Goal: Information Seeking & Learning: Learn about a topic

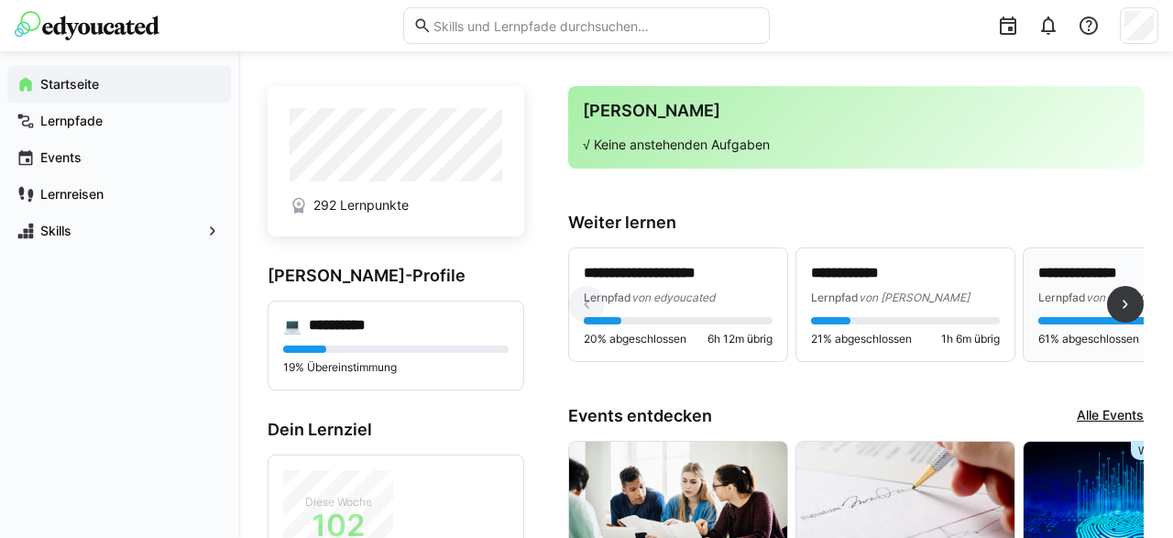
click at [1066, 274] on p "**********" at bounding box center [1134, 273] width 190 height 21
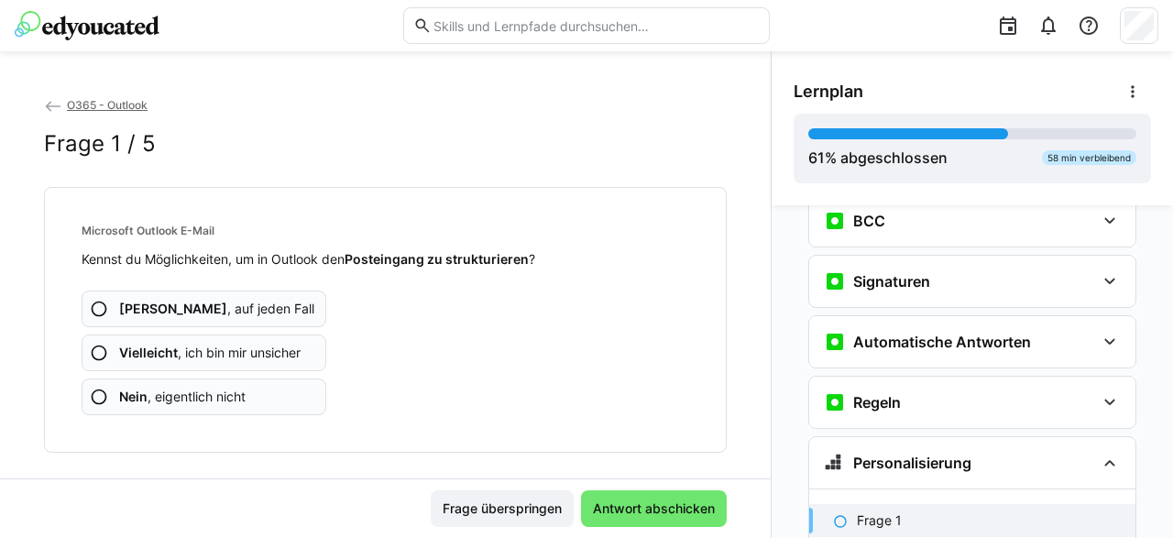
scroll to position [585, 0]
click at [93, 307] on eds-icon at bounding box center [99, 309] width 18 height 18
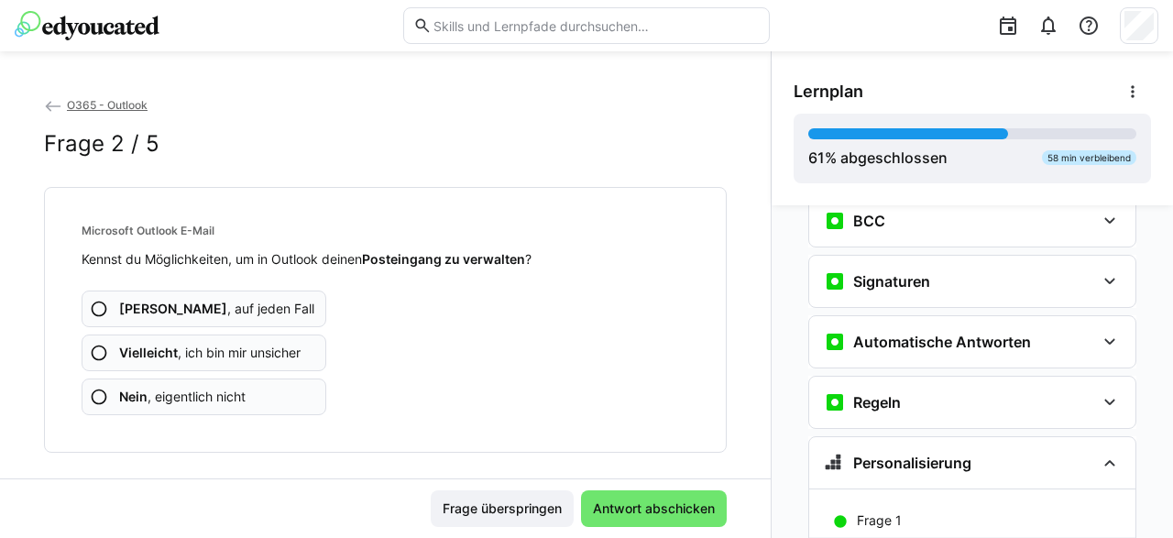
drag, startPoint x: 93, startPoint y: 303, endPoint x: 254, endPoint y: 388, distance: 181.2
click at [93, 304] on eds-icon at bounding box center [99, 309] width 18 height 18
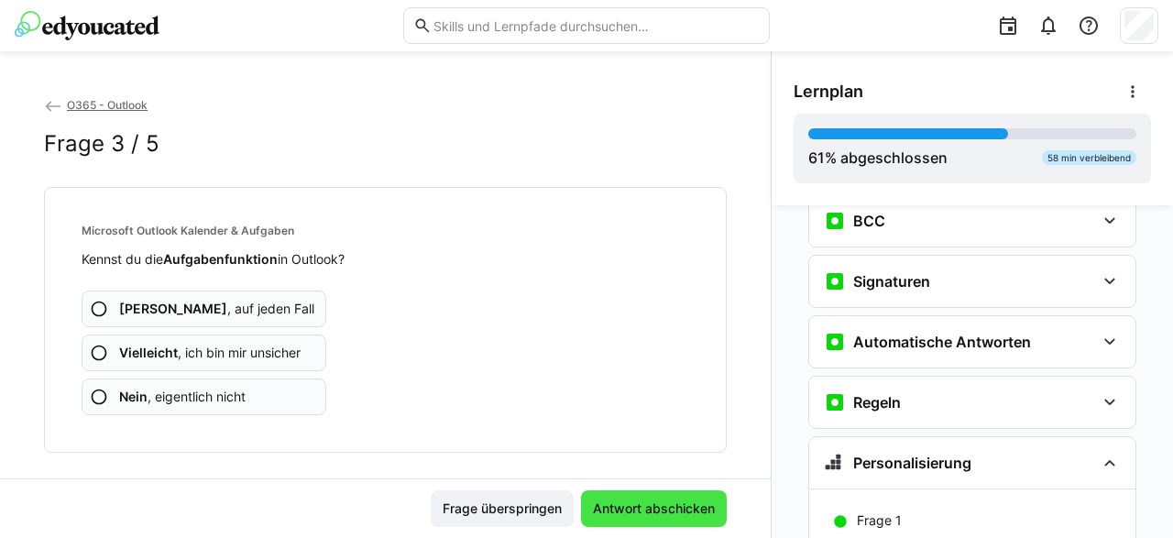
click at [666, 516] on span "Antwort abschicken" at bounding box center [653, 509] width 127 height 18
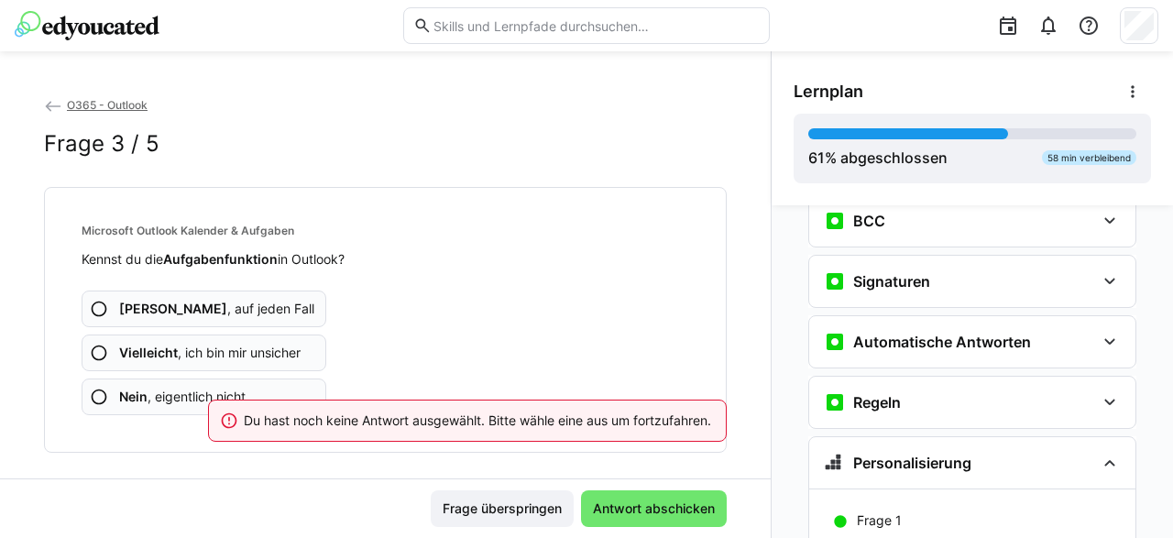
click at [103, 311] on eds-icon at bounding box center [99, 309] width 18 height 18
click at [150, 311] on span "Ja , auf jeden Fall" at bounding box center [216, 309] width 195 height 18
click at [107, 302] on eds-icon at bounding box center [99, 309] width 18 height 18
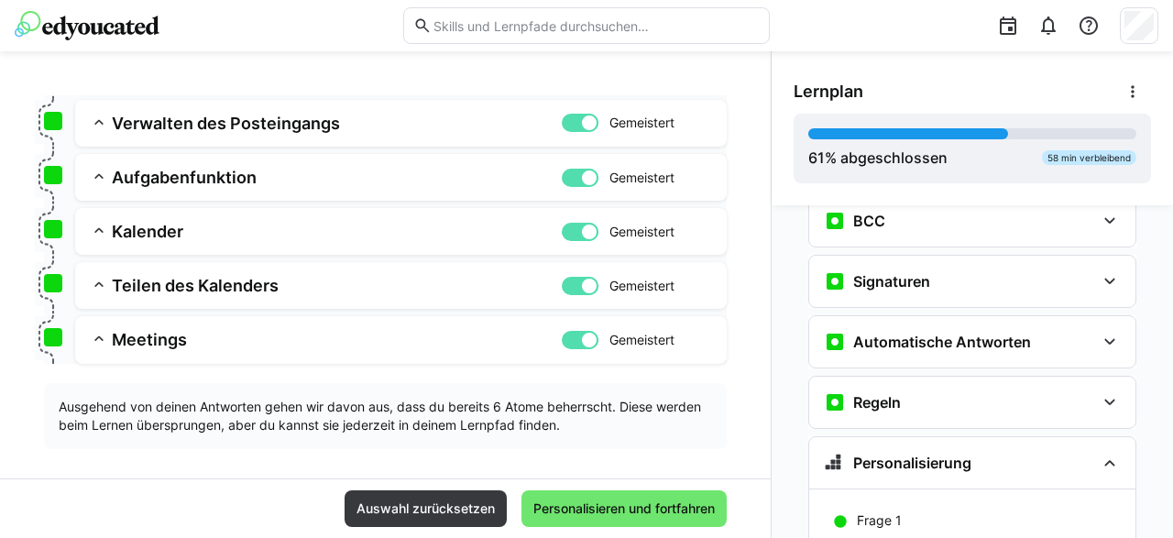
scroll to position [316, 0]
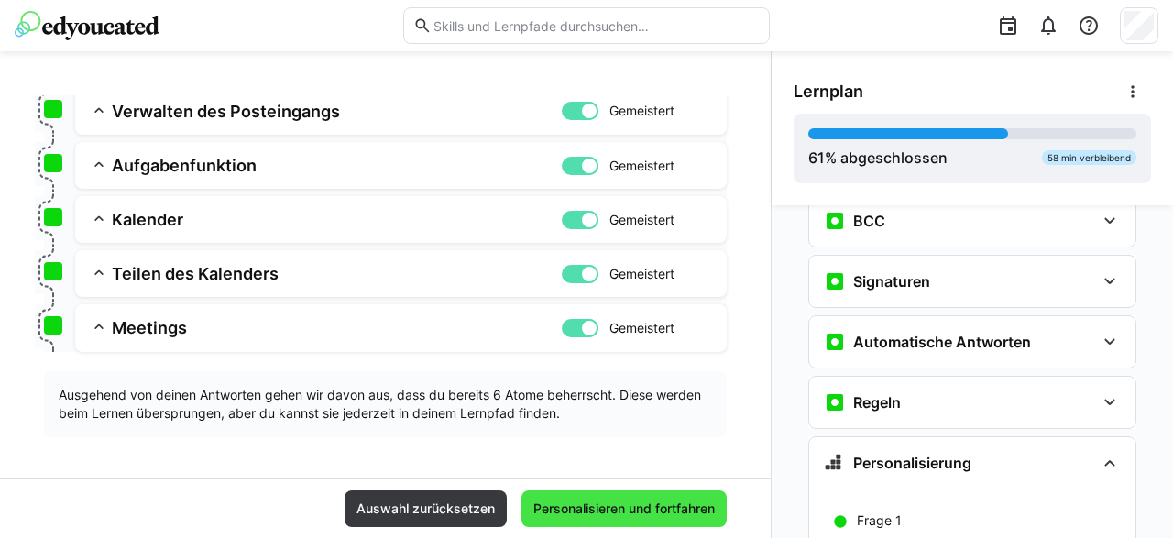
click at [643, 507] on span "Personalisieren und fortfahren" at bounding box center [624, 509] width 187 height 18
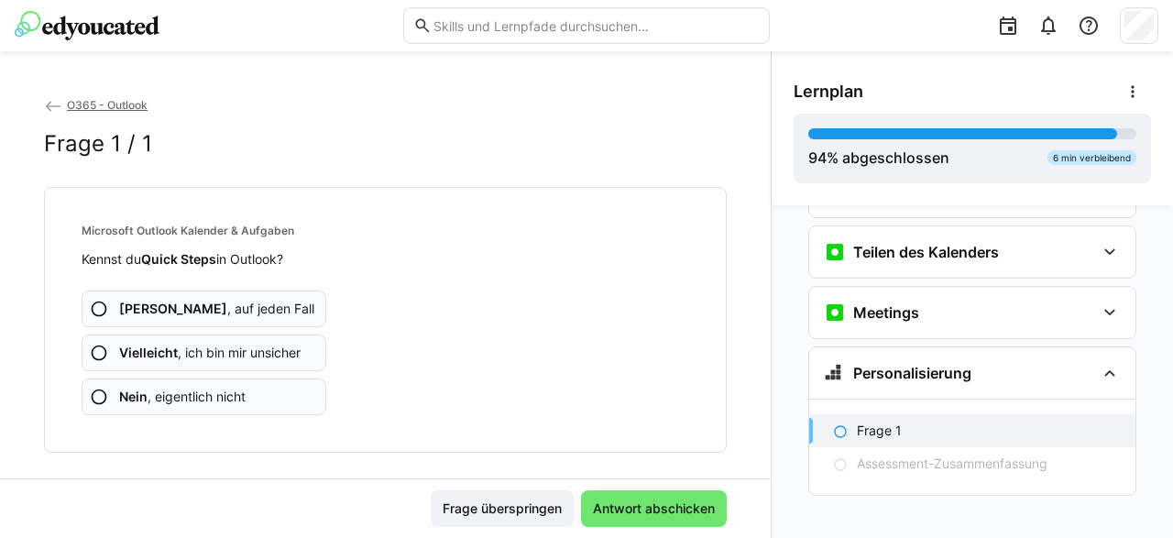
scroll to position [1100, 0]
drag, startPoint x: 105, startPoint y: 312, endPoint x: 150, endPoint y: 330, distance: 48.5
click at [105, 313] on eds-icon at bounding box center [99, 309] width 18 height 18
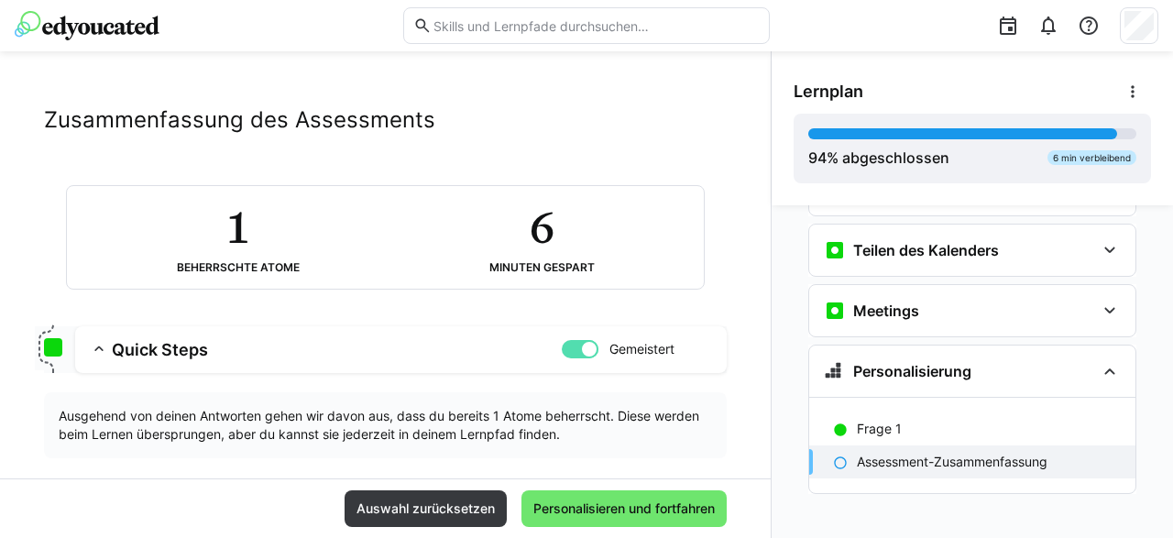
scroll to position [46, 0]
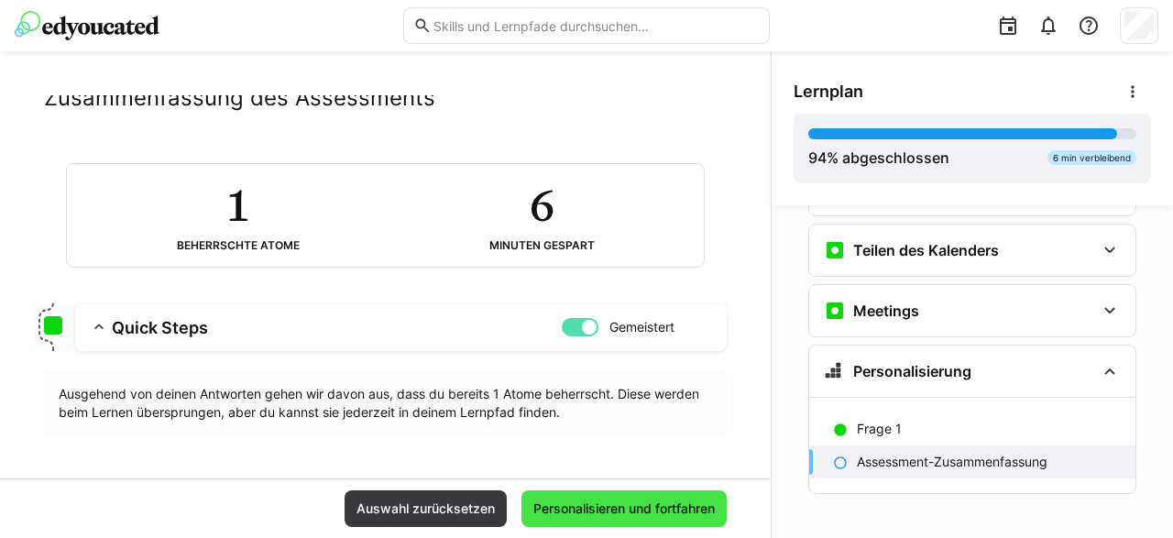
click at [622, 512] on span "Personalisieren und fortfahren" at bounding box center [624, 509] width 187 height 18
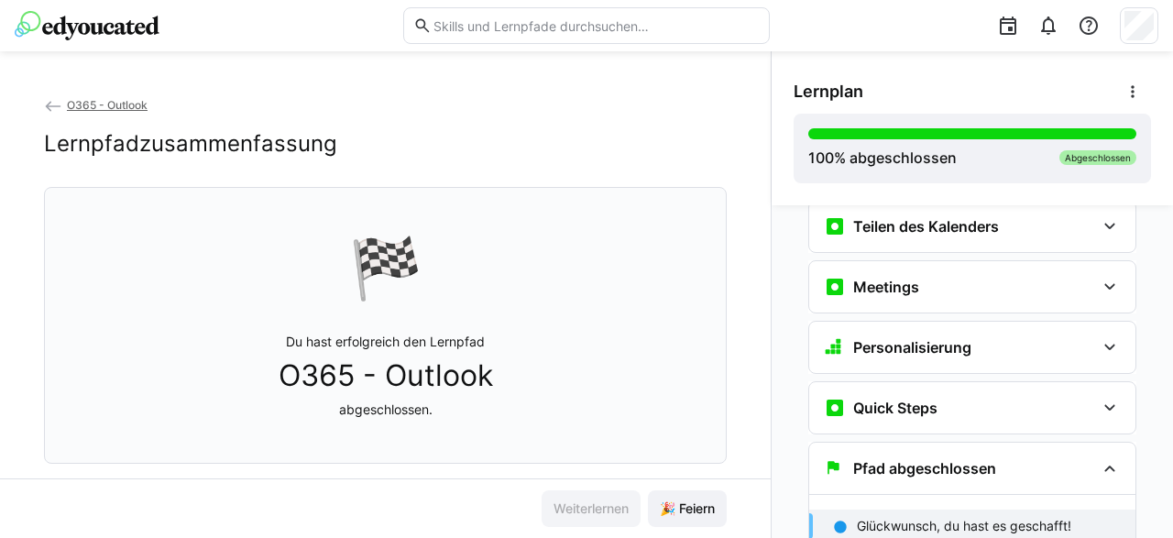
scroll to position [1124, 0]
click at [705, 505] on span "🎉 Feiern" at bounding box center [687, 509] width 60 height 18
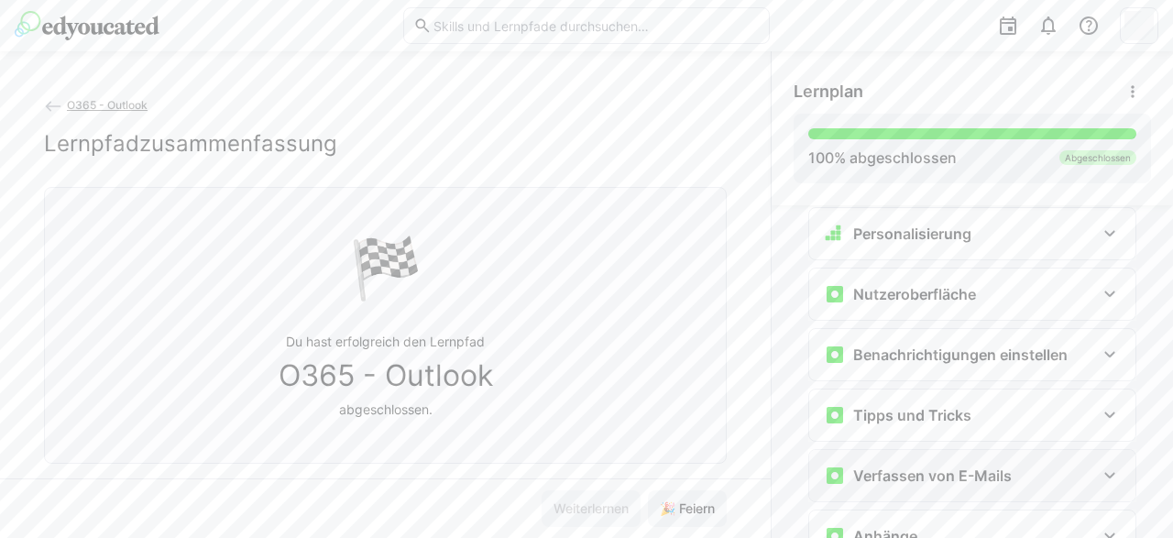
scroll to position [0, 0]
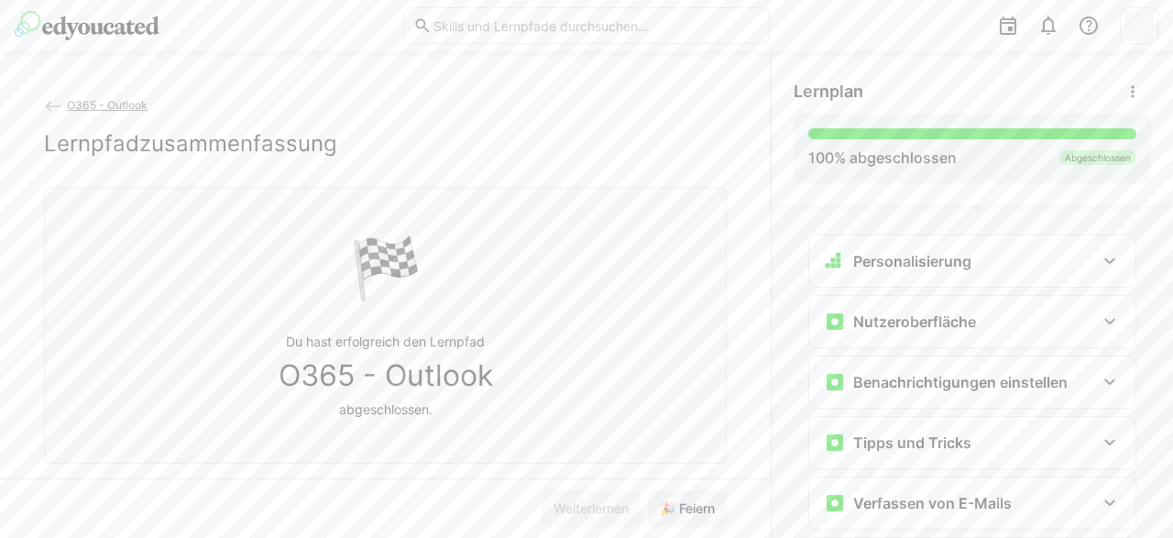
click at [85, 42] on div at bounding box center [587, 25] width 1144 height 51
click at [78, 22] on img at bounding box center [87, 25] width 145 height 29
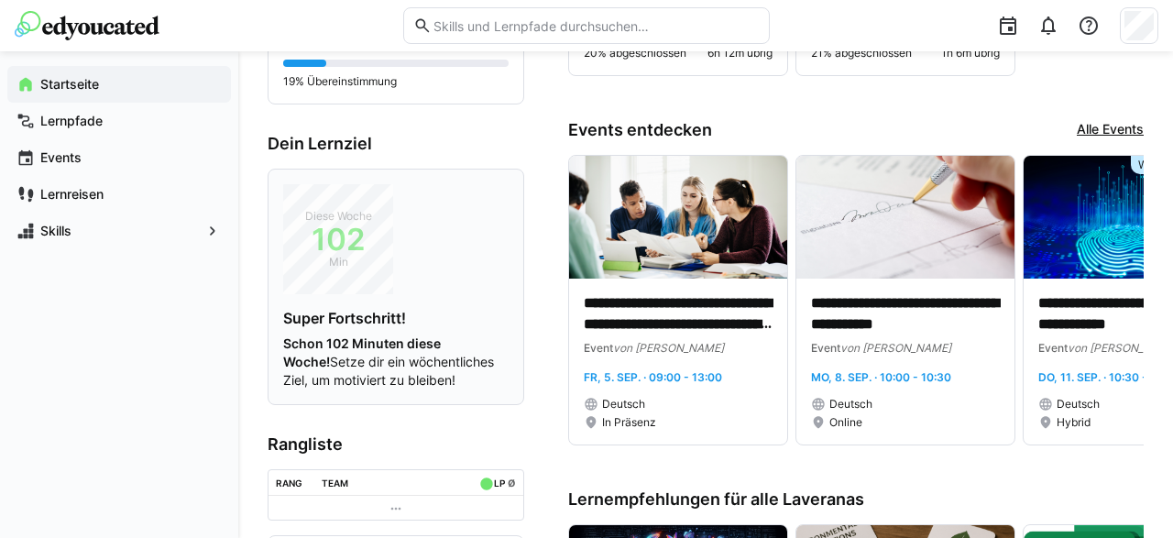
scroll to position [572, 0]
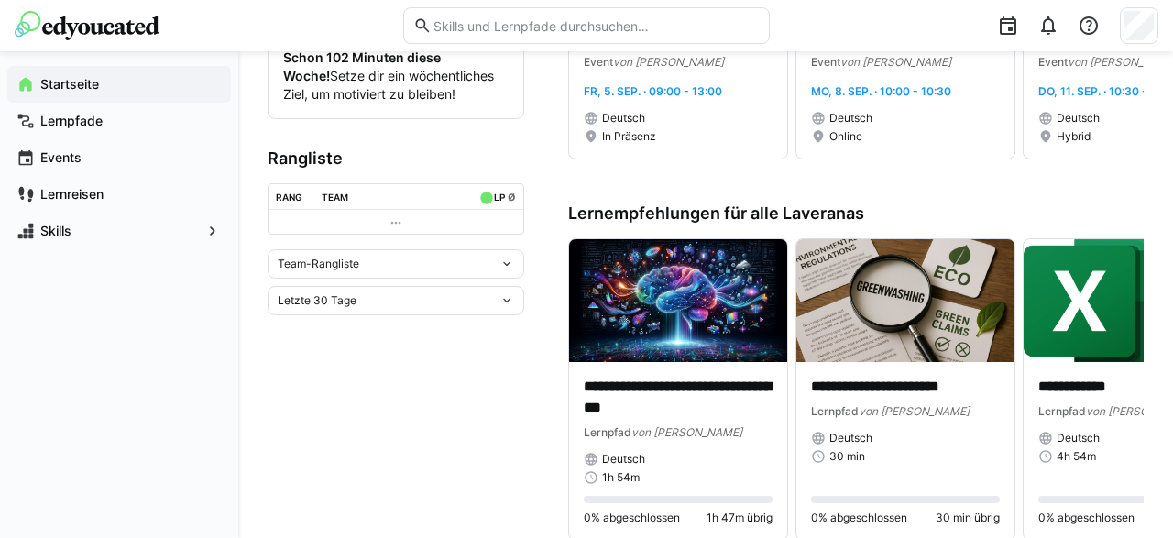
click at [503, 261] on eds-icon at bounding box center [507, 264] width 15 height 15
click at [509, 267] on eds-icon at bounding box center [507, 264] width 15 height 15
click at [505, 294] on eds-icon at bounding box center [507, 300] width 15 height 15
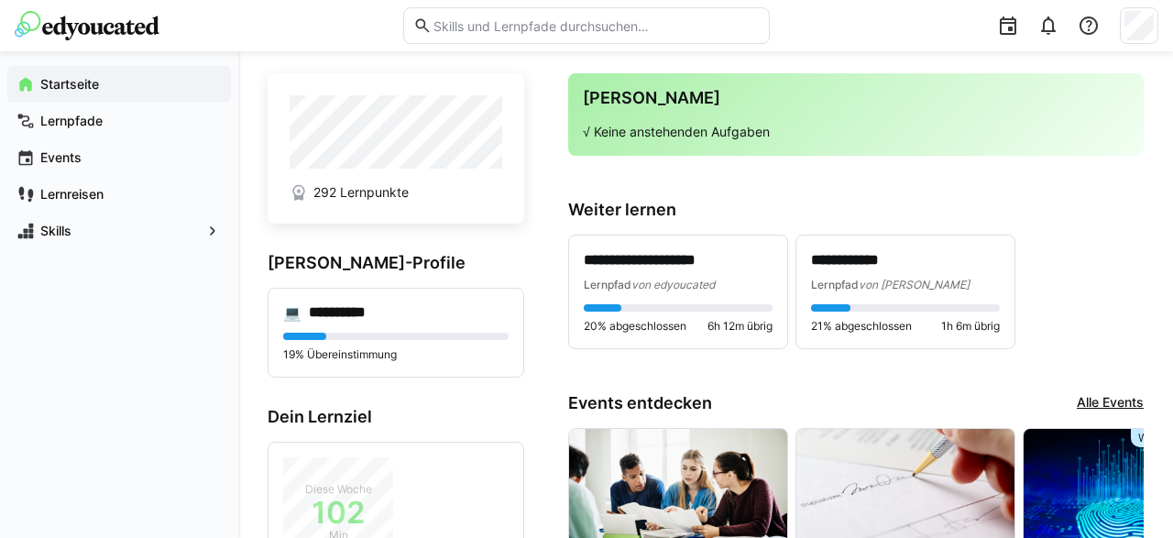
scroll to position [0, 0]
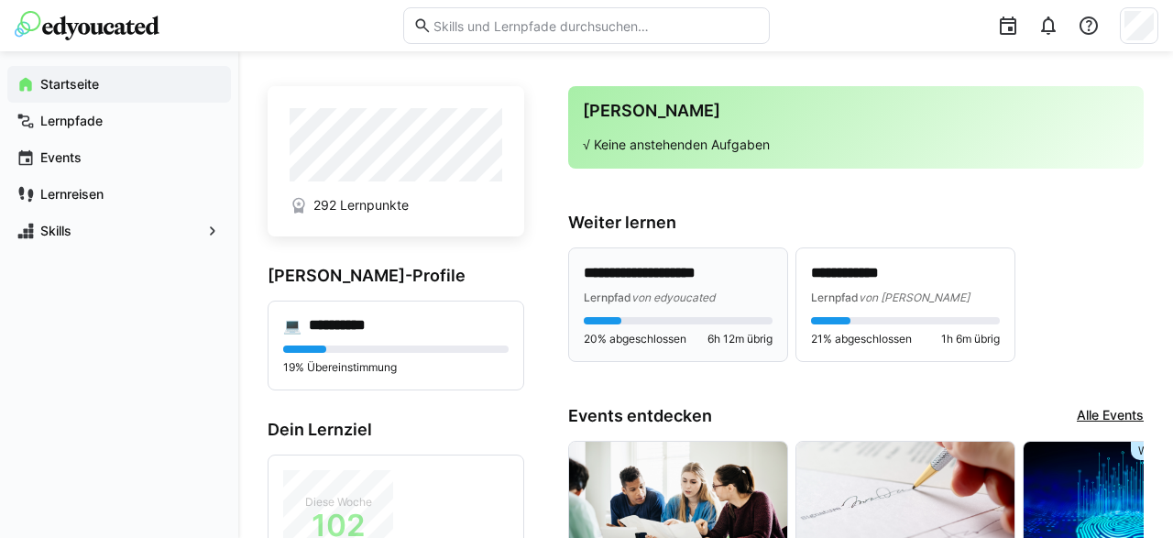
click at [638, 281] on p "**********" at bounding box center [679, 273] width 190 height 21
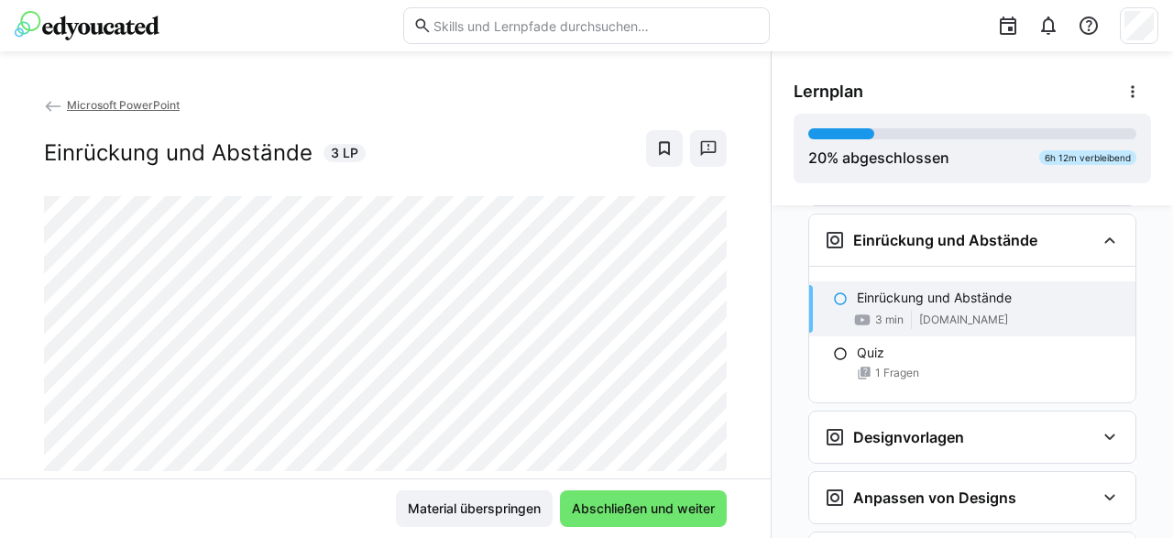
scroll to position [836, 0]
click at [646, 507] on span "Abschließen und weiter" at bounding box center [643, 509] width 148 height 18
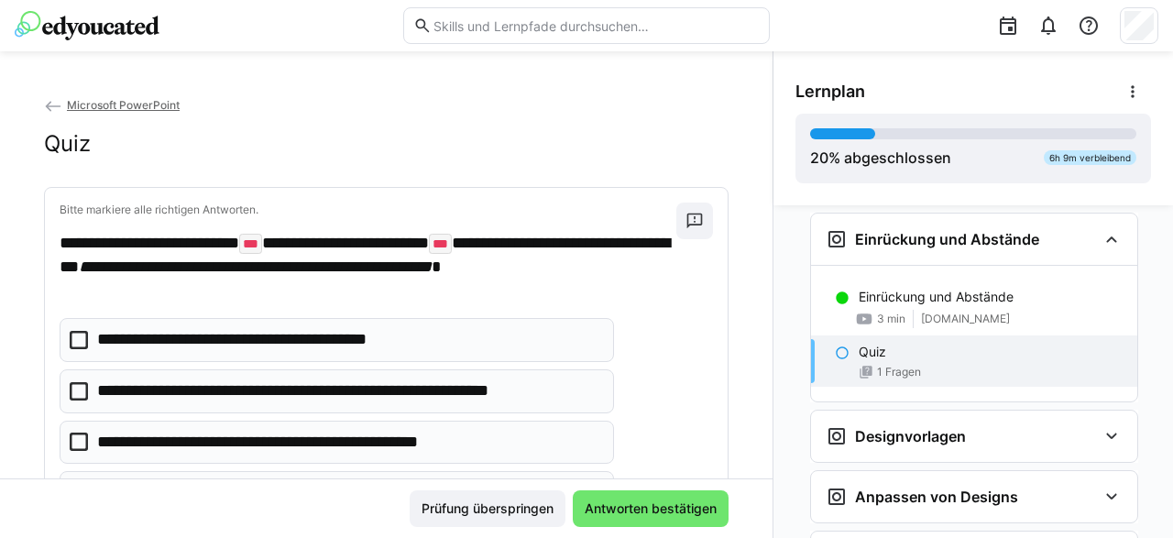
click at [72, 343] on icon at bounding box center [79, 340] width 18 height 18
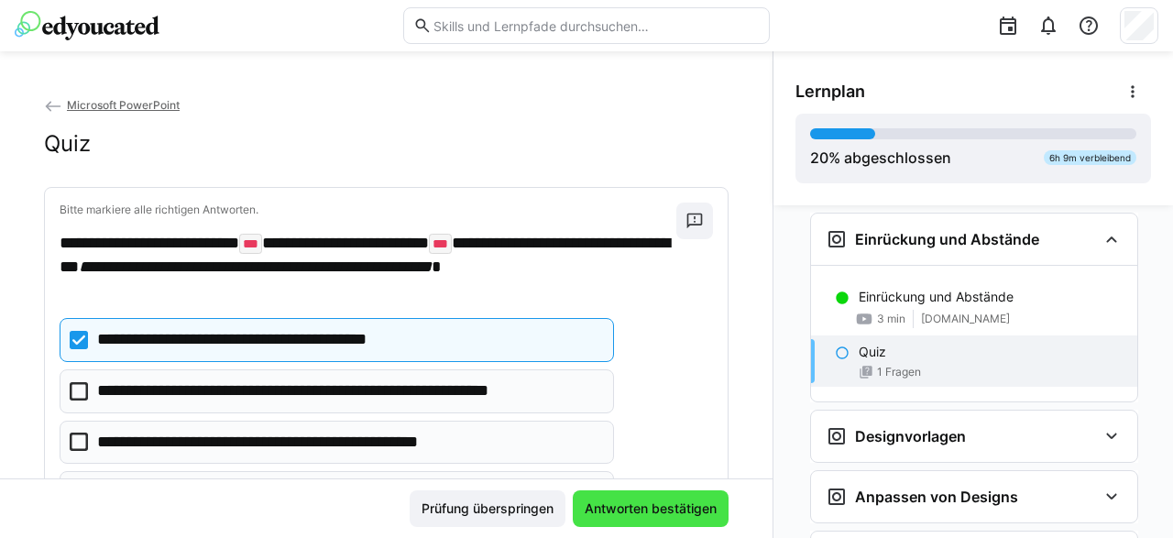
click at [707, 507] on span "Antworten bestätigen" at bounding box center [650, 509] width 137 height 18
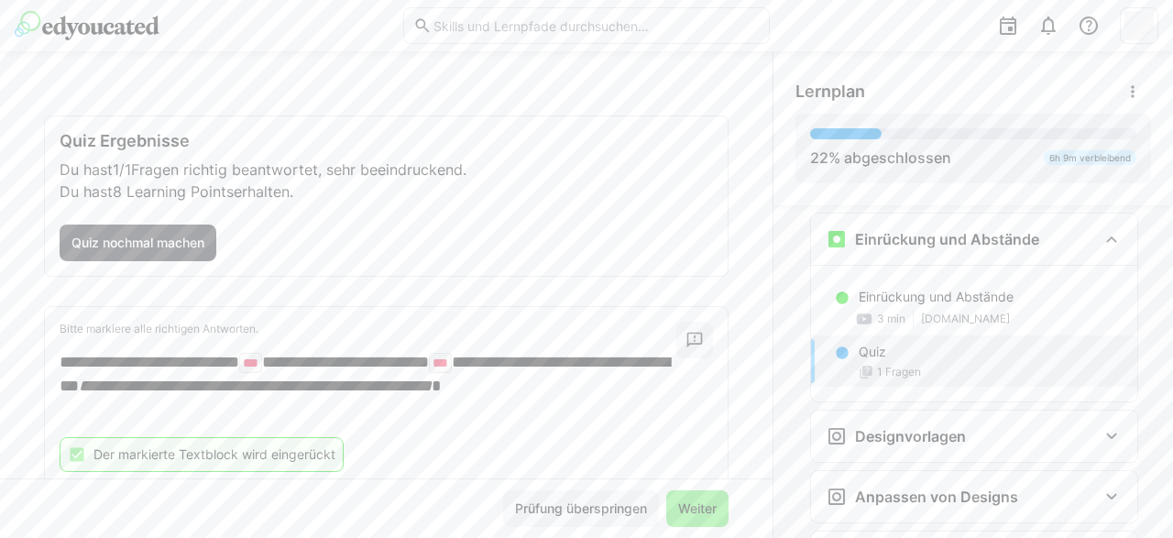
scroll to position [128, 0]
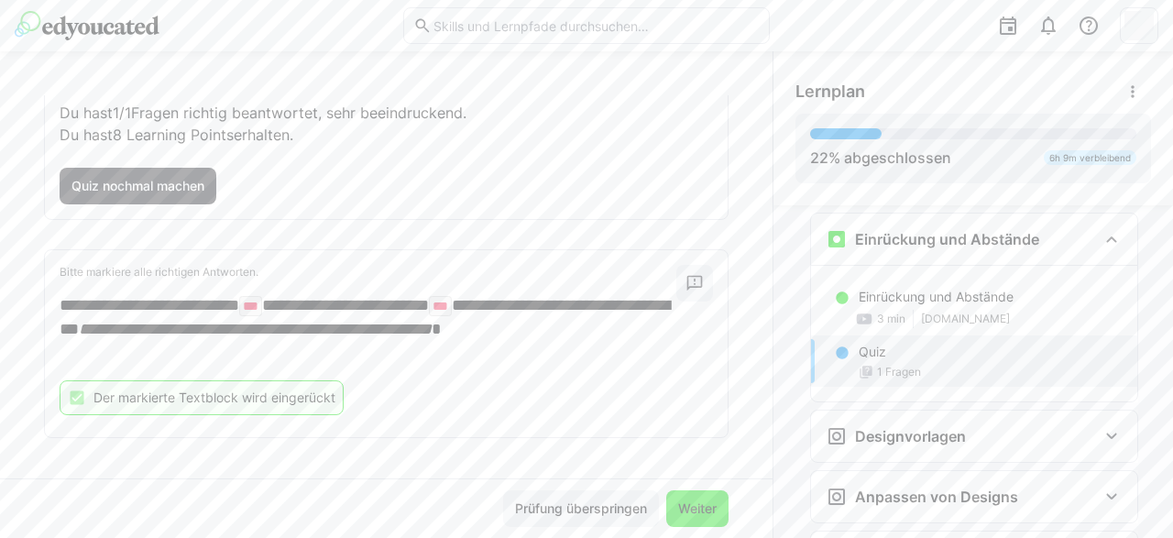
click at [694, 505] on span "Weiter" at bounding box center [698, 509] width 44 height 18
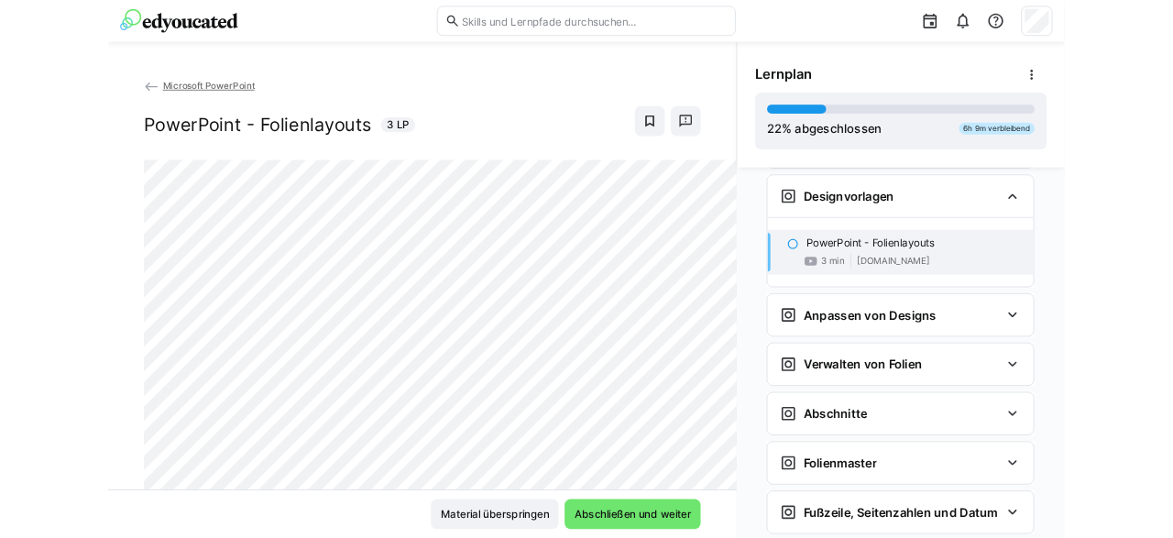
scroll to position [1032, 0]
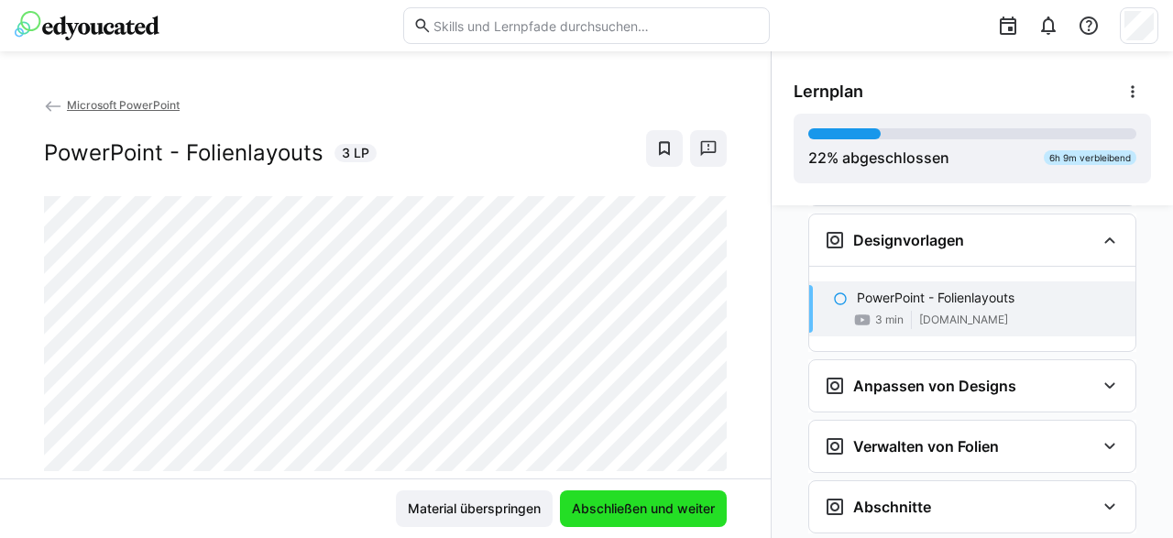
click at [675, 507] on span "Abschließen und weiter" at bounding box center [643, 509] width 148 height 18
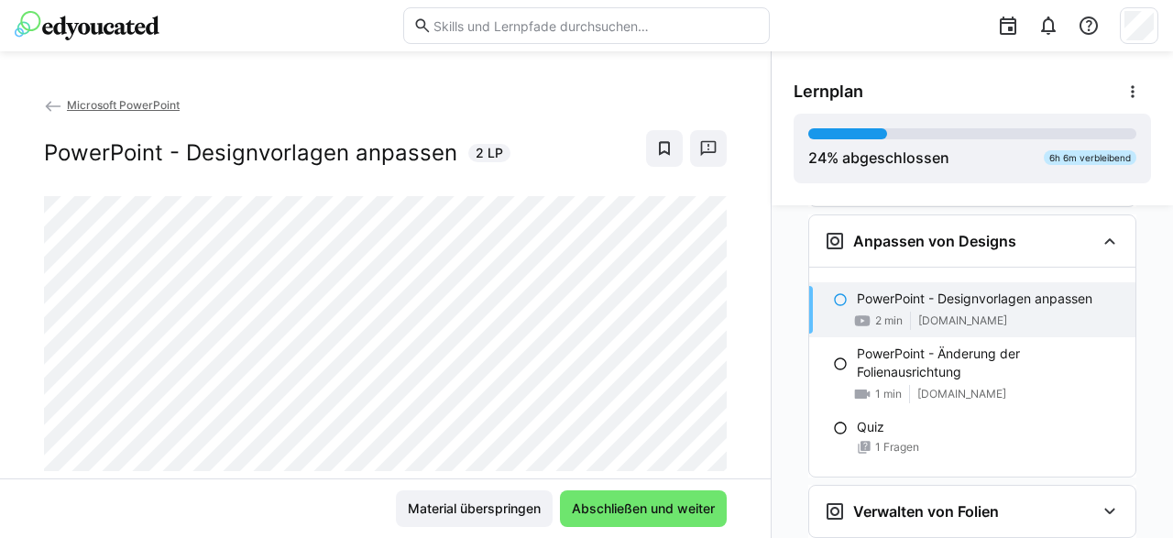
scroll to position [1177, 0]
click at [679, 503] on span "Abschließen und weiter" at bounding box center [643, 509] width 148 height 18
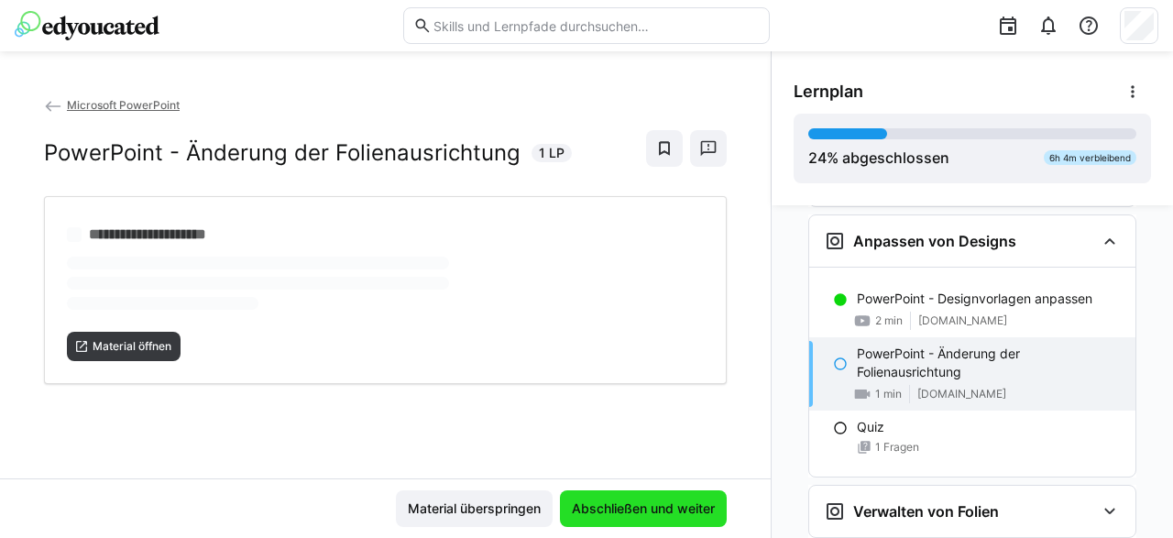
click at [621, 509] on span "Abschließen und weiter" at bounding box center [643, 509] width 148 height 18
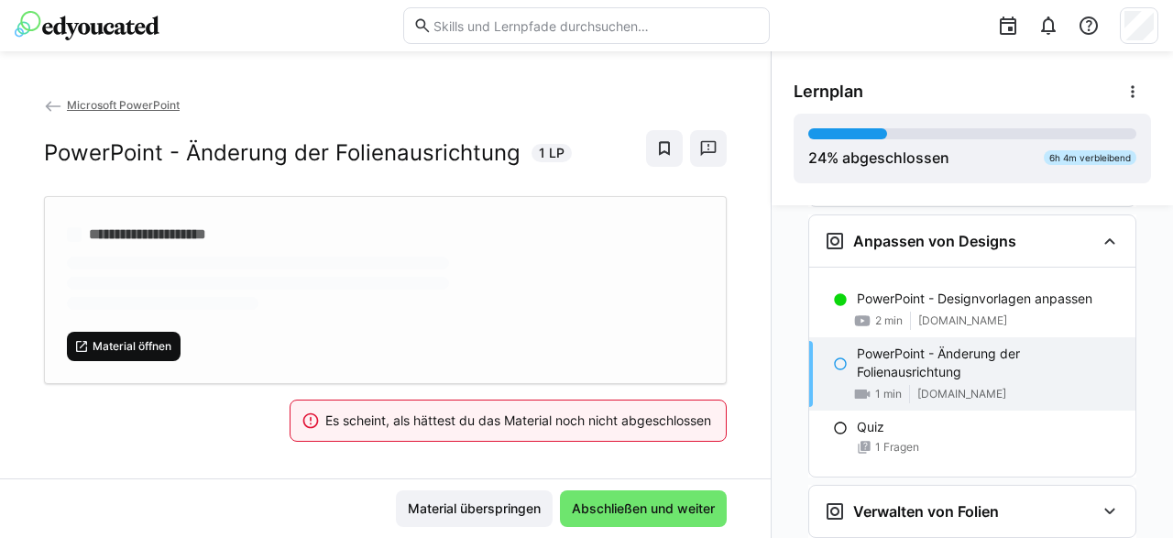
click at [143, 339] on span "Material öffnen" at bounding box center [132, 346] width 82 height 15
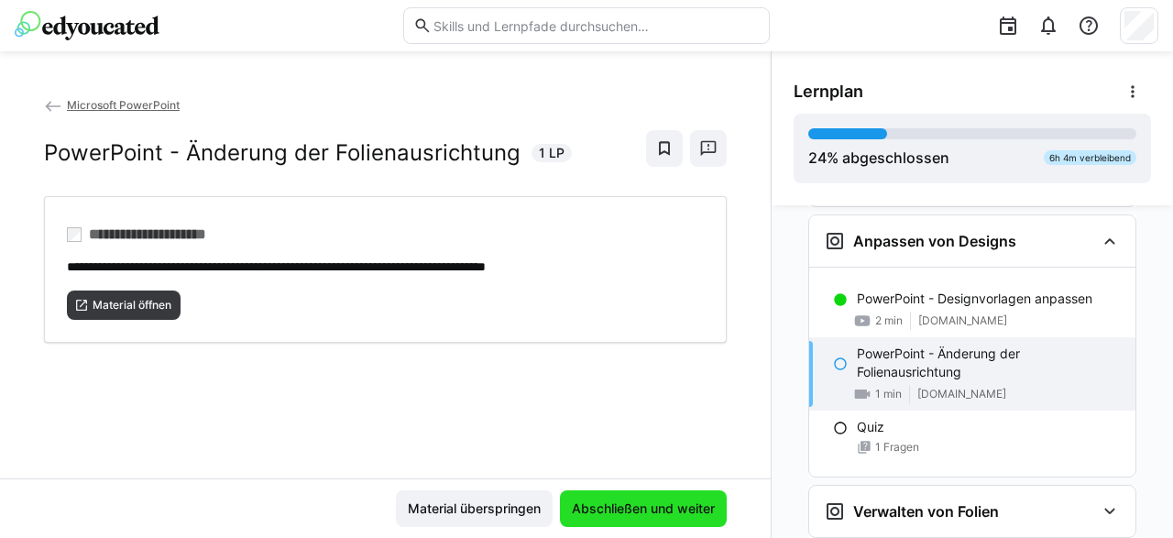
click at [691, 505] on span "Abschließen und weiter" at bounding box center [643, 509] width 148 height 18
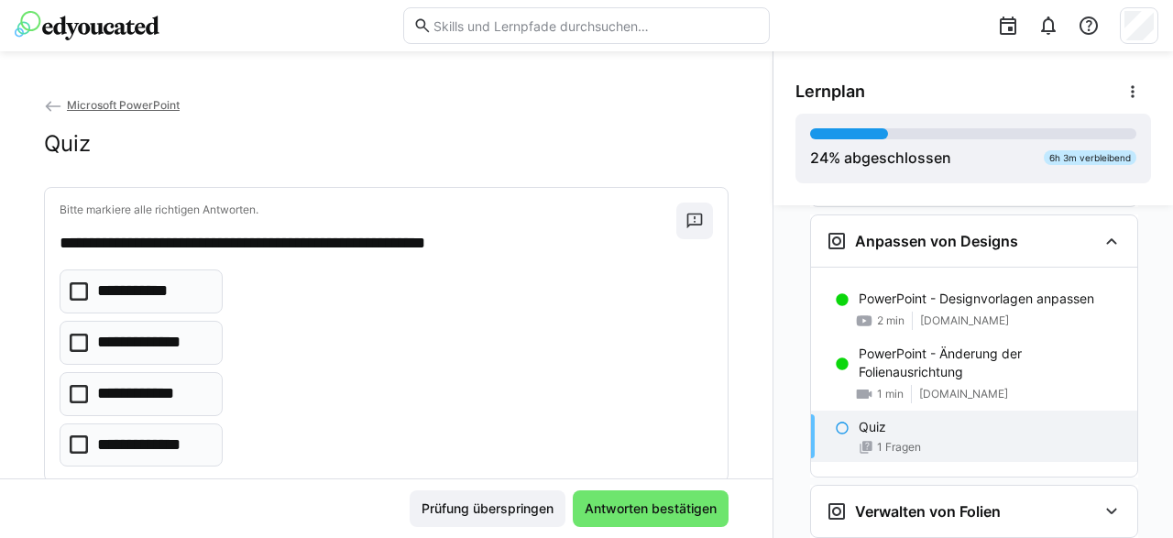
click at [78, 342] on icon at bounding box center [79, 343] width 18 height 18
click at [78, 439] on icon at bounding box center [79, 444] width 18 height 18
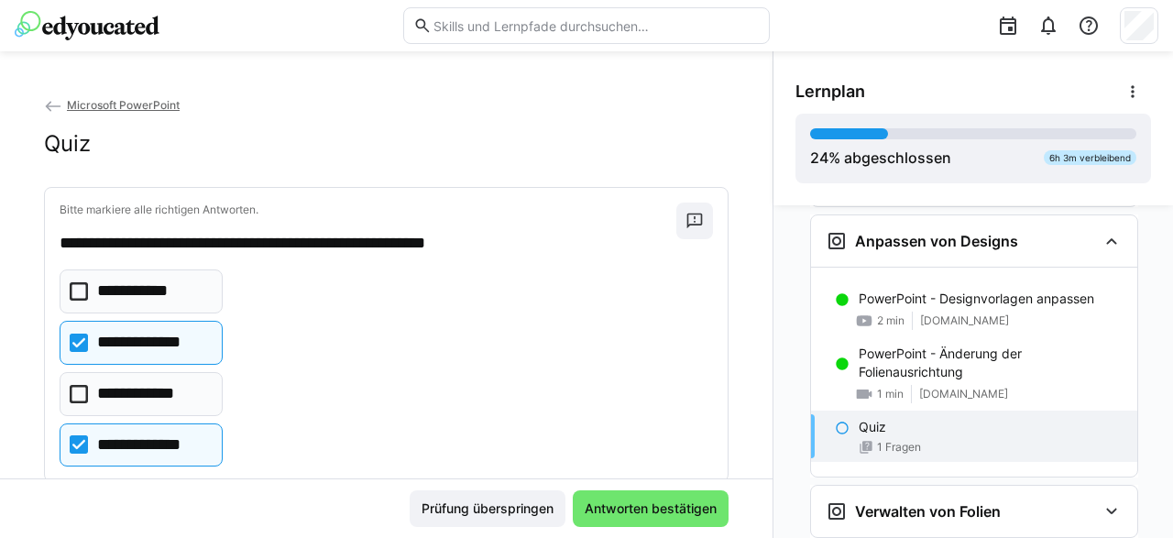
click at [467, 435] on div "**********" at bounding box center [387, 367] width 654 height 197
click at [637, 499] on span "Antworten bestätigen" at bounding box center [651, 508] width 156 height 37
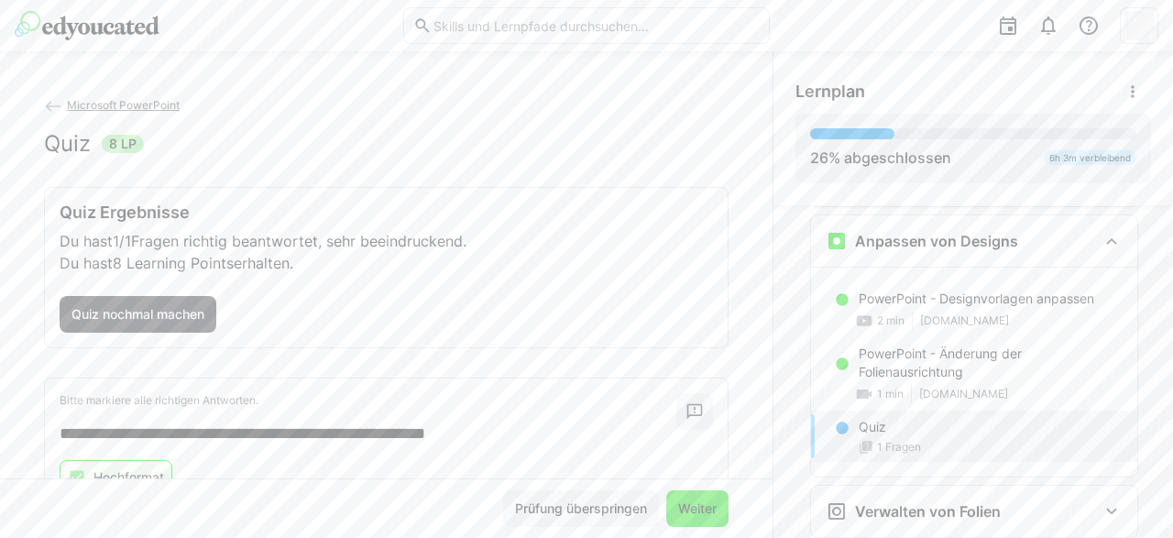
click at [697, 509] on span "Weiter" at bounding box center [698, 509] width 44 height 18
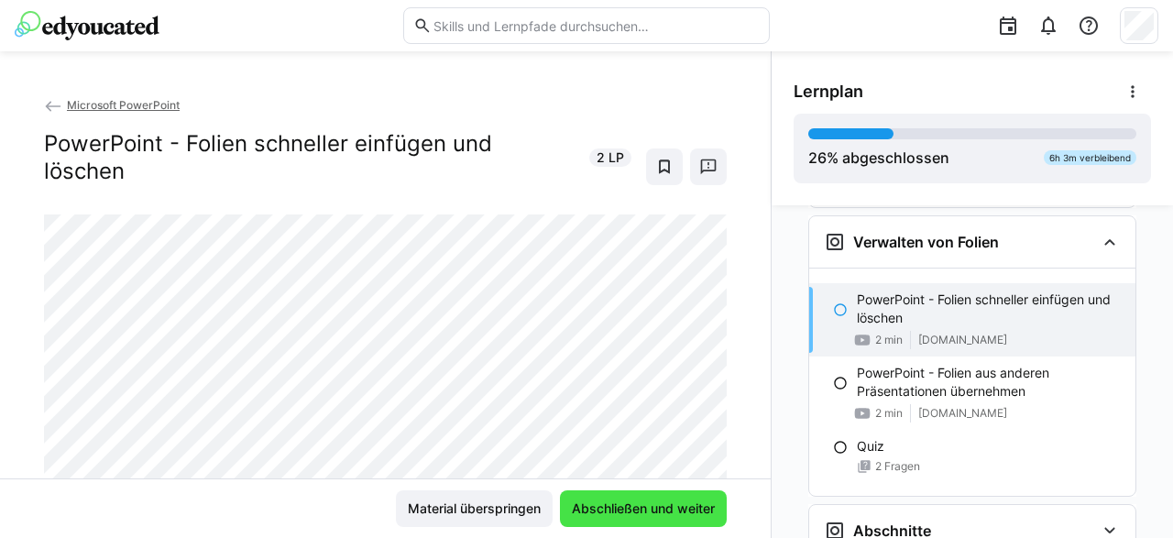
scroll to position [1447, 0]
click at [687, 498] on span "Abschließen und weiter" at bounding box center [643, 508] width 167 height 37
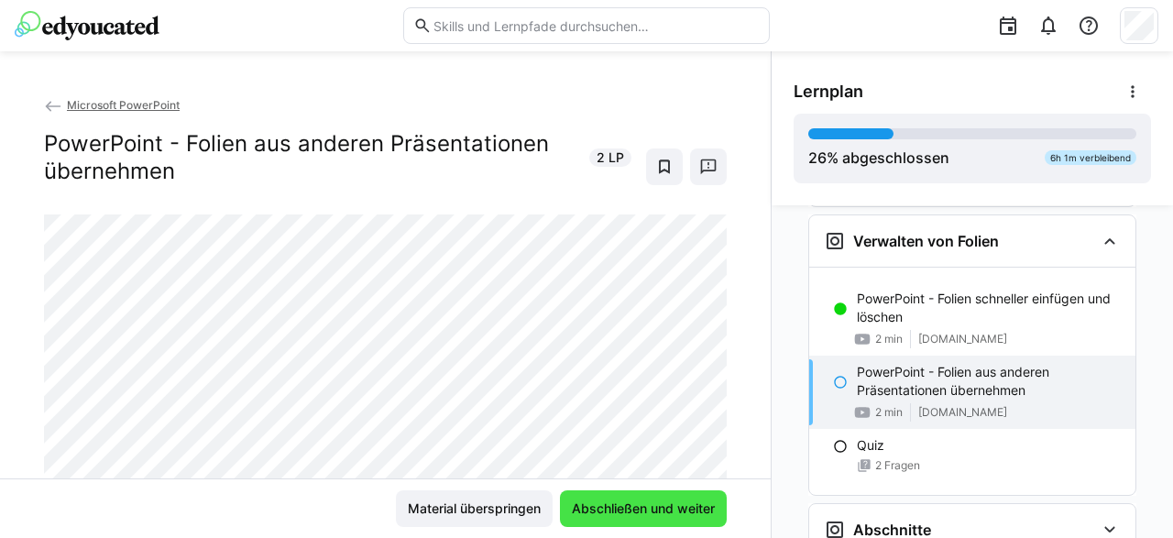
click at [659, 511] on span "Abschließen und weiter" at bounding box center [643, 509] width 148 height 18
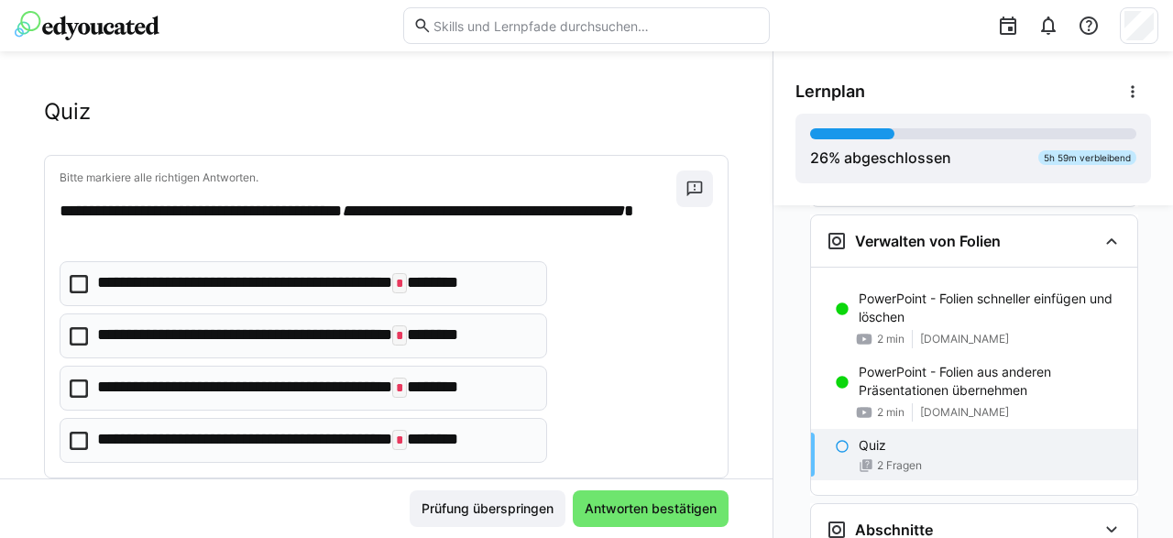
scroll to position [0, 0]
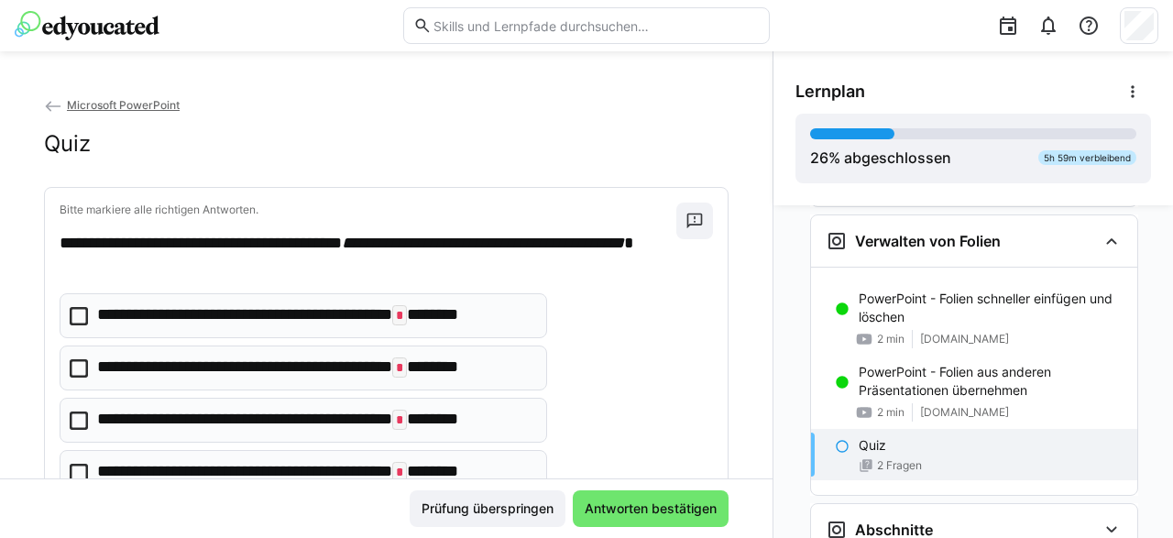
click at [654, 332] on div "**********" at bounding box center [387, 394] width 654 height 202
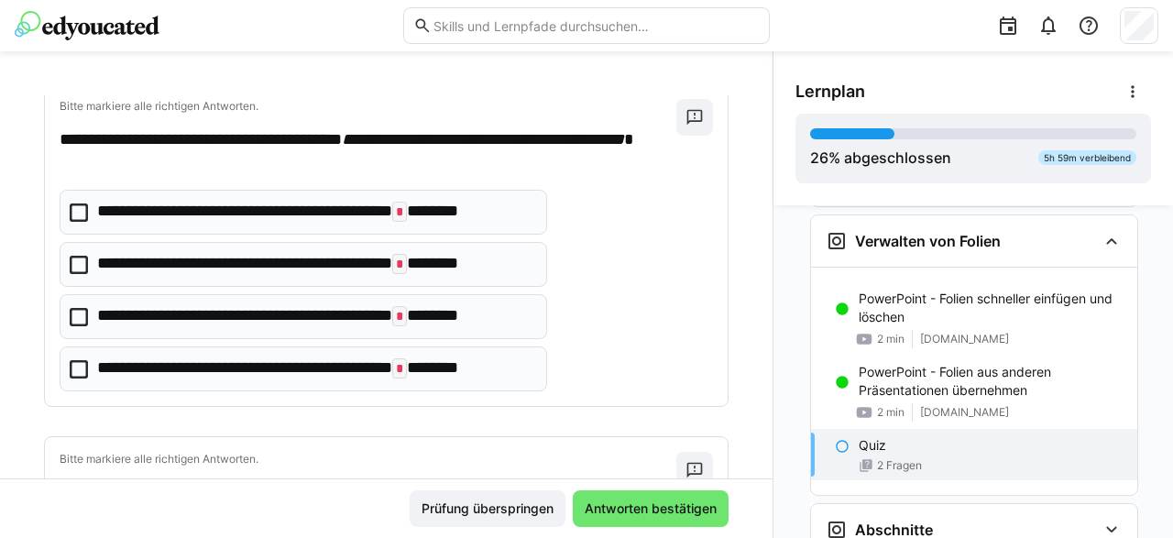
scroll to position [110, 0]
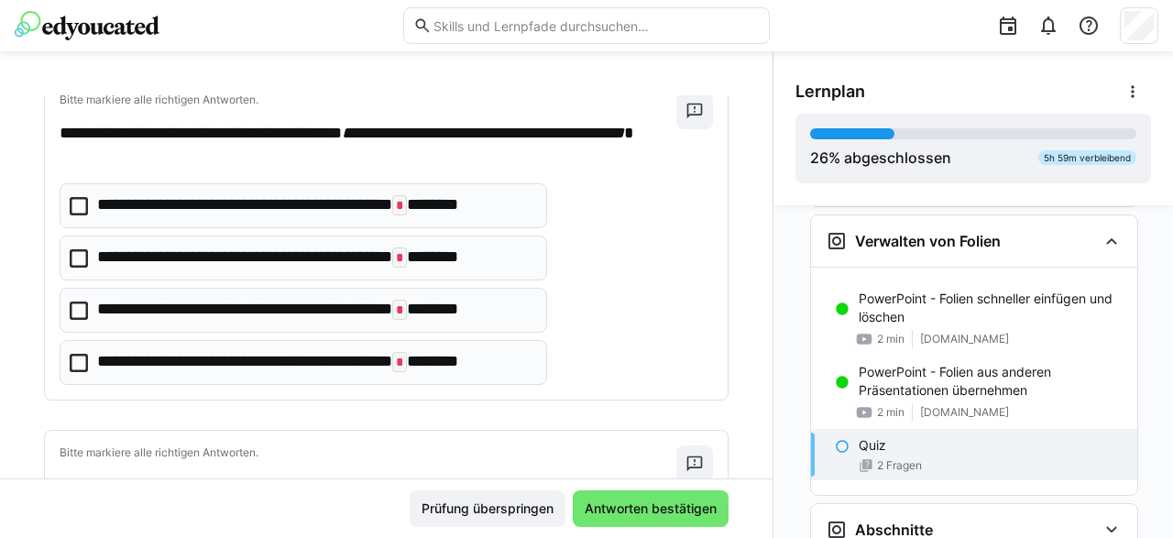
drag, startPoint x: 80, startPoint y: 203, endPoint x: 126, endPoint y: 335, distance: 140.6
click at [80, 203] on icon at bounding box center [79, 206] width 18 height 18
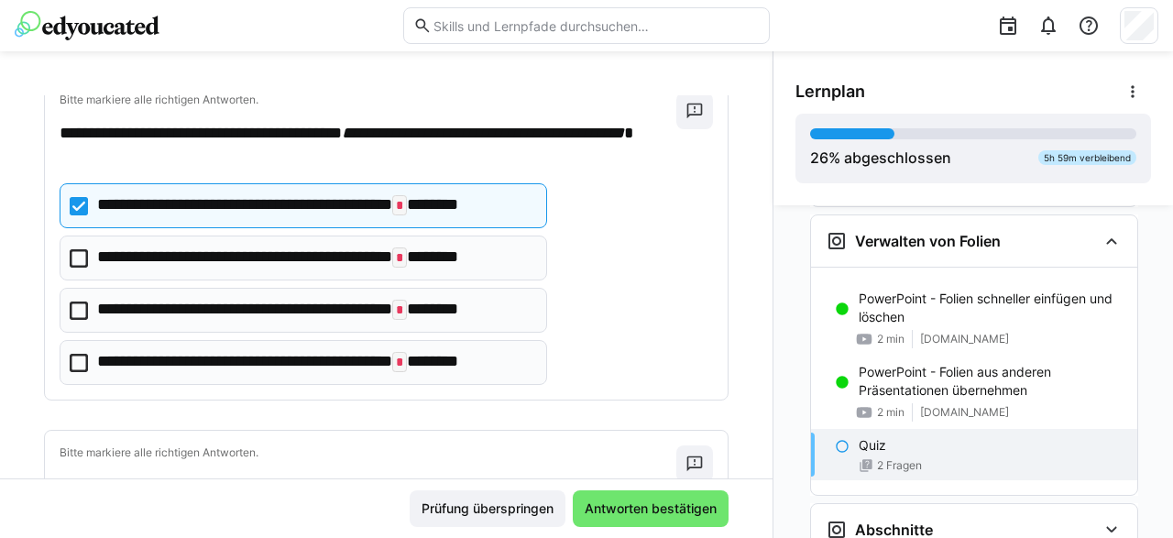
click at [88, 360] on eds-checkbox "**********" at bounding box center [304, 362] width 488 height 45
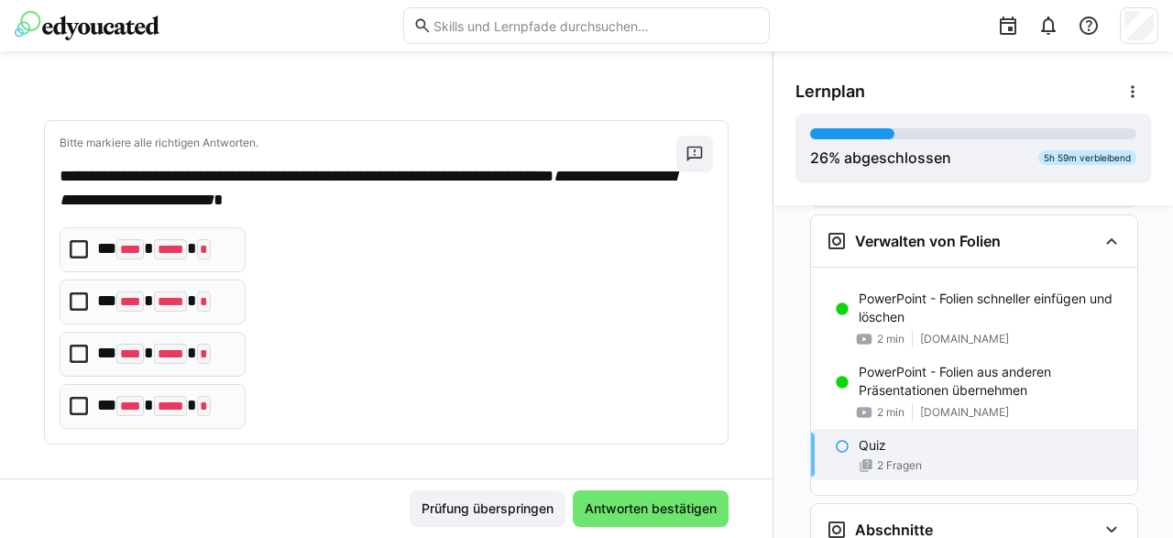
scroll to position [422, 0]
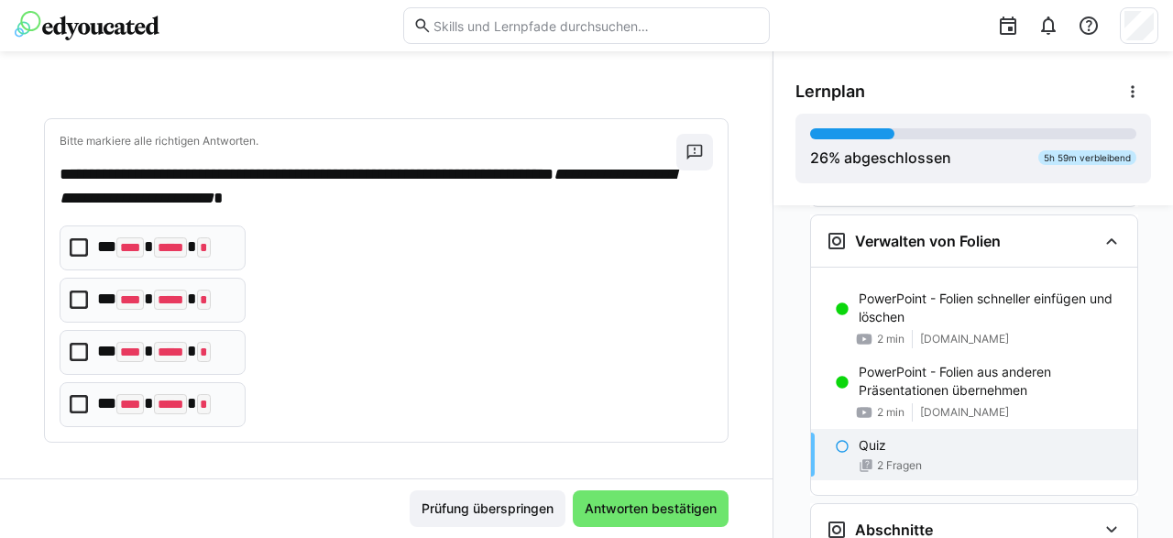
click at [80, 245] on icon at bounding box center [79, 247] width 18 height 18
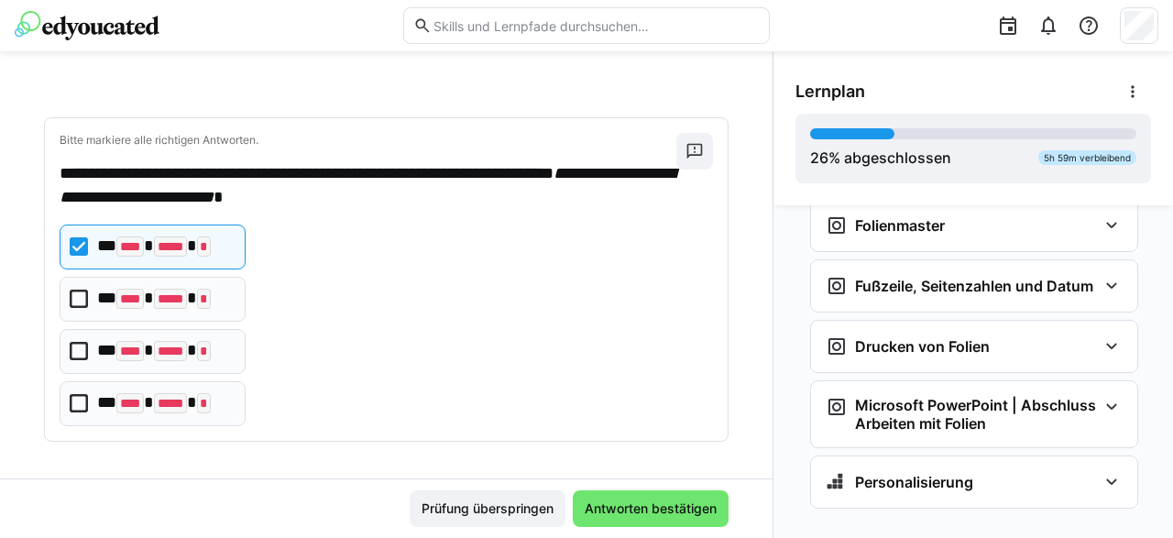
scroll to position [1826, 0]
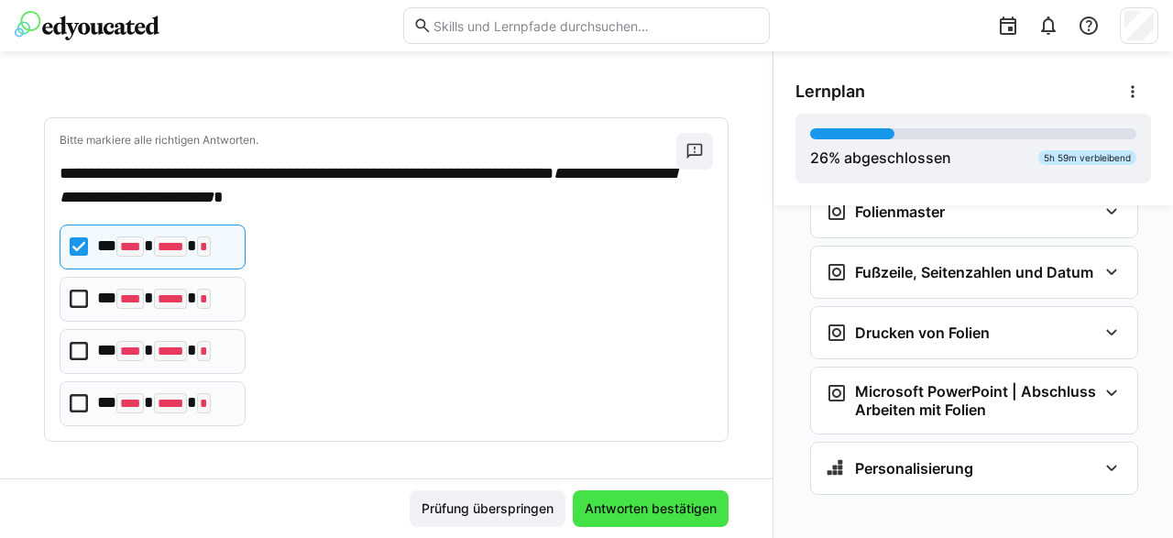
click at [641, 501] on span "Antworten bestätigen" at bounding box center [650, 509] width 137 height 18
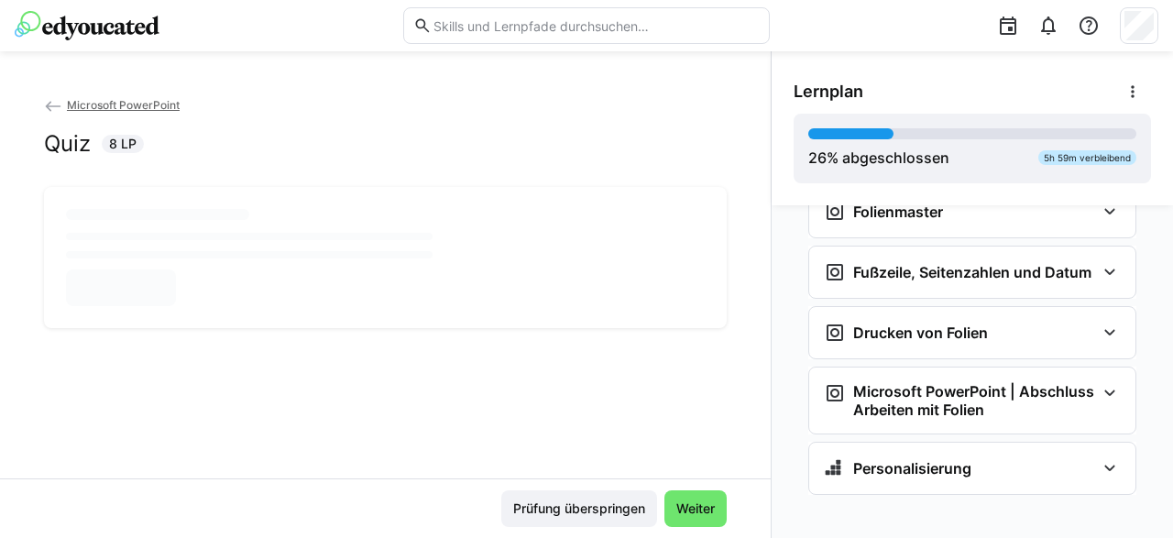
scroll to position [0, 0]
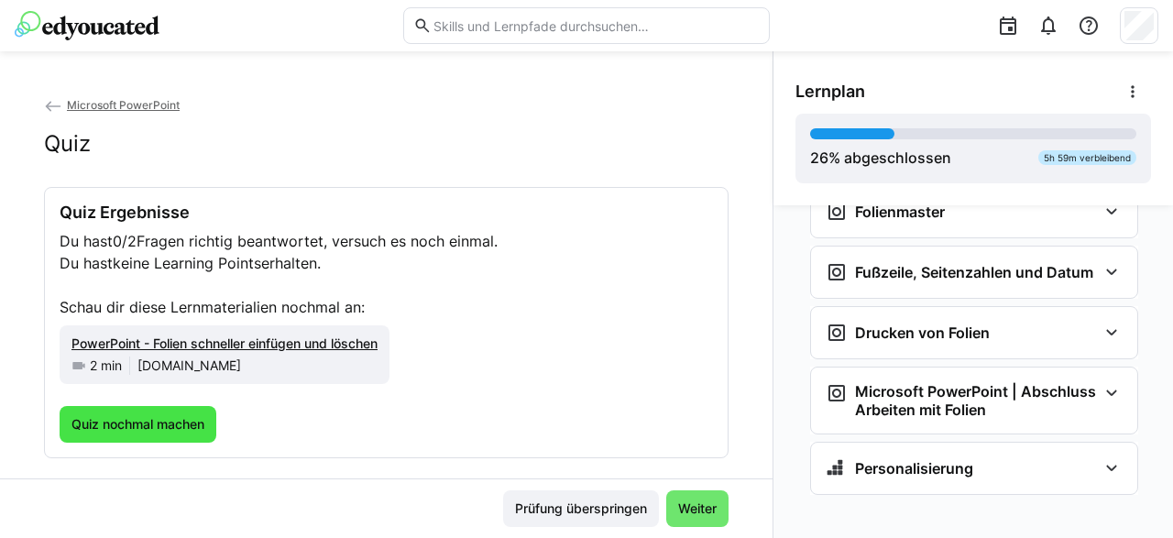
click at [158, 427] on span "Quiz nochmal machen" at bounding box center [138, 424] width 138 height 18
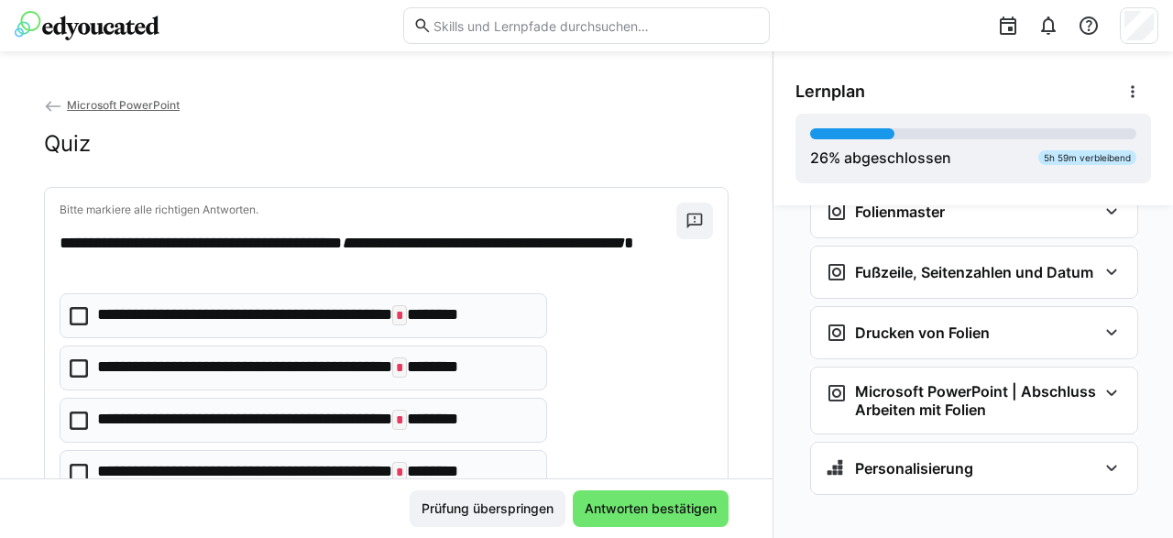
drag, startPoint x: 76, startPoint y: 314, endPoint x: 313, endPoint y: 375, distance: 244.1
click at [79, 314] on icon at bounding box center [79, 316] width 18 height 18
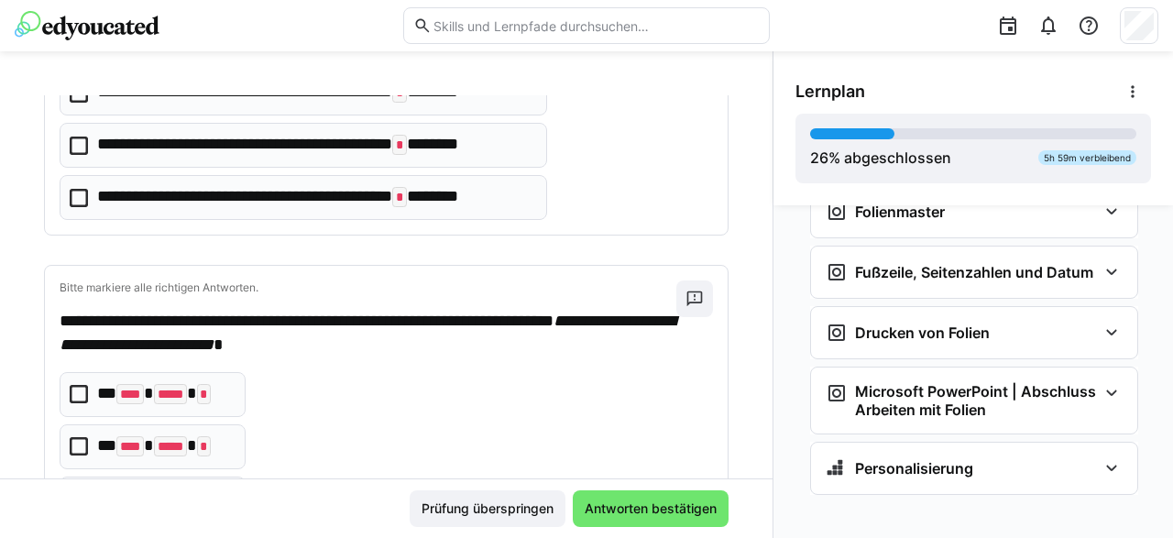
scroll to position [423, 0]
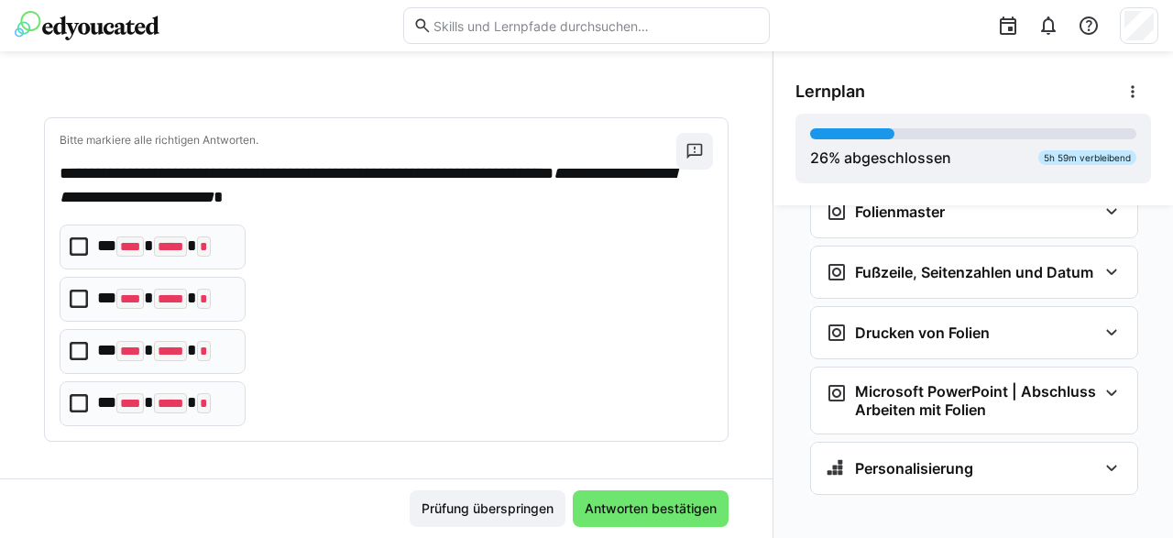
drag, startPoint x: 85, startPoint y: 398, endPoint x: 213, endPoint y: 409, distance: 127.9
click at [86, 398] on icon at bounding box center [79, 403] width 18 height 18
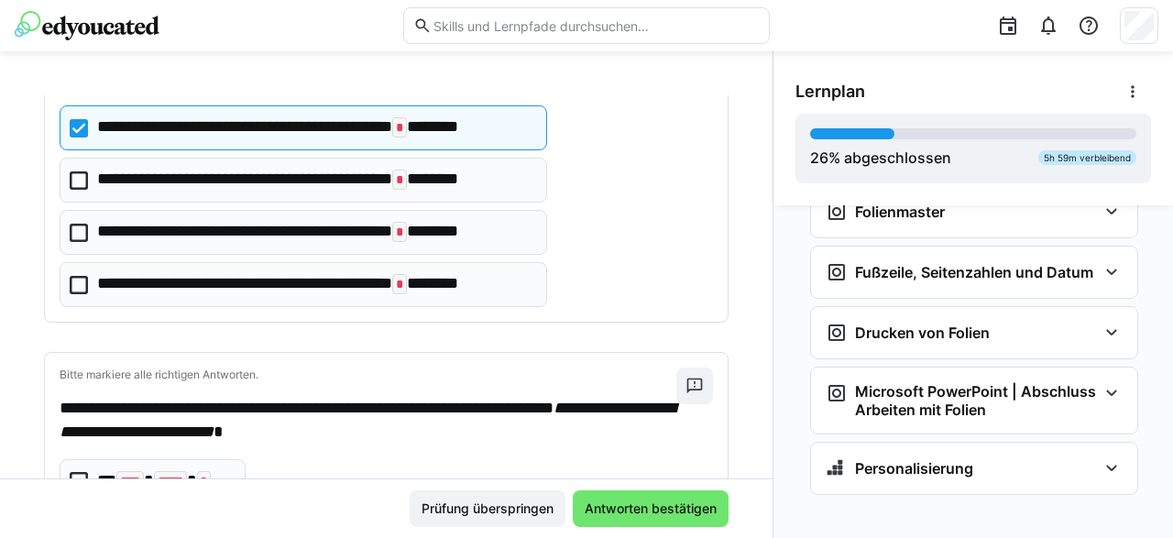
scroll to position [0, 0]
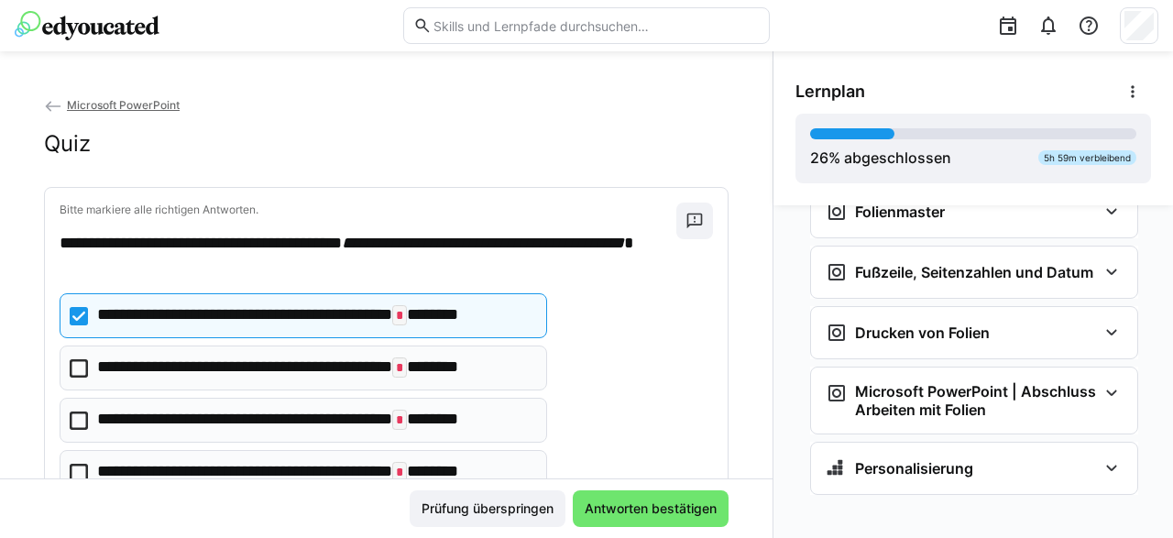
click at [80, 318] on icon at bounding box center [79, 316] width 18 height 18
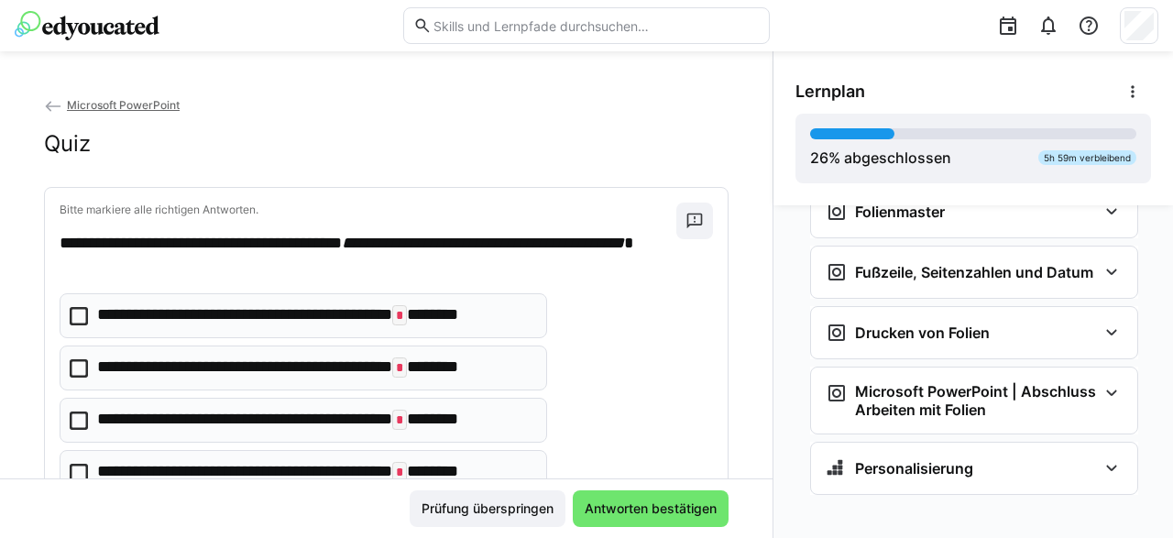
drag, startPoint x: 83, startPoint y: 467, endPoint x: 199, endPoint y: 536, distance: 134.9
click at [83, 467] on icon at bounding box center [79, 473] width 18 height 18
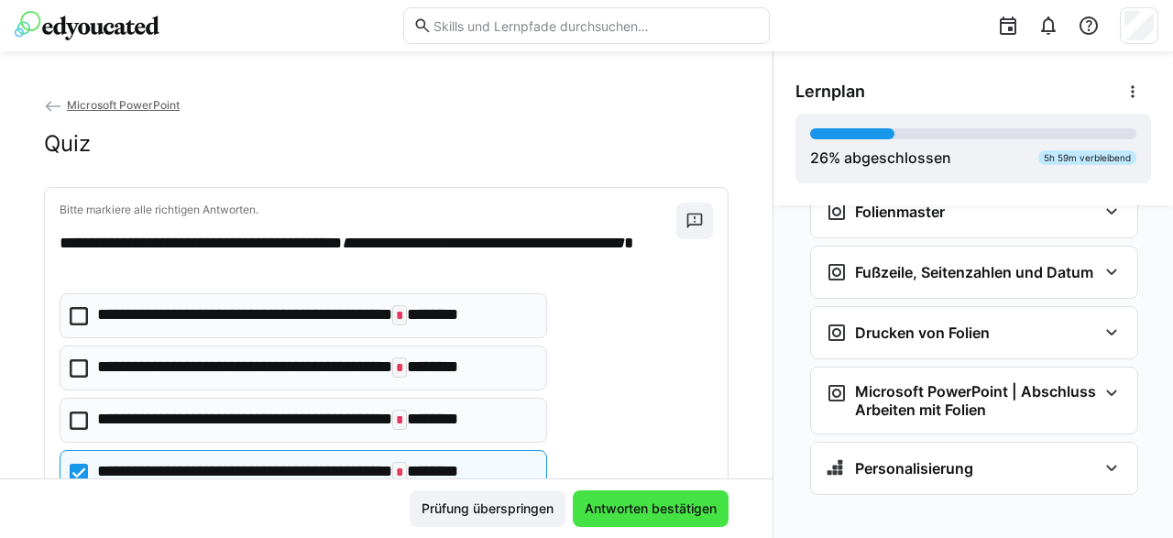
click at [636, 512] on span "Antworten bestätigen" at bounding box center [650, 509] width 137 height 18
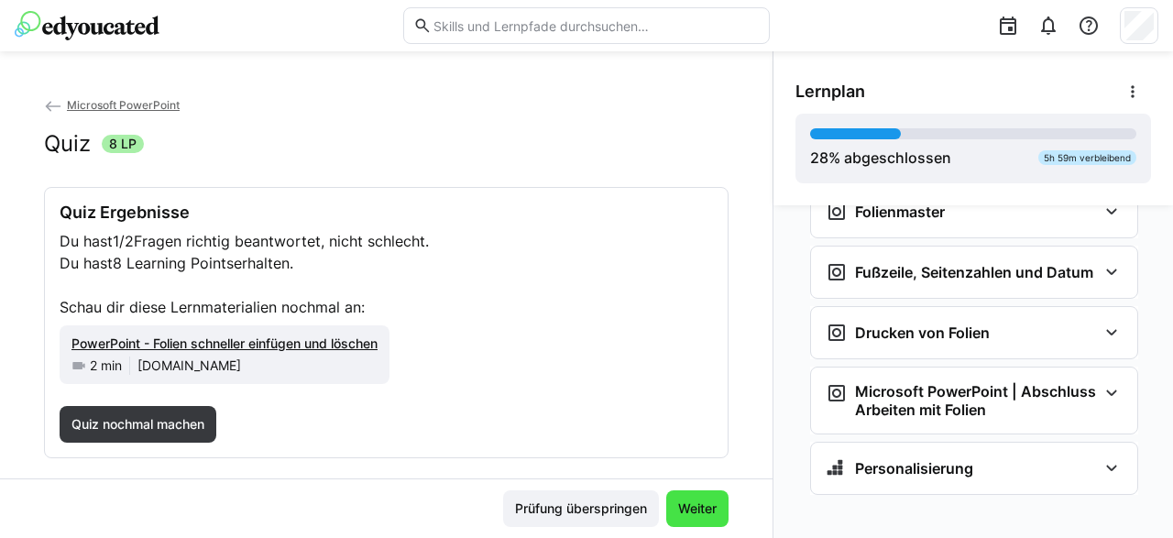
click at [694, 508] on span "Weiter" at bounding box center [698, 509] width 44 height 18
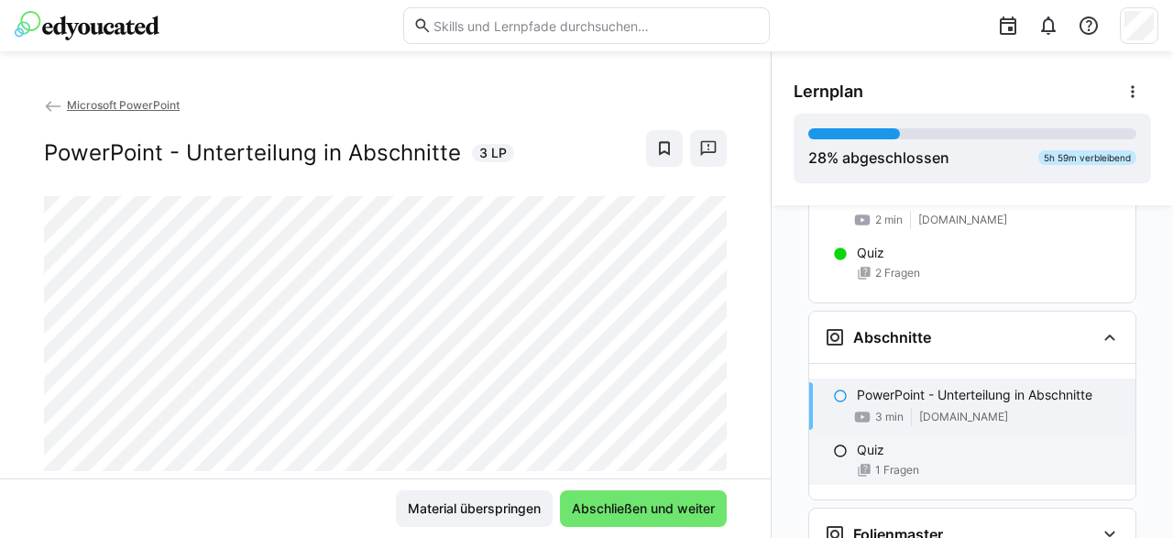
scroll to position [1644, 0]
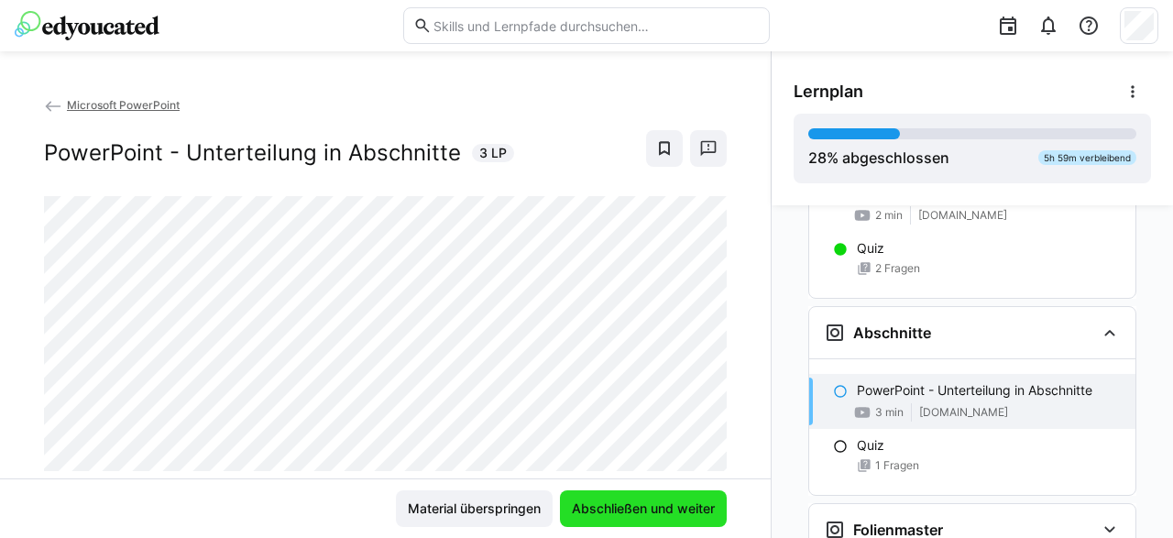
click at [652, 515] on span "Abschließen und weiter" at bounding box center [643, 509] width 148 height 18
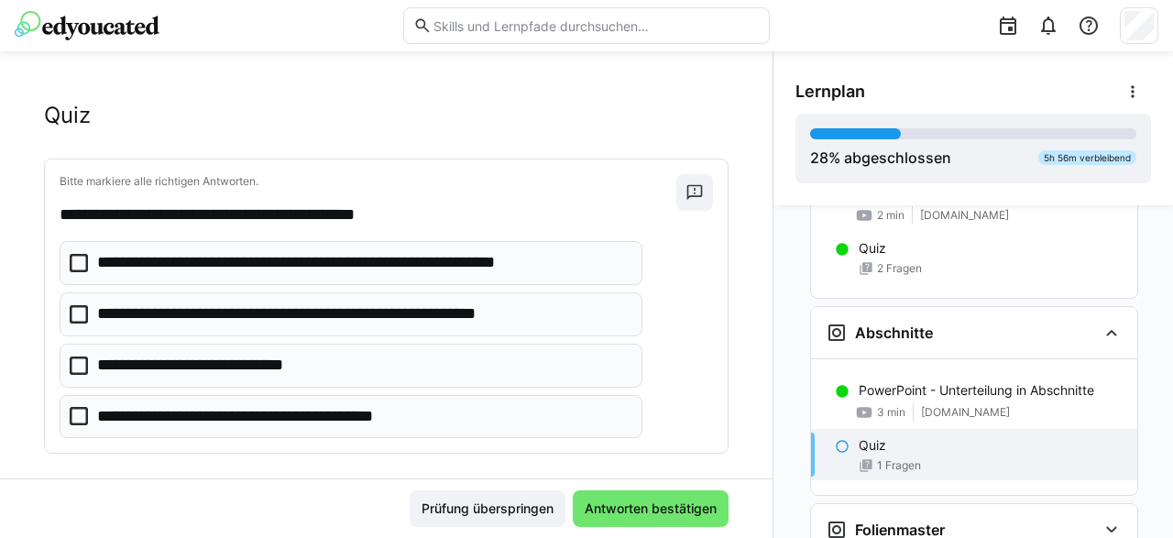
scroll to position [43, 0]
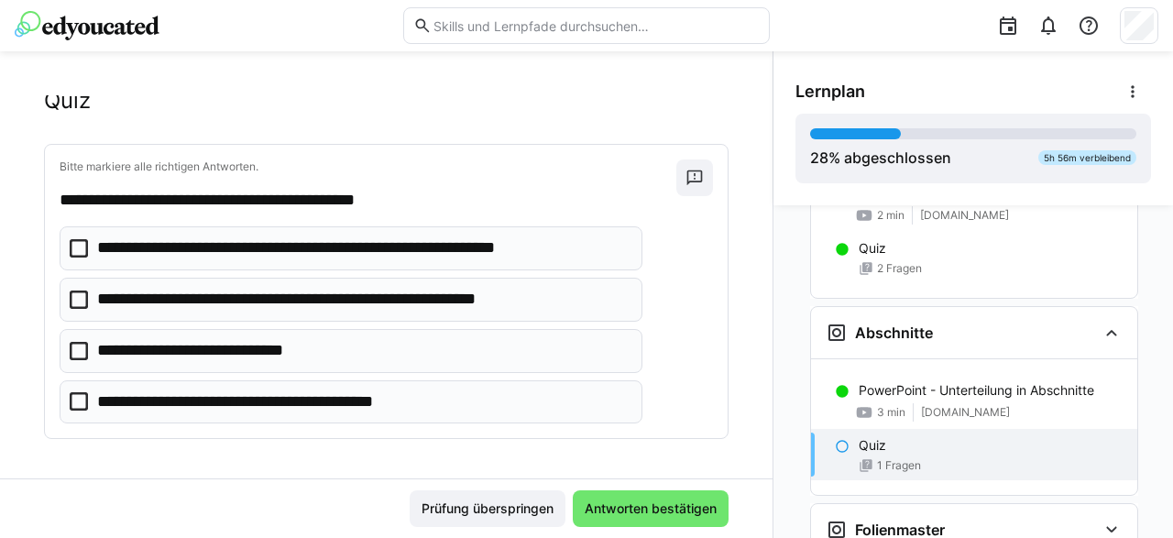
click at [79, 237] on eds-checkbox "**********" at bounding box center [351, 248] width 583 height 44
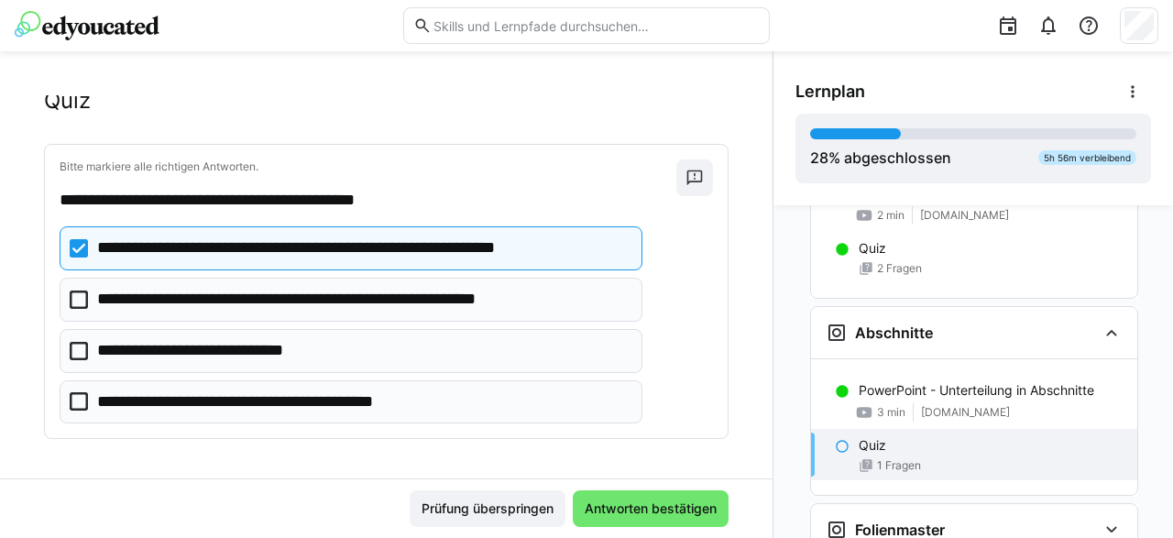
drag, startPoint x: 77, startPoint y: 349, endPoint x: 125, endPoint y: 370, distance: 52.1
click at [80, 349] on icon at bounding box center [79, 351] width 18 height 18
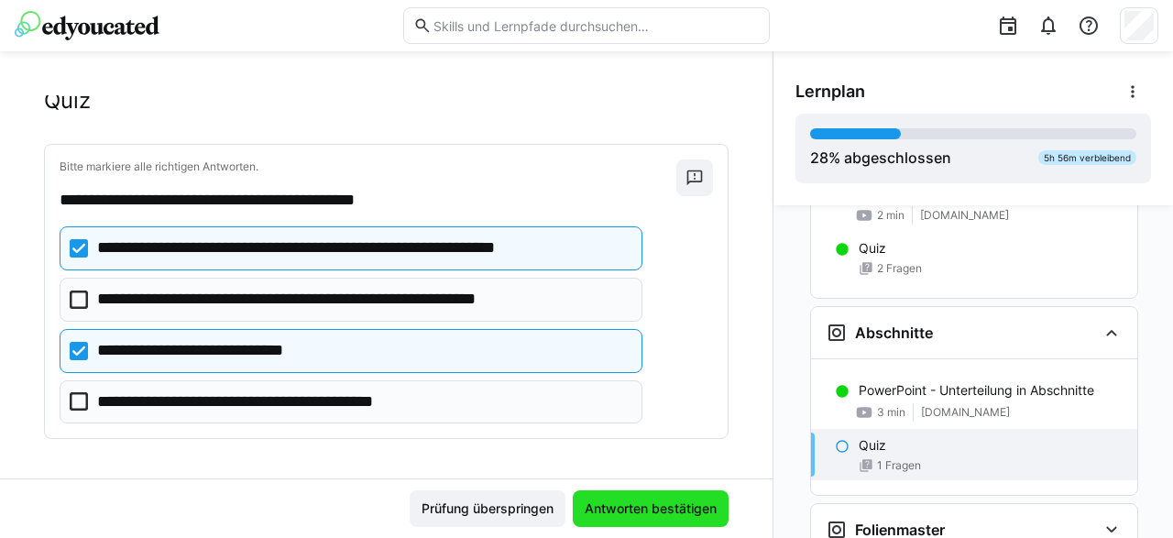
click at [664, 513] on span "Antworten bestätigen" at bounding box center [650, 509] width 137 height 18
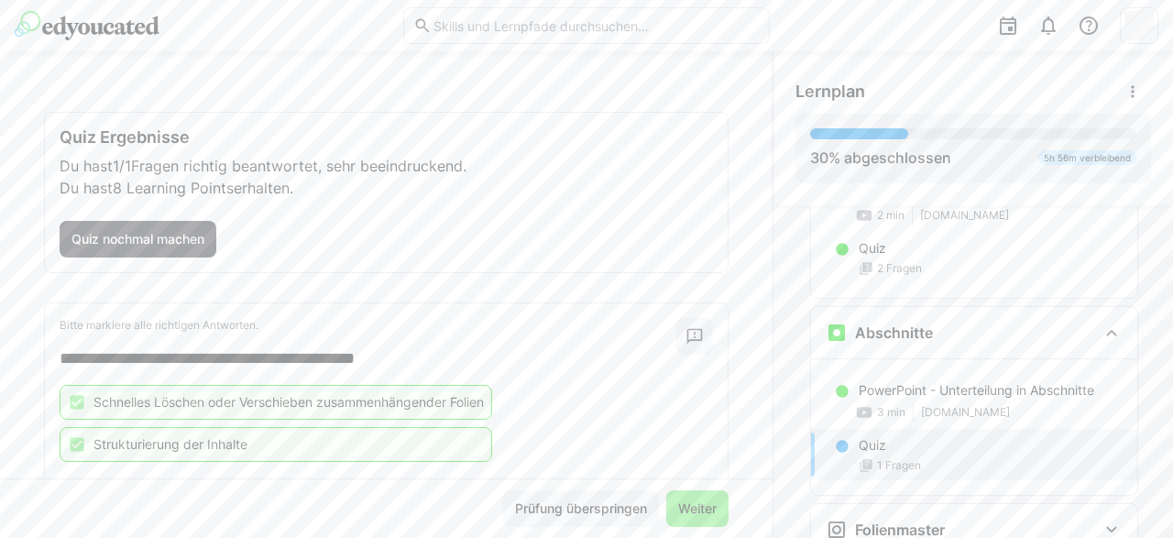
scroll to position [121, 0]
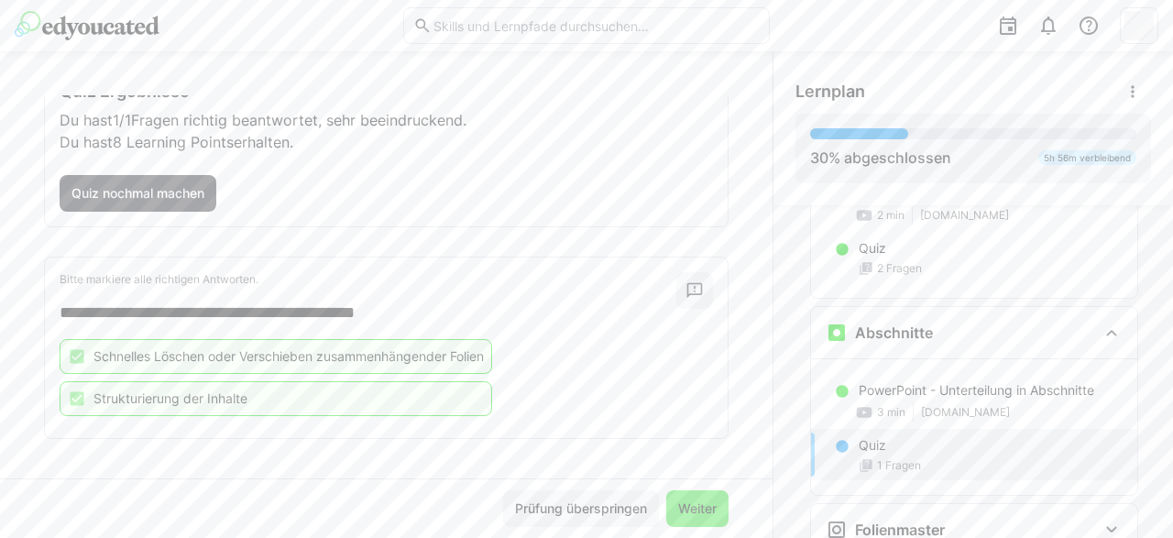
click at [698, 507] on span "Weiter" at bounding box center [698, 509] width 44 height 18
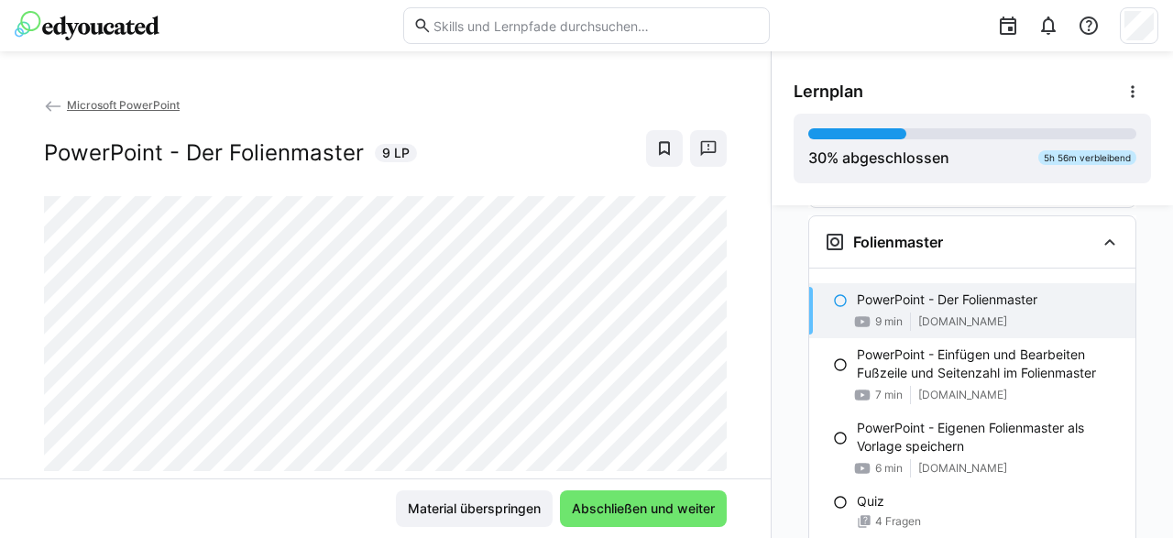
scroll to position [1931, 0]
click at [630, 509] on span "Abschließen und weiter" at bounding box center [643, 509] width 148 height 18
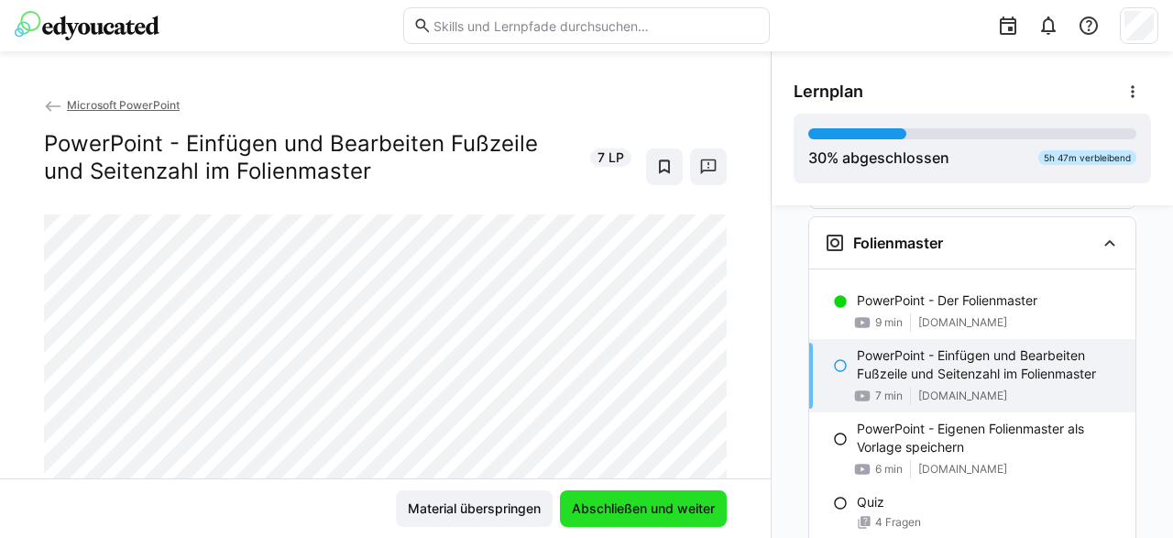
click at [635, 501] on span "Abschließen und weiter" at bounding box center [643, 509] width 148 height 18
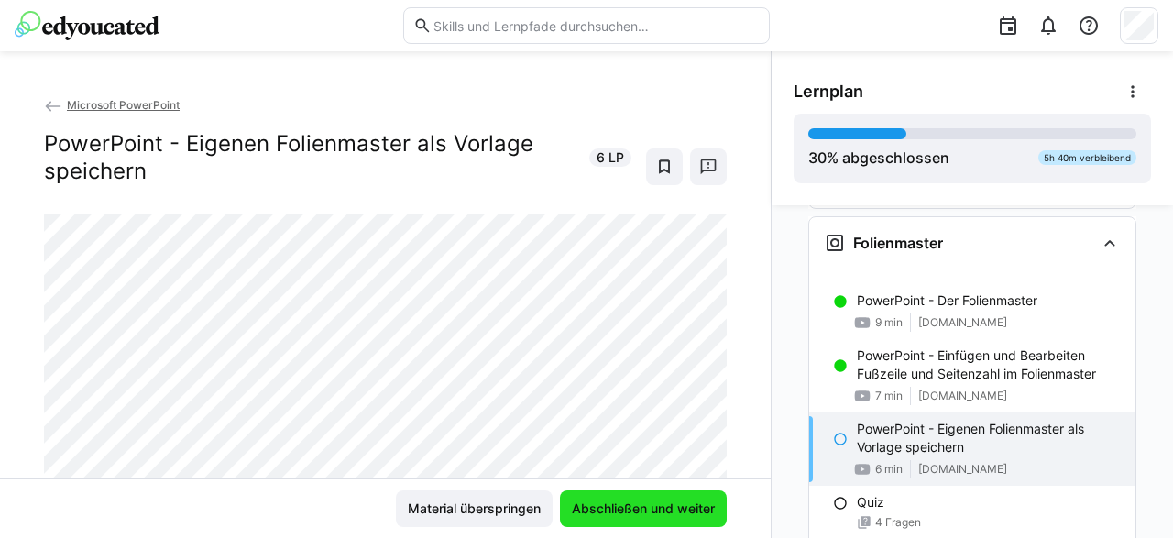
click at [600, 510] on span "Abschließen und weiter" at bounding box center [643, 509] width 148 height 18
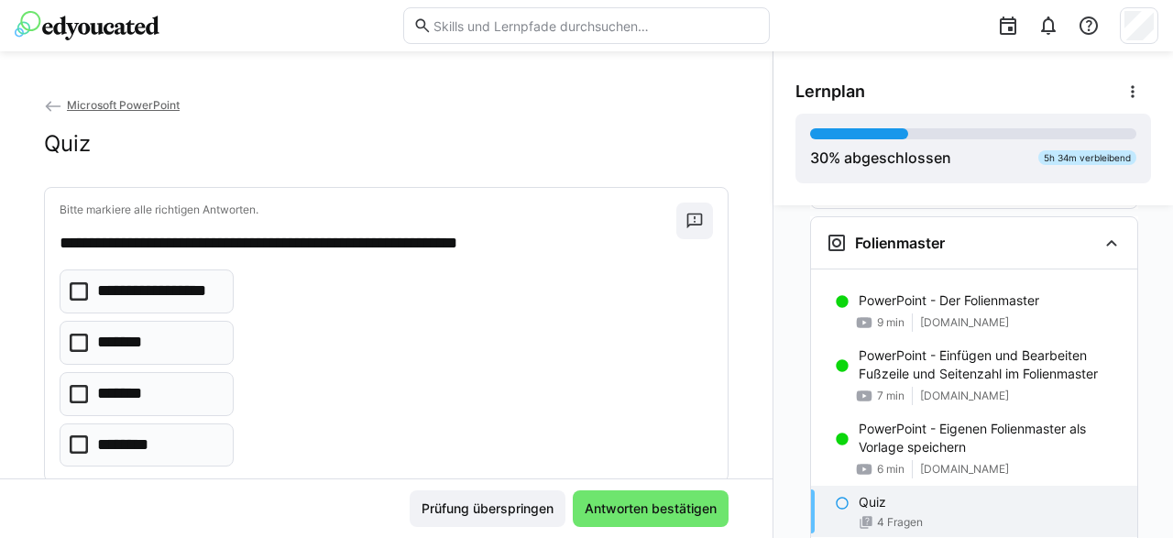
click at [85, 289] on icon at bounding box center [79, 291] width 18 height 18
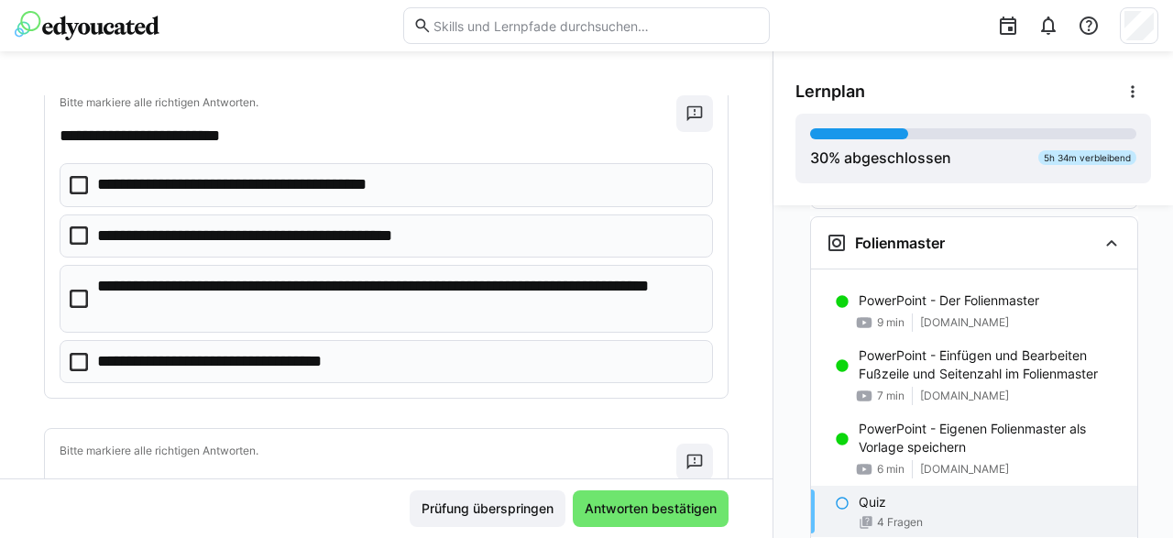
scroll to position [436, 0]
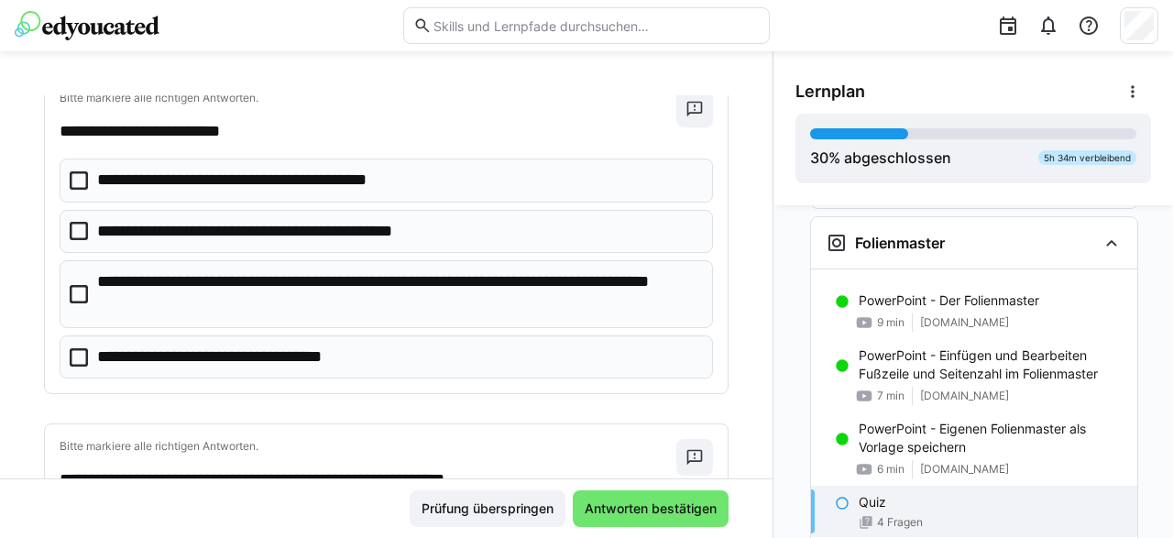
click at [77, 222] on icon at bounding box center [79, 231] width 18 height 18
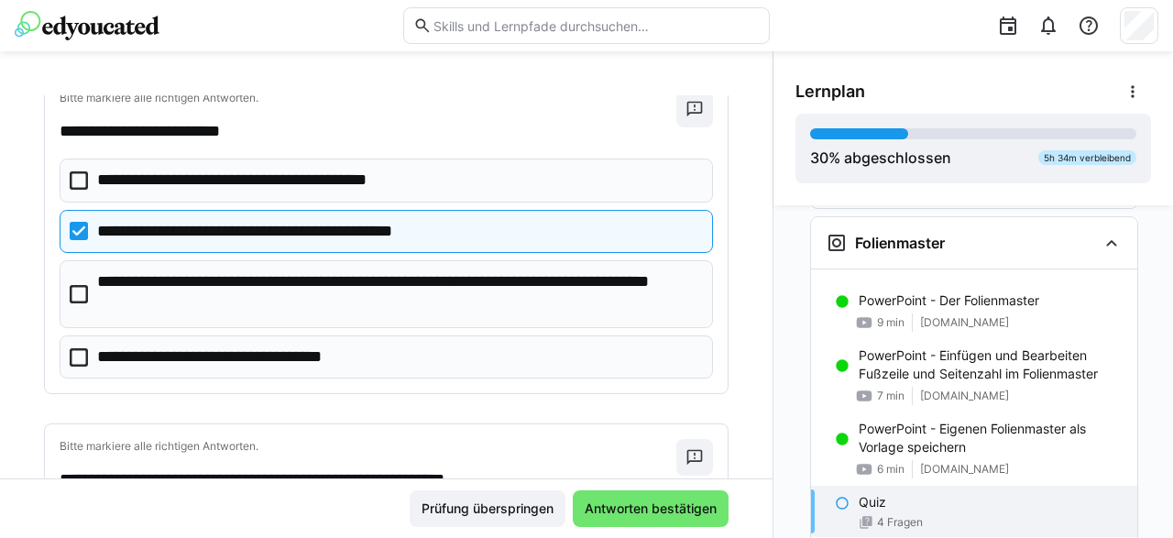
drag, startPoint x: 79, startPoint y: 277, endPoint x: 468, endPoint y: 340, distance: 394.7
click at [82, 276] on eds-checkbox "**********" at bounding box center [387, 293] width 654 height 67
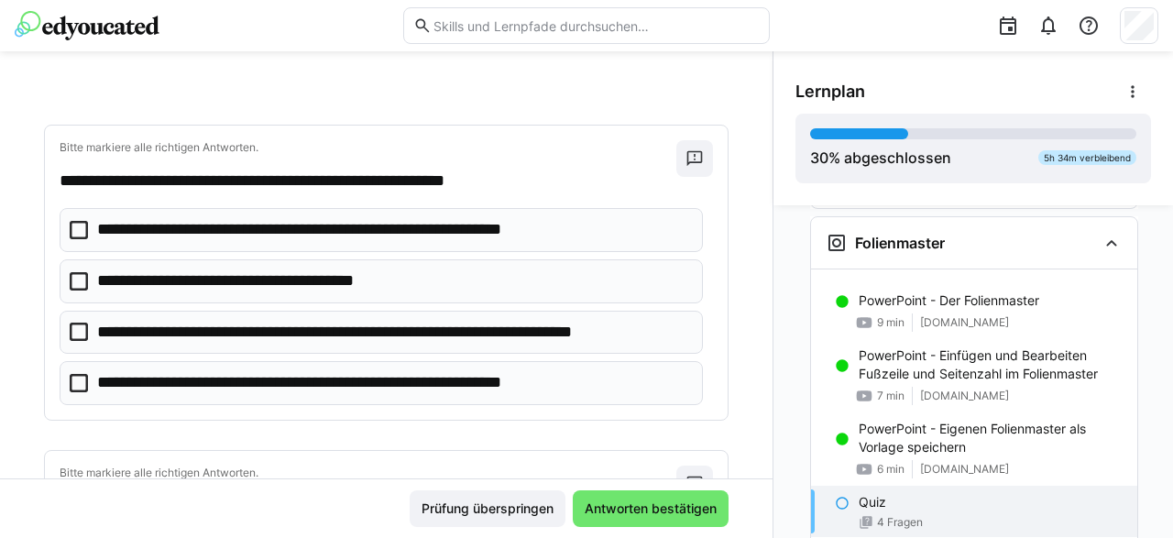
scroll to position [737, 0]
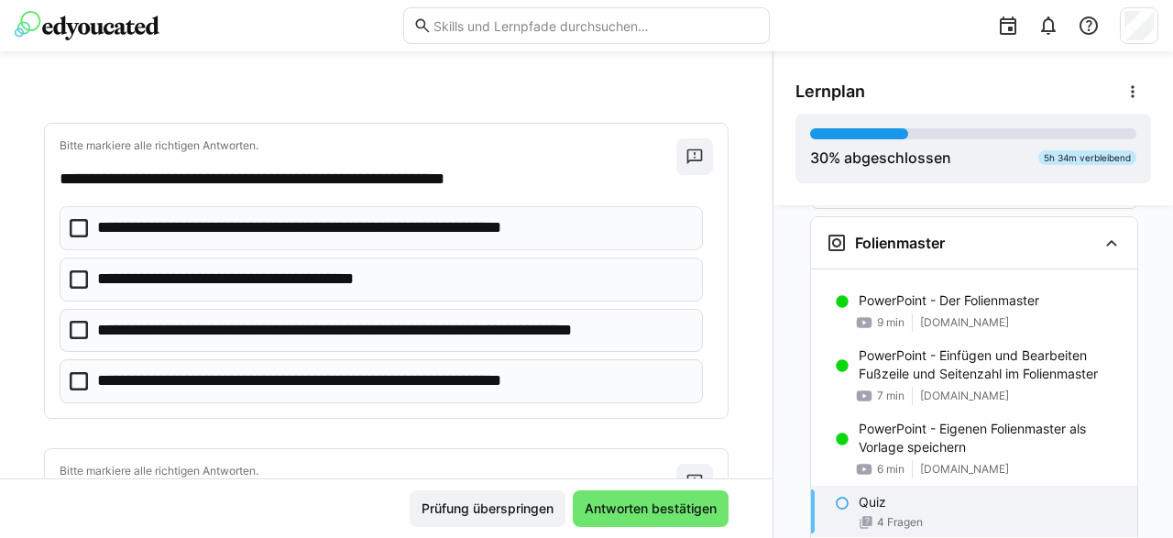
click at [79, 224] on icon at bounding box center [79, 228] width 18 height 18
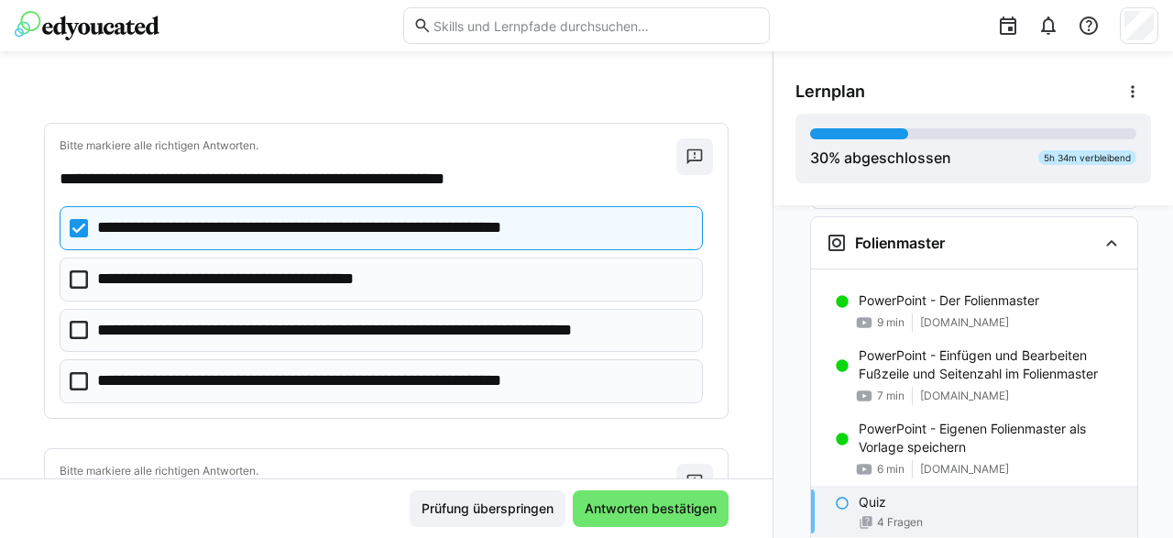
click at [87, 323] on eds-checkbox "**********" at bounding box center [381, 331] width 643 height 44
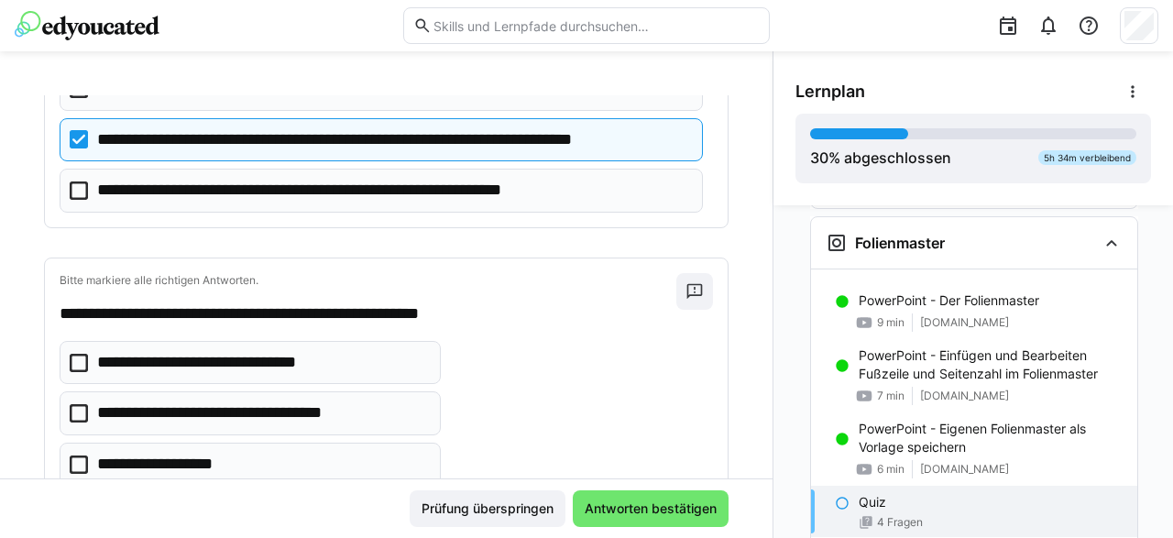
scroll to position [1012, 0]
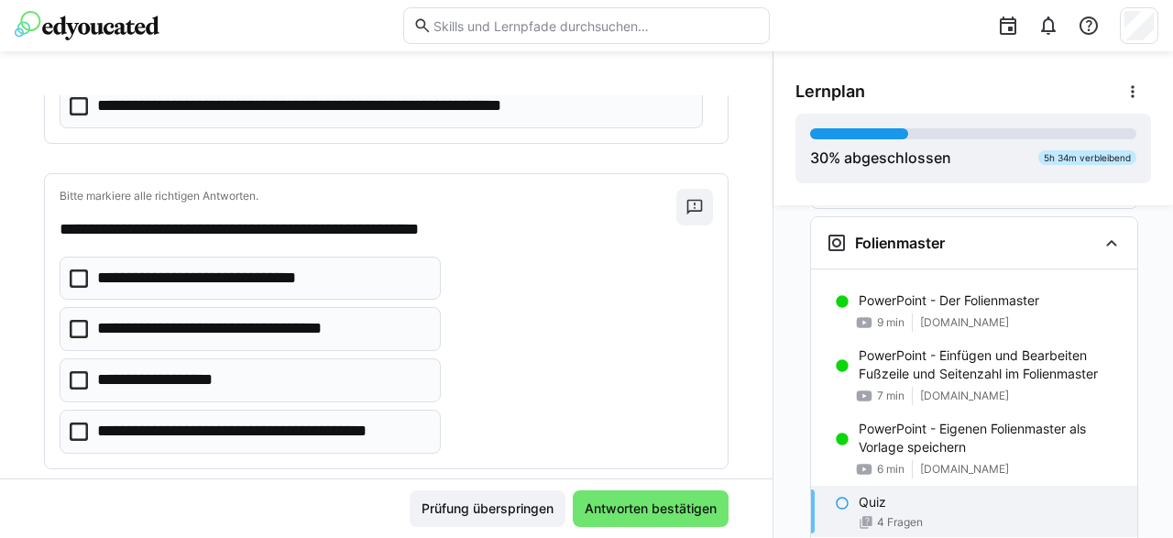
click at [76, 423] on icon at bounding box center [79, 432] width 18 height 18
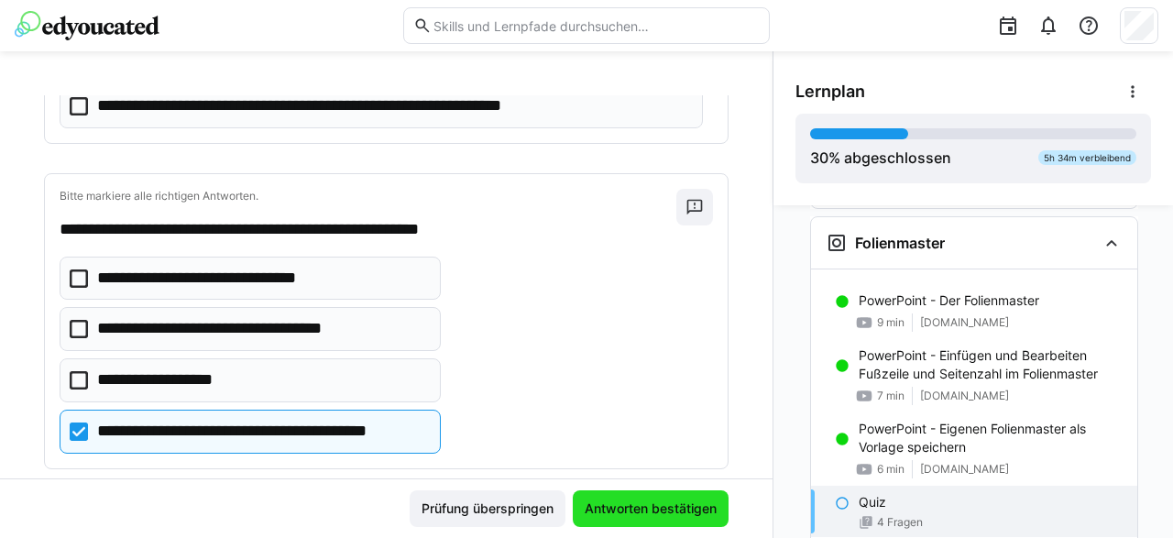
click at [630, 507] on span "Antworten bestätigen" at bounding box center [650, 509] width 137 height 18
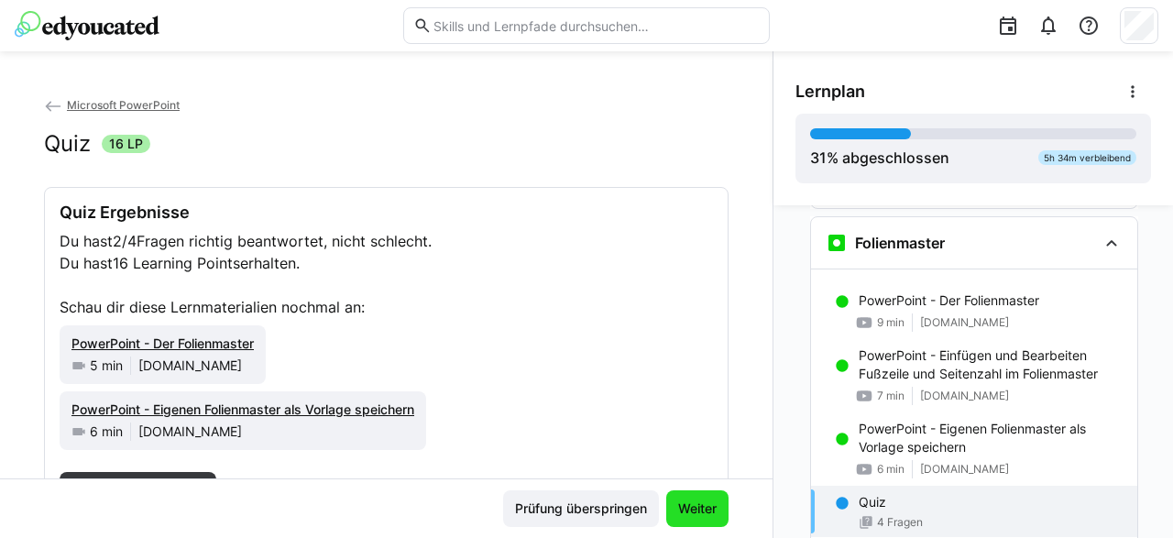
click at [692, 501] on span "Weiter" at bounding box center [698, 509] width 44 height 18
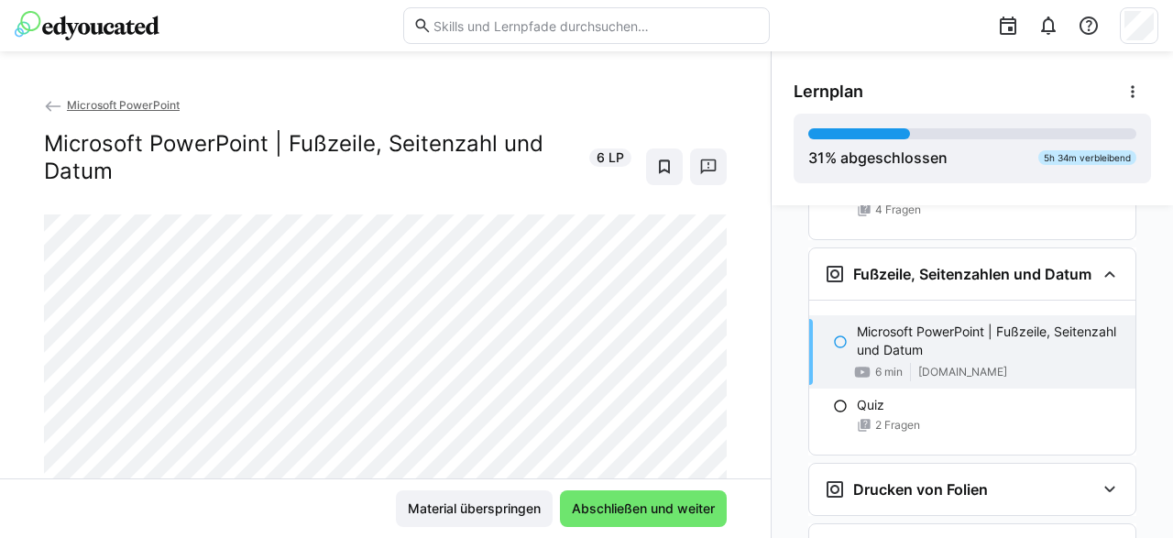
scroll to position [2246, 0]
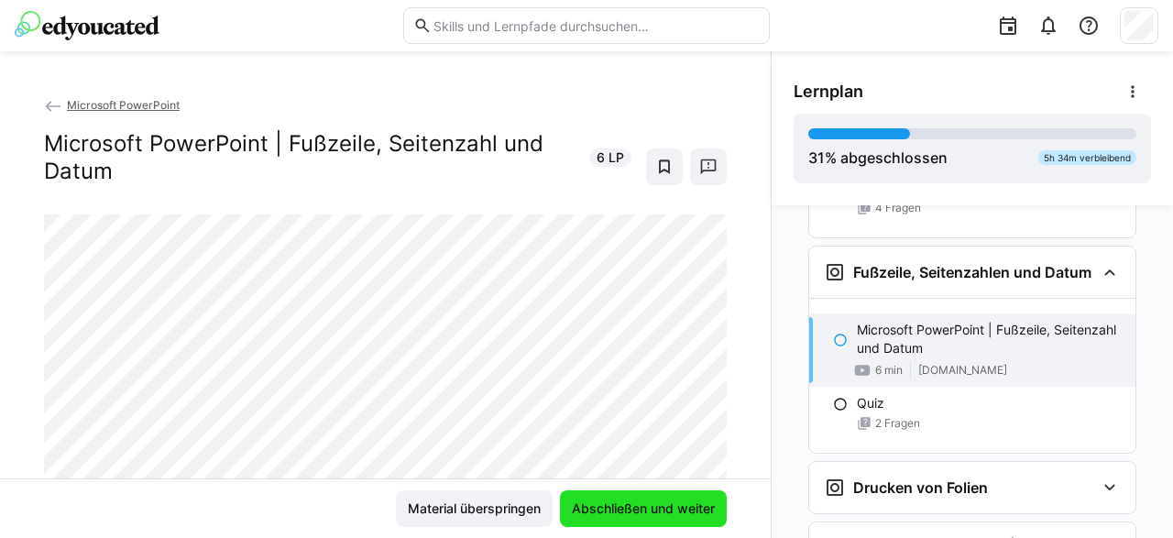
click at [666, 512] on span "Abschließen und weiter" at bounding box center [643, 509] width 148 height 18
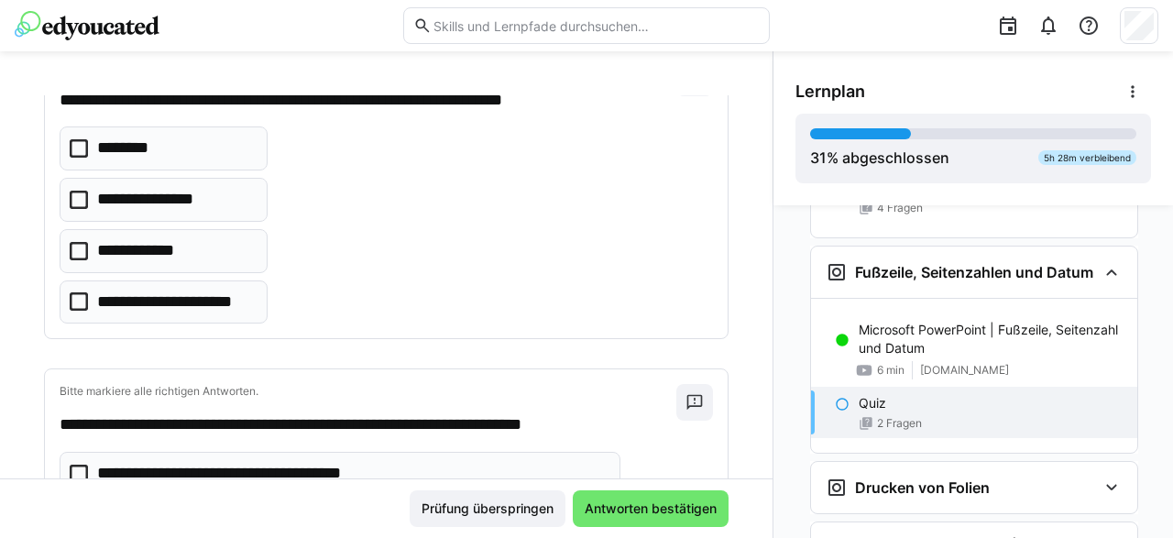
scroll to position [145, 0]
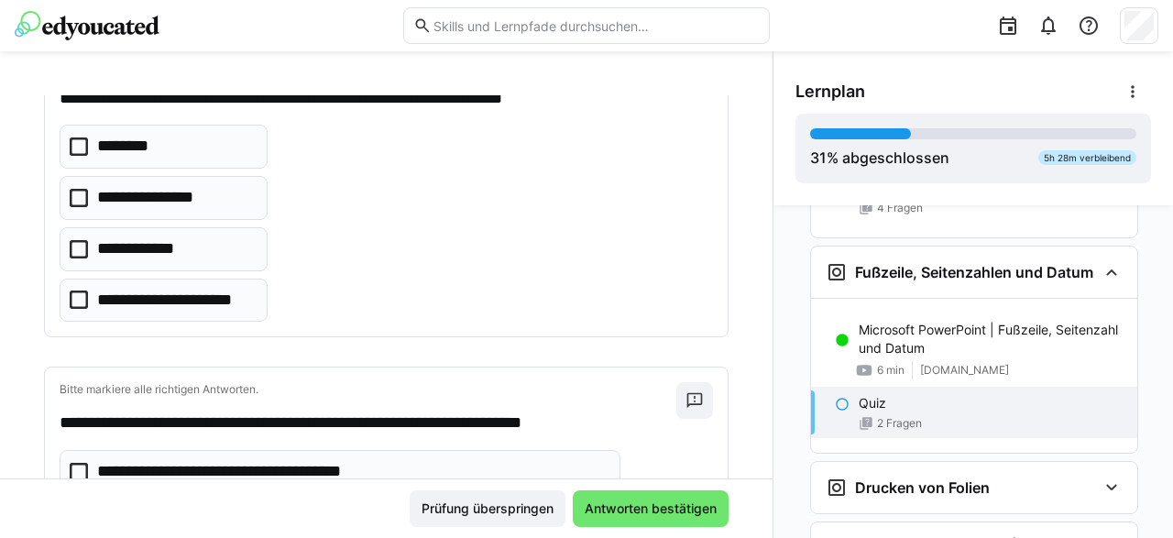
drag, startPoint x: 76, startPoint y: 138, endPoint x: 71, endPoint y: 171, distance: 33.5
click at [75, 140] on icon at bounding box center [79, 146] width 18 height 18
click at [78, 189] on icon at bounding box center [79, 198] width 18 height 18
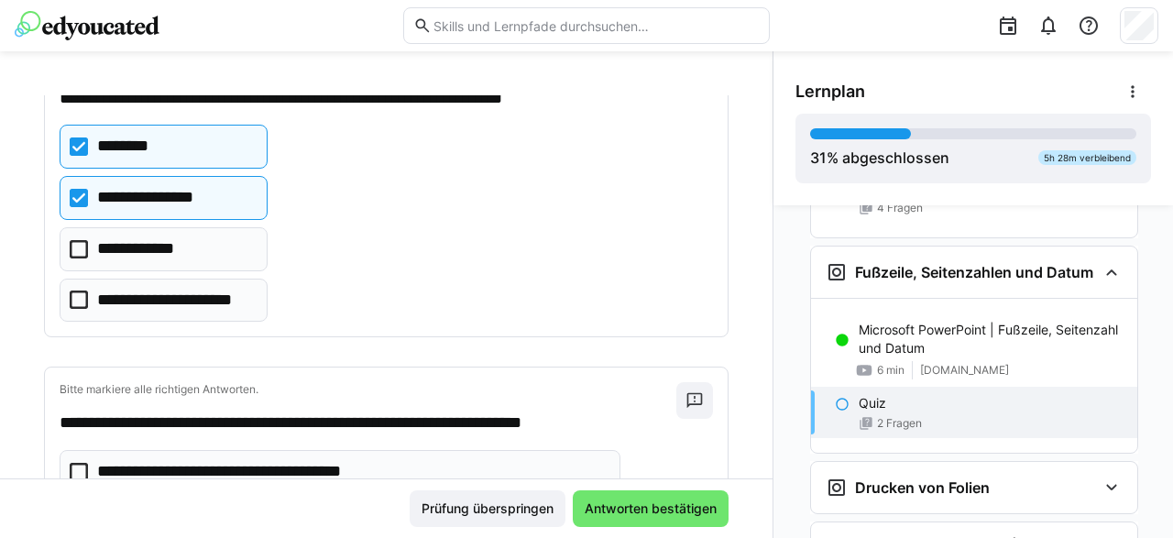
drag, startPoint x: 82, startPoint y: 296, endPoint x: 423, endPoint y: 368, distance: 348.6
click at [82, 296] on icon at bounding box center [79, 300] width 18 height 18
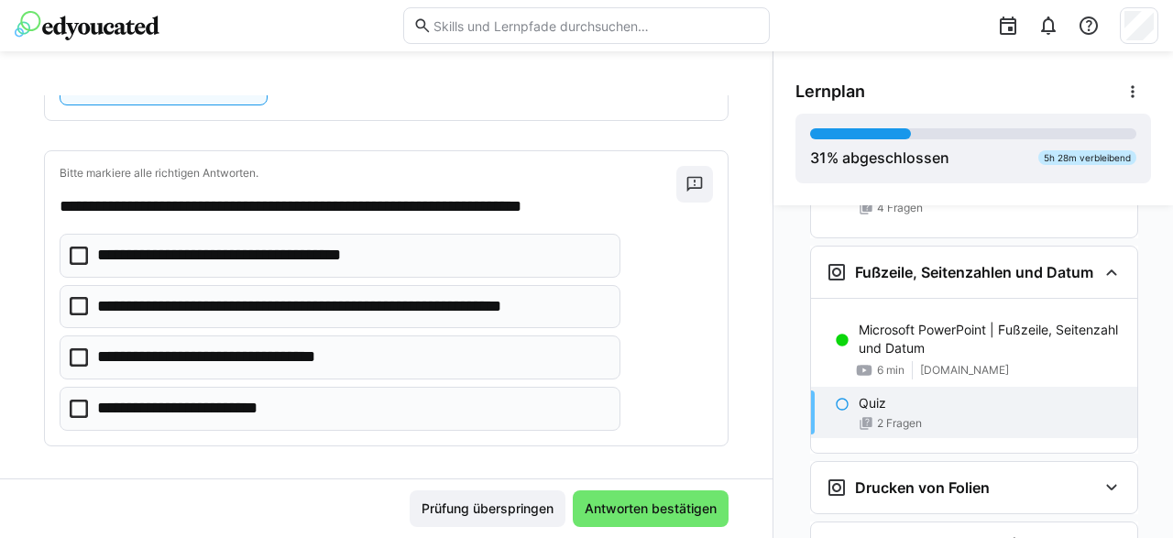
scroll to position [363, 0]
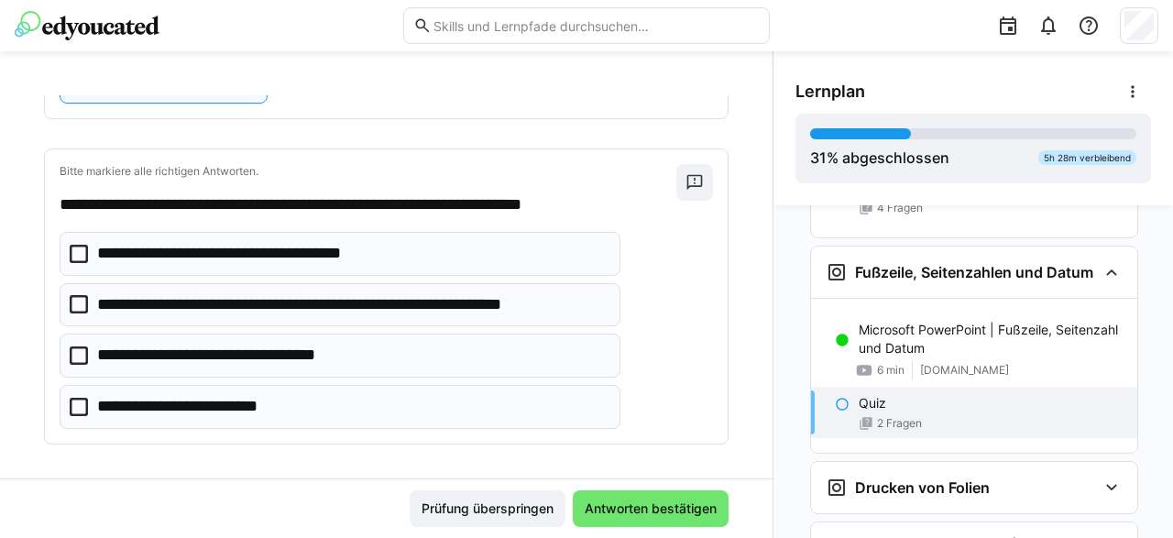
click at [77, 399] on icon at bounding box center [79, 407] width 18 height 18
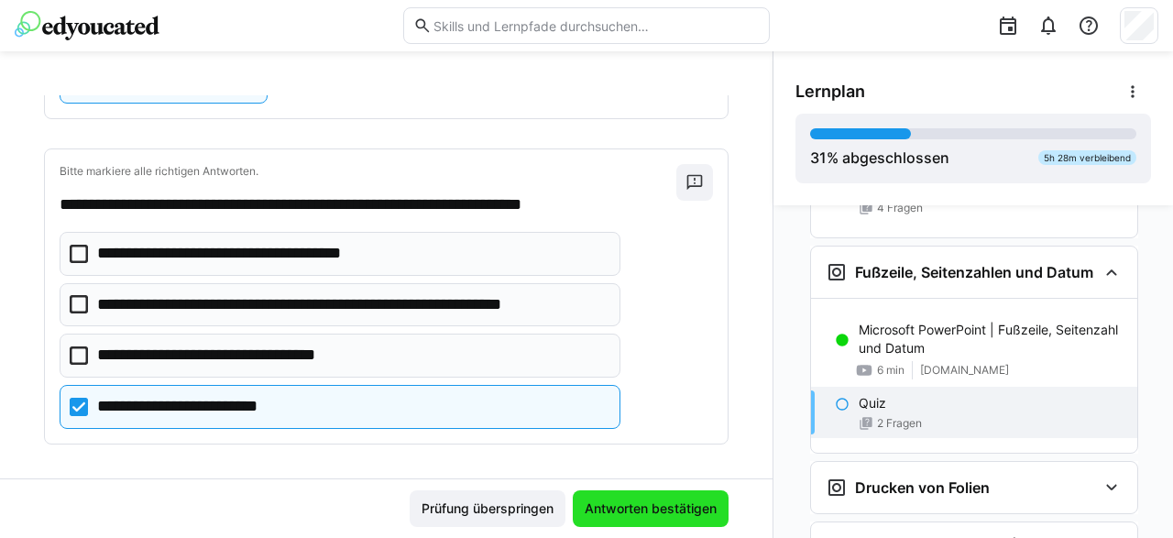
click at [664, 503] on span "Antworten bestätigen" at bounding box center [650, 509] width 137 height 18
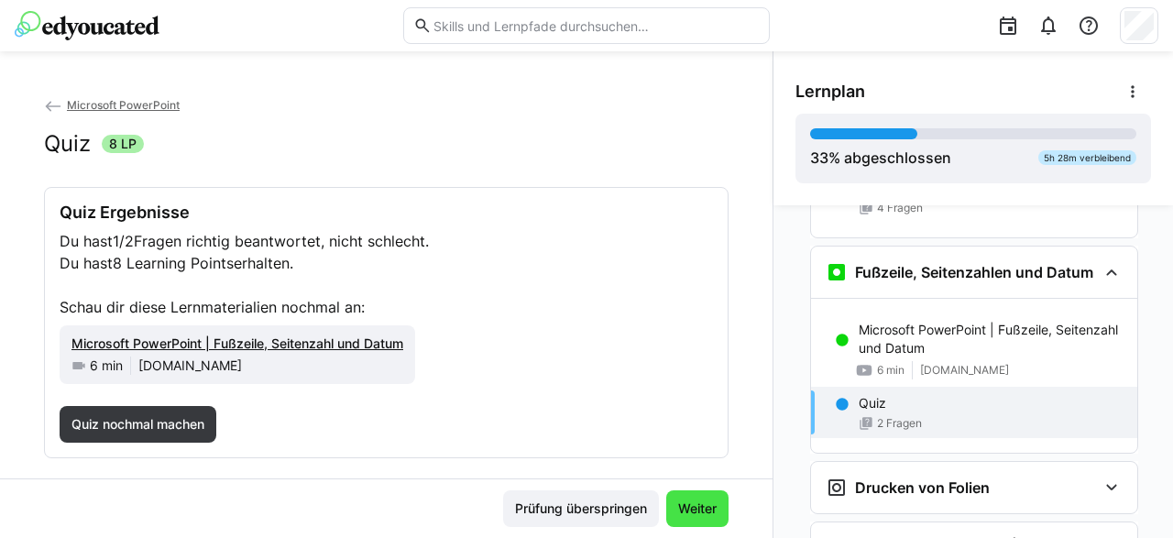
click at [698, 505] on span "Weiter" at bounding box center [698, 509] width 44 height 18
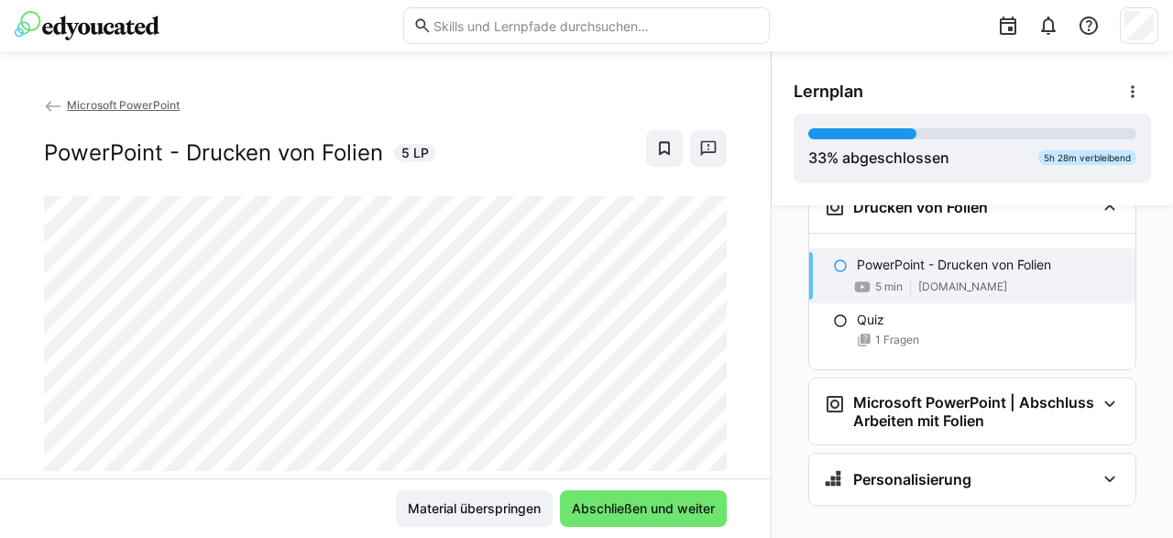
scroll to position [2537, 0]
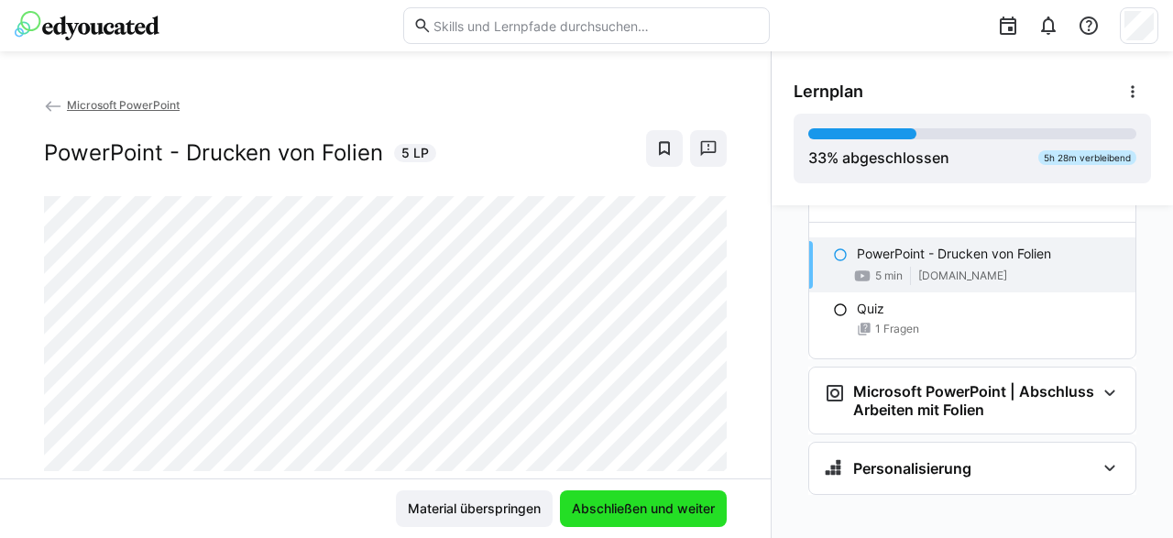
click at [626, 511] on span "Abschließen und weiter" at bounding box center [643, 509] width 148 height 18
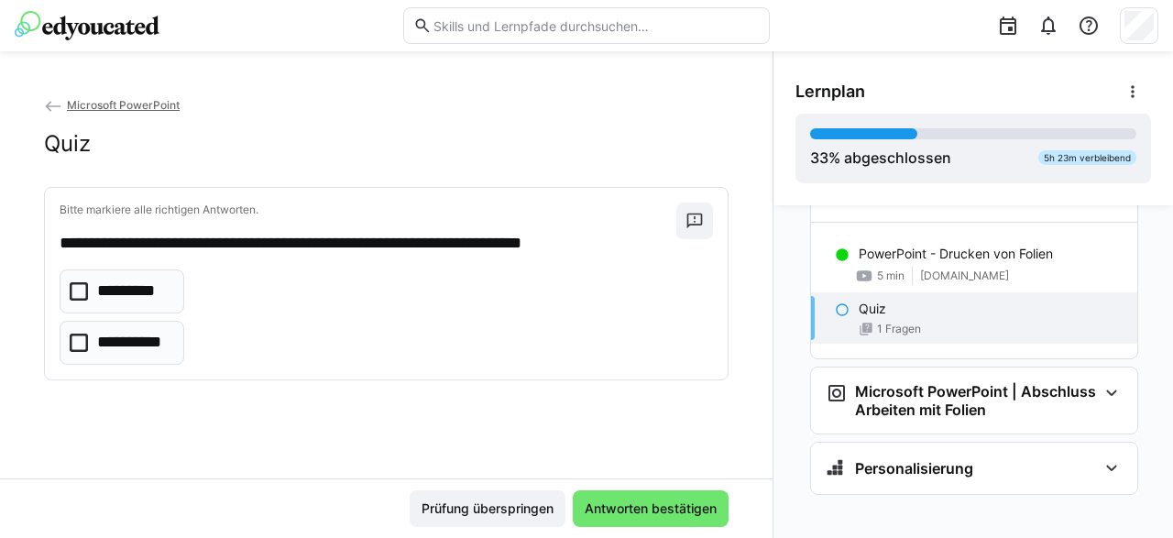
click at [80, 343] on icon at bounding box center [79, 343] width 18 height 18
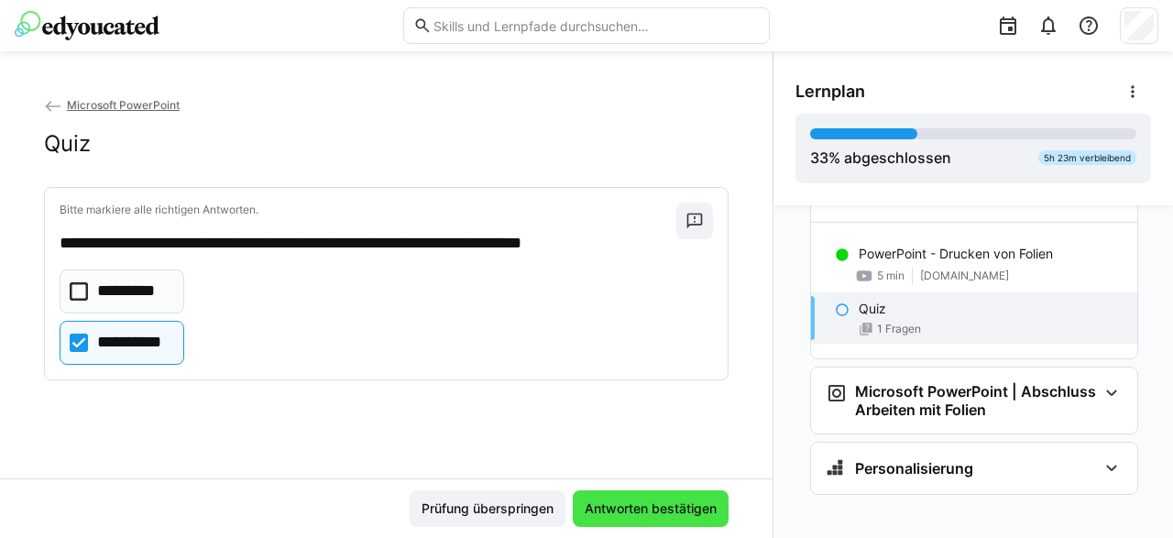
click at [619, 516] on span "Antworten bestätigen" at bounding box center [650, 509] width 137 height 18
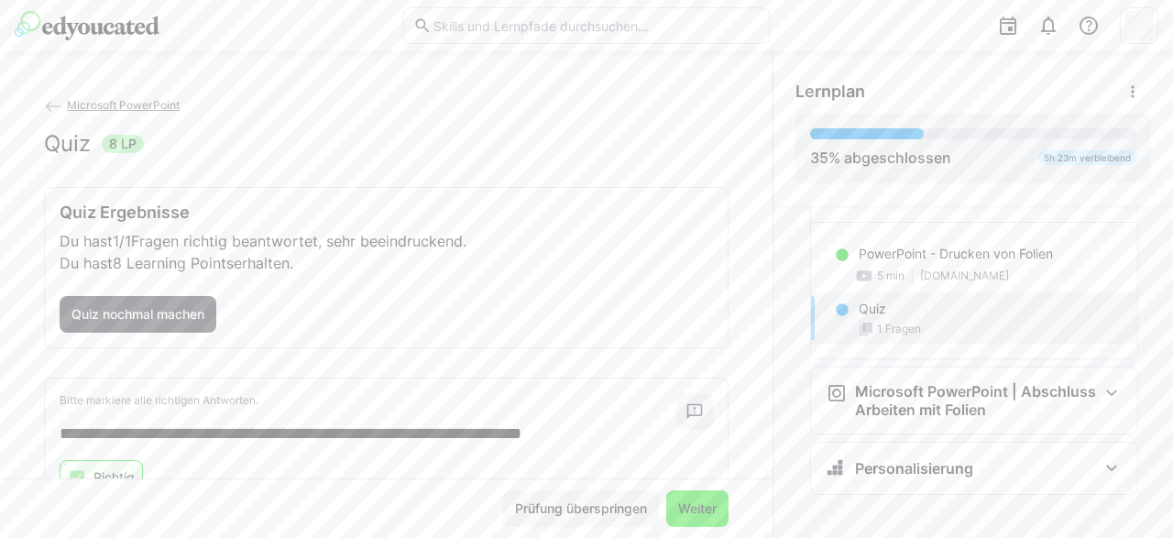
click at [693, 510] on span "Weiter" at bounding box center [698, 509] width 44 height 18
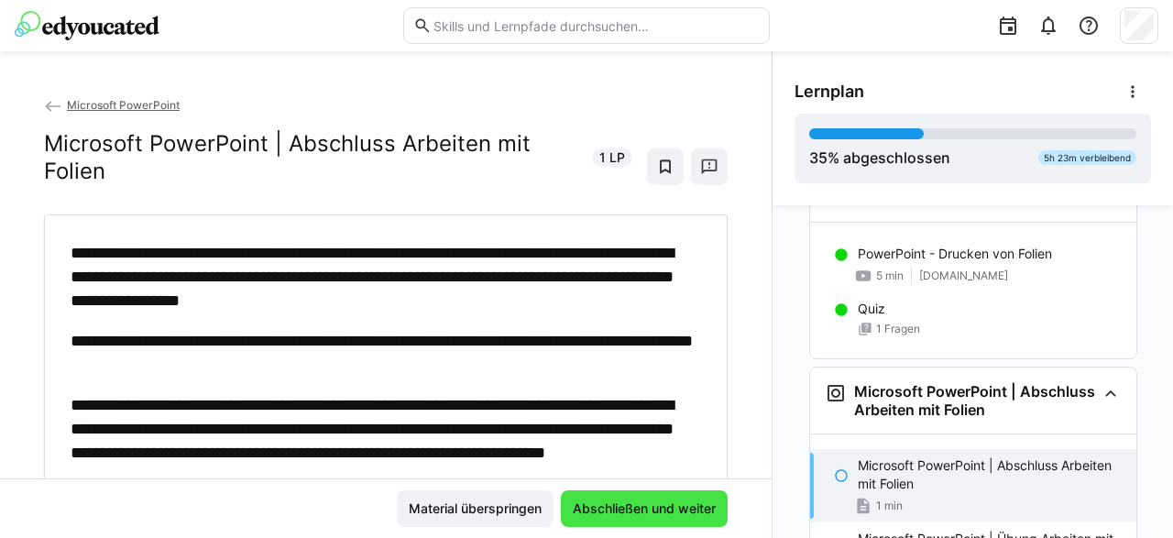
click at [646, 506] on span "Abschließen und weiter" at bounding box center [644, 509] width 148 height 18
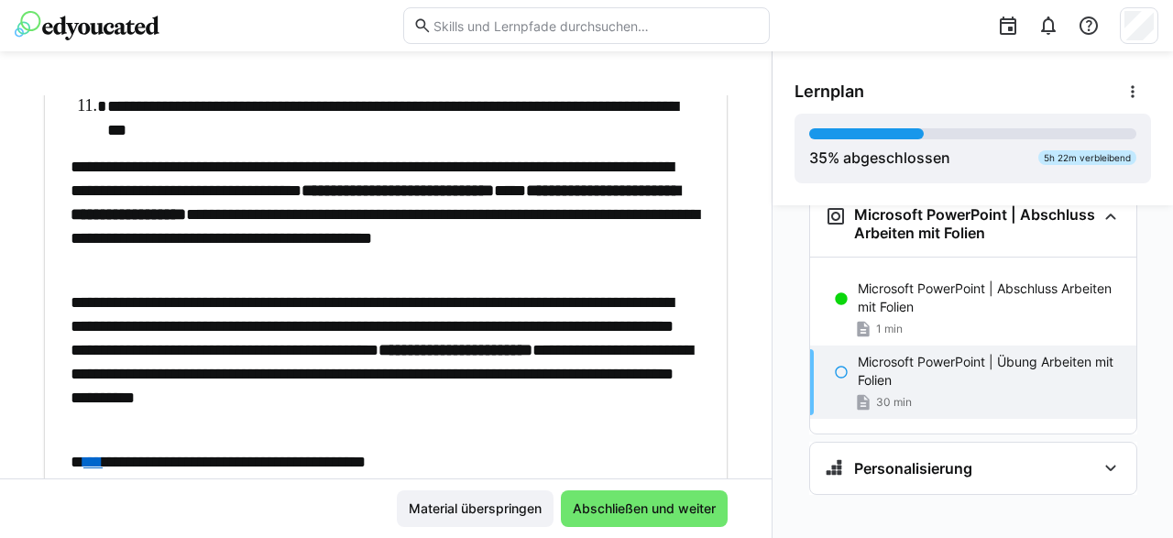
scroll to position [1121, 0]
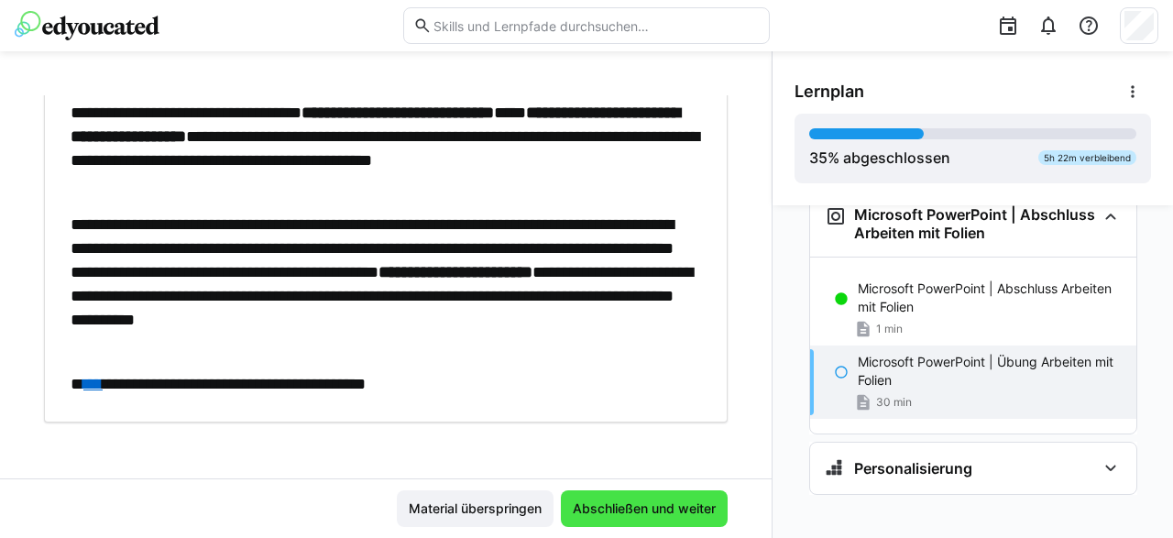
click at [651, 502] on span "Abschließen und weiter" at bounding box center [644, 509] width 148 height 18
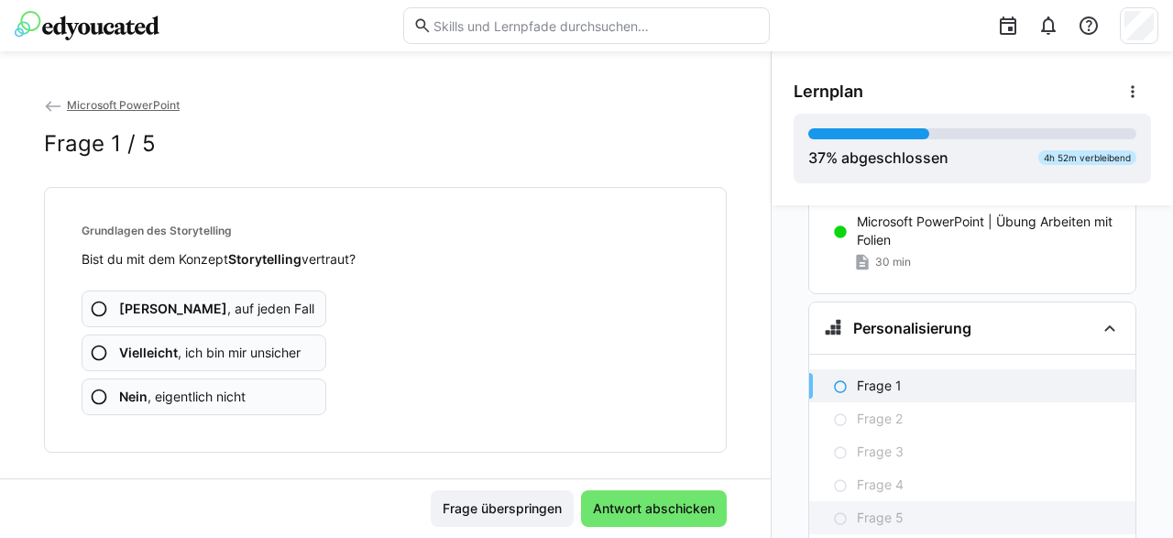
scroll to position [2942, 0]
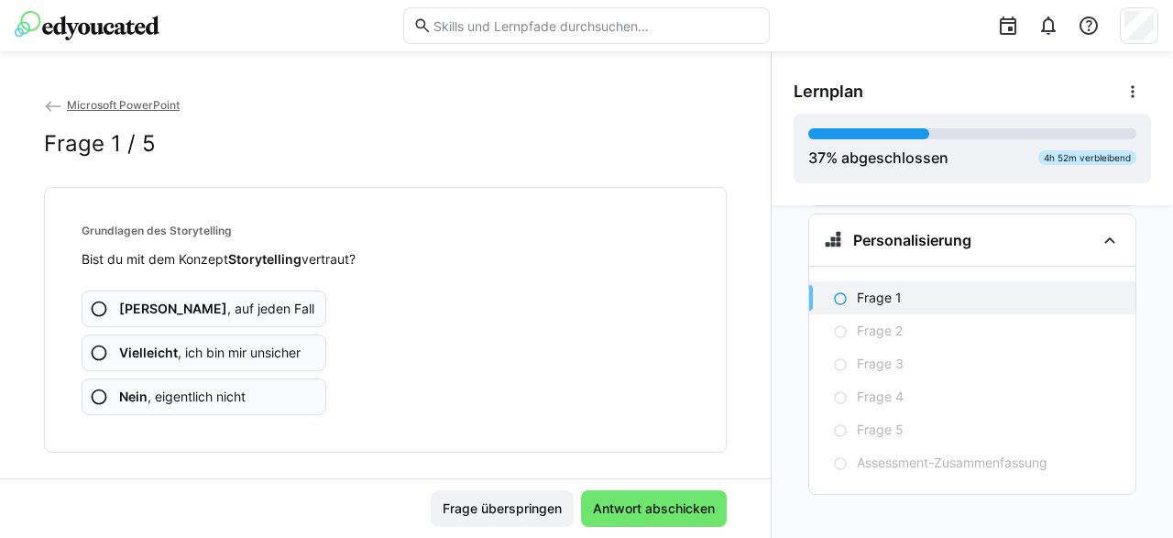
click at [99, 307] on eds-icon at bounding box center [99, 309] width 18 height 18
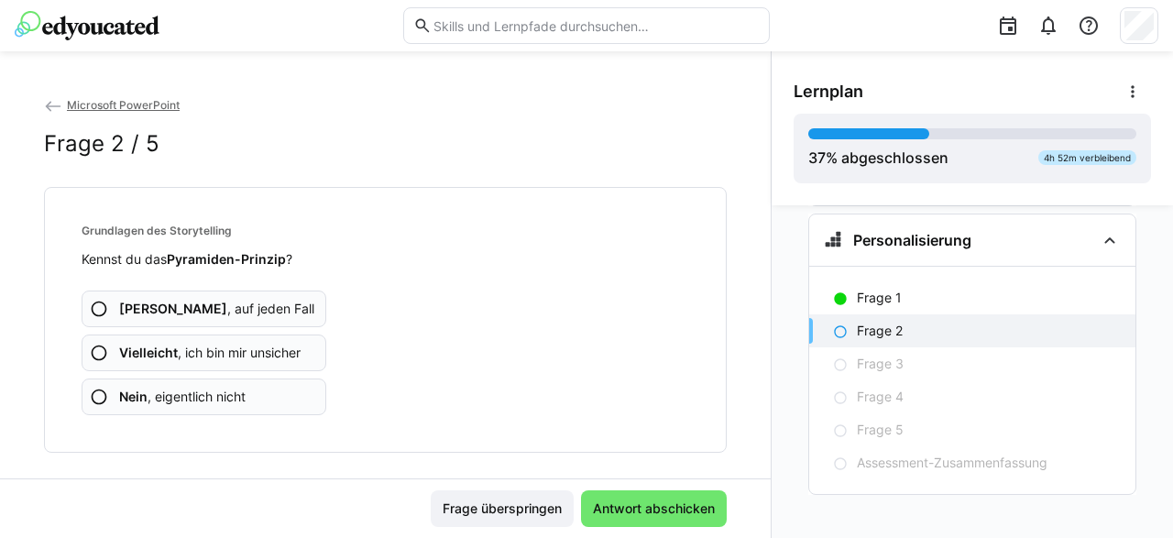
click at [102, 305] on eds-icon at bounding box center [99, 309] width 18 height 18
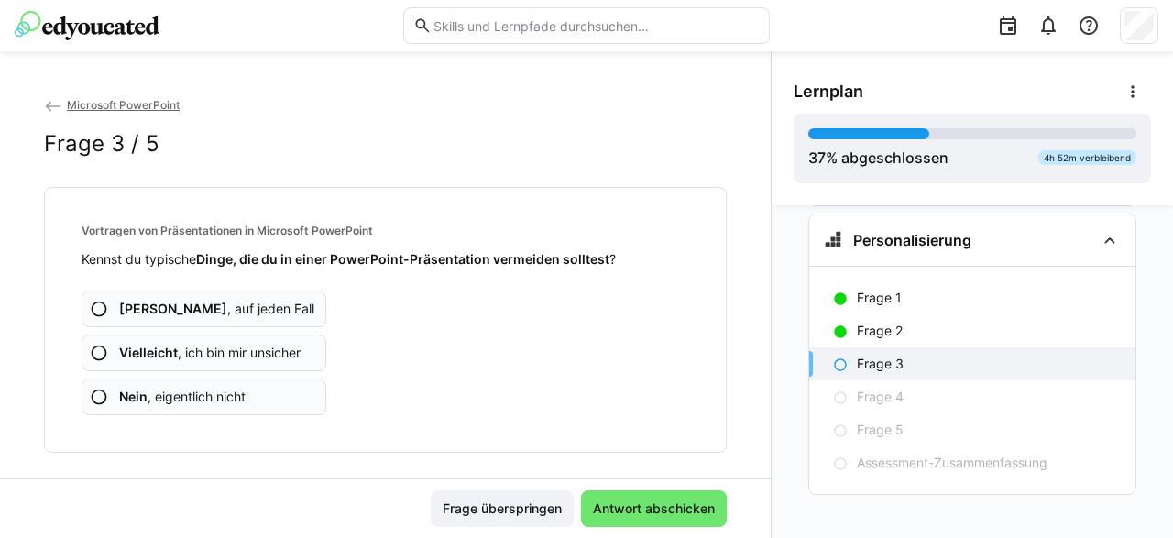
click at [102, 311] on eds-icon at bounding box center [99, 309] width 18 height 18
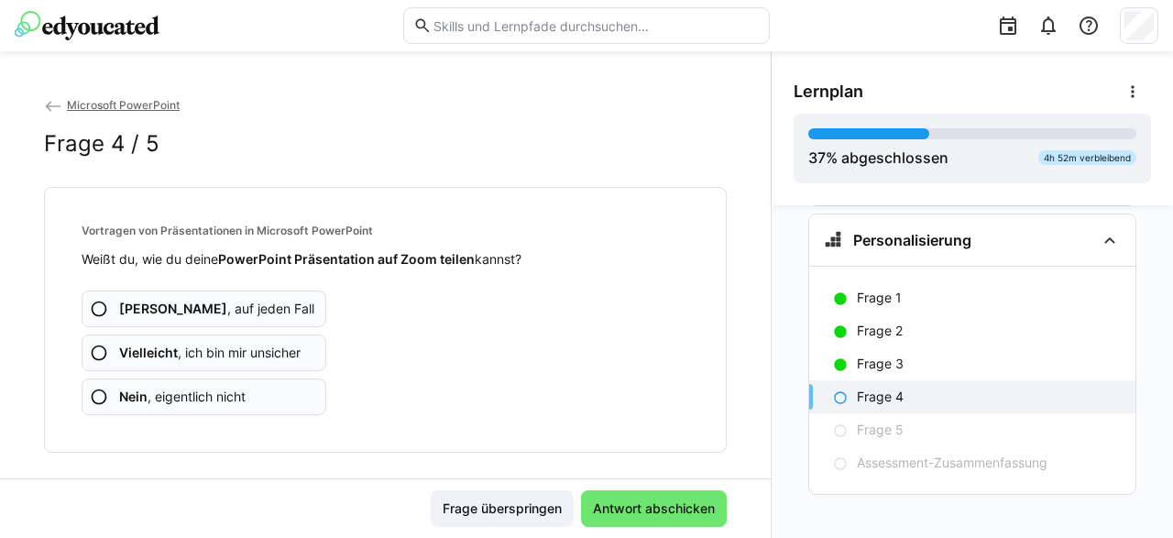
drag, startPoint x: 101, startPoint y: 307, endPoint x: 358, endPoint y: 359, distance: 262.8
click at [102, 307] on eds-icon at bounding box center [99, 309] width 18 height 18
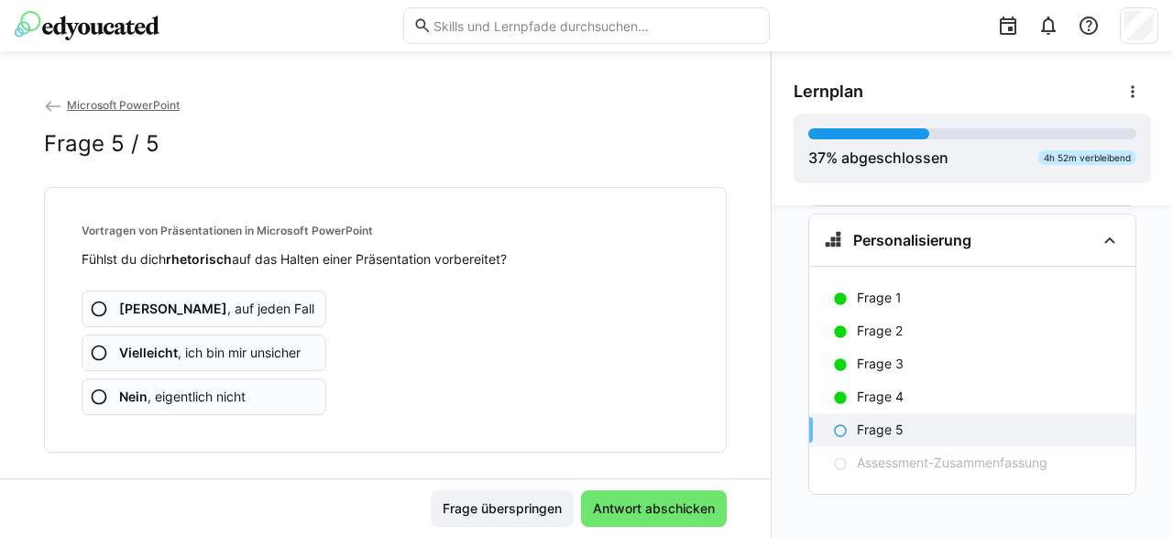
click at [92, 302] on eds-icon at bounding box center [99, 309] width 18 height 18
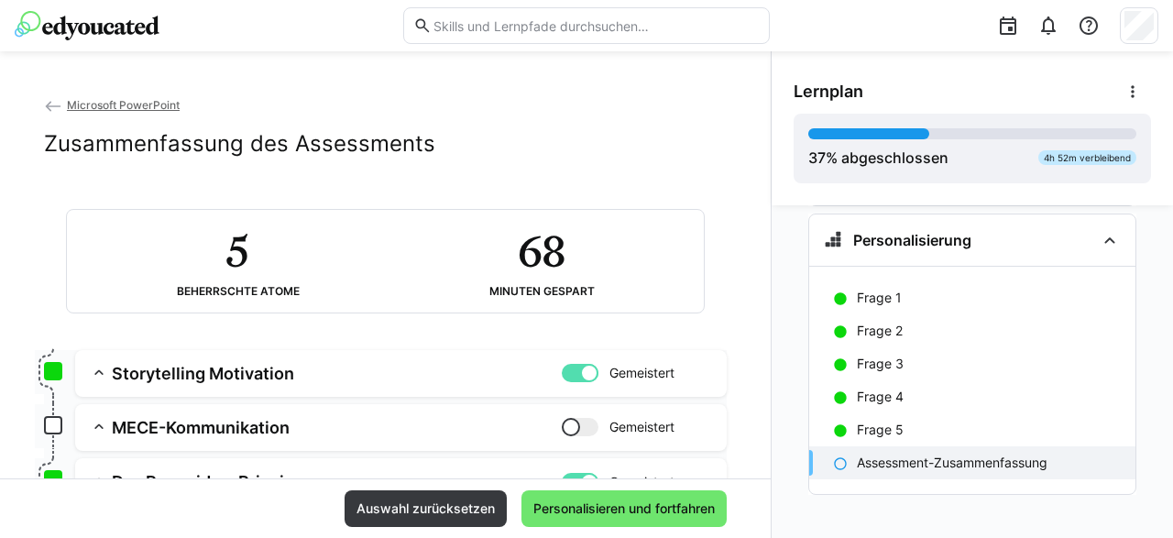
scroll to position [46, 0]
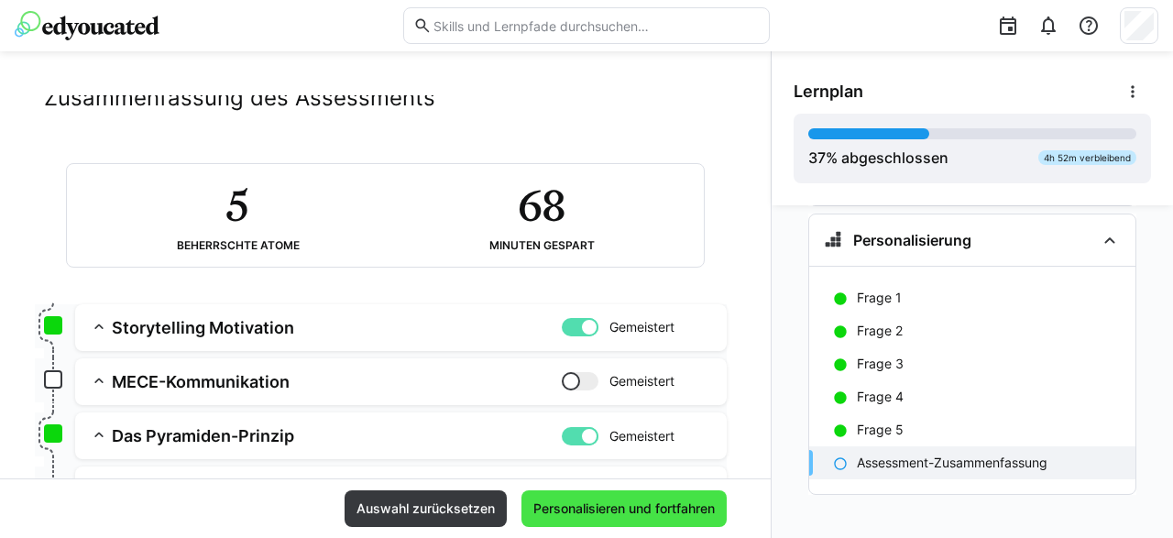
click at [617, 514] on span "Personalisieren und fortfahren" at bounding box center [624, 509] width 187 height 18
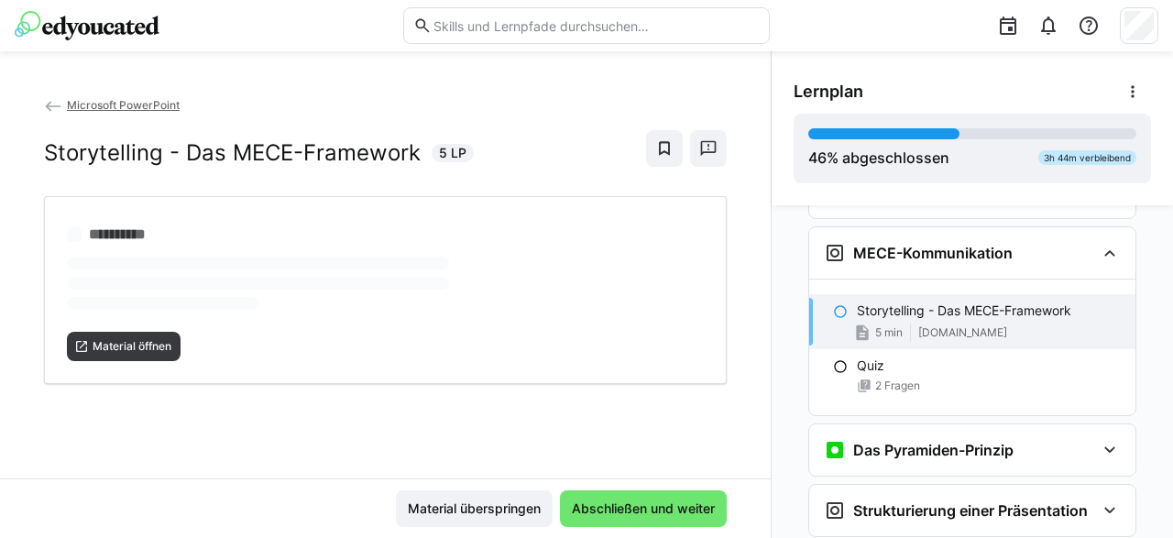
scroll to position [3051, 0]
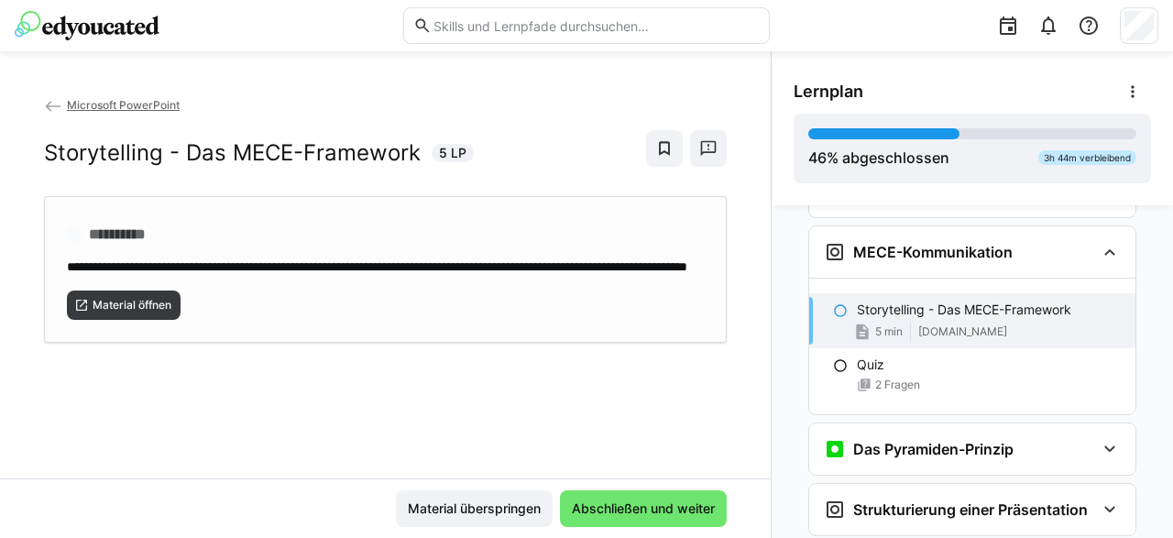
click at [119, 343] on div "**********" at bounding box center [385, 269] width 683 height 147
click at [677, 512] on span "Abschließen und weiter" at bounding box center [643, 509] width 148 height 18
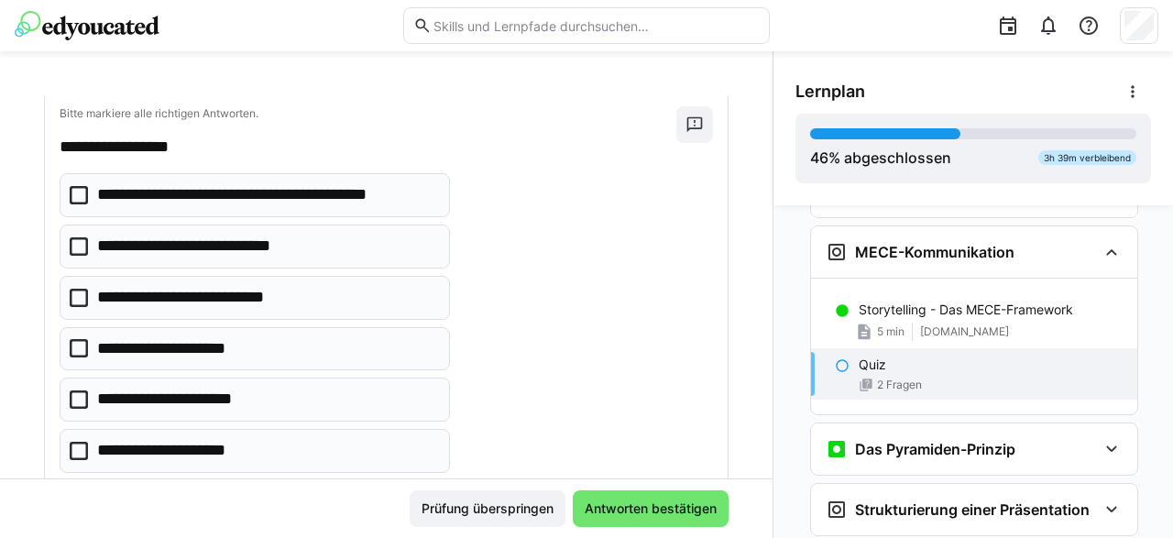
scroll to position [102, 0]
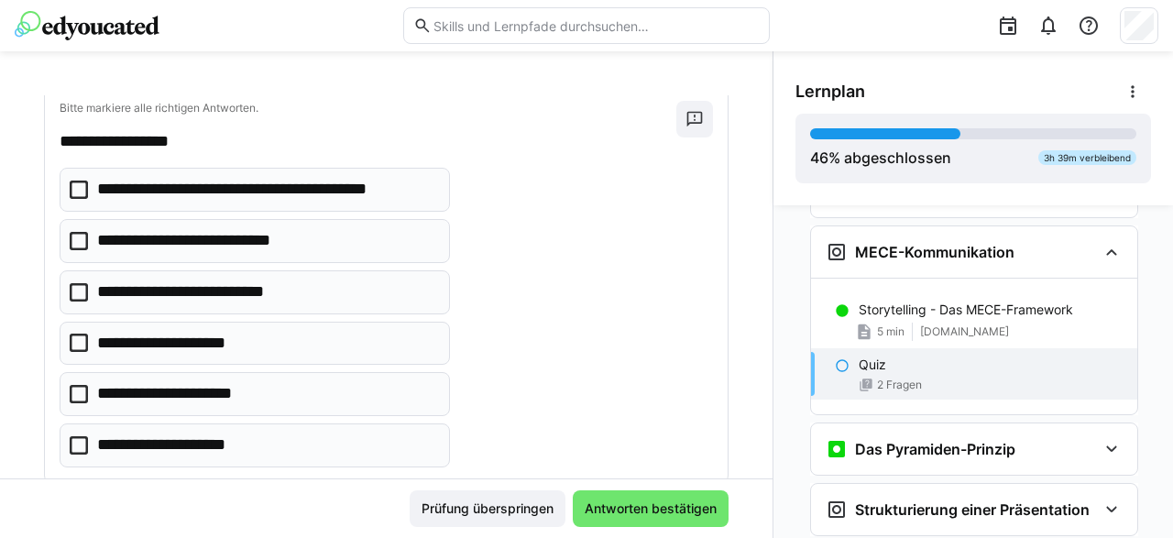
click at [81, 187] on icon at bounding box center [79, 190] width 18 height 18
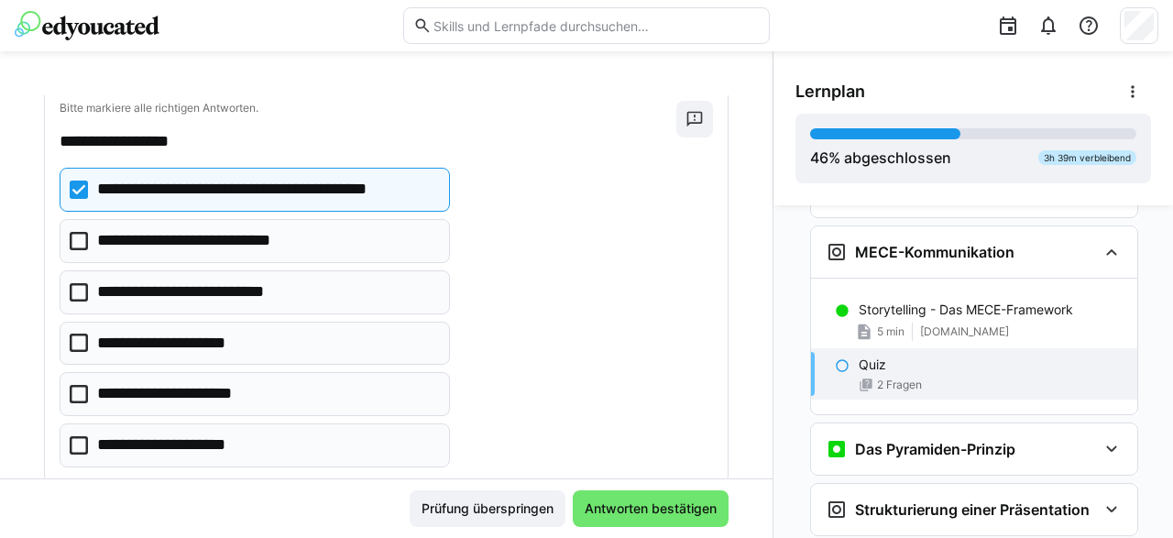
drag, startPoint x: 78, startPoint y: 392, endPoint x: 501, endPoint y: 329, distance: 428.2
click at [85, 390] on icon at bounding box center [79, 394] width 18 height 18
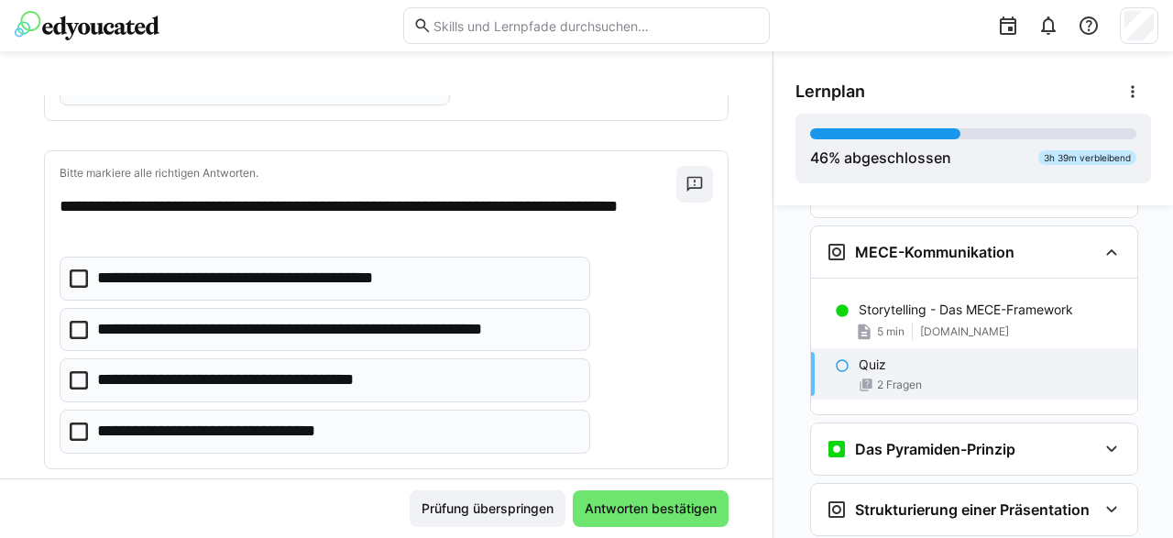
scroll to position [489, 0]
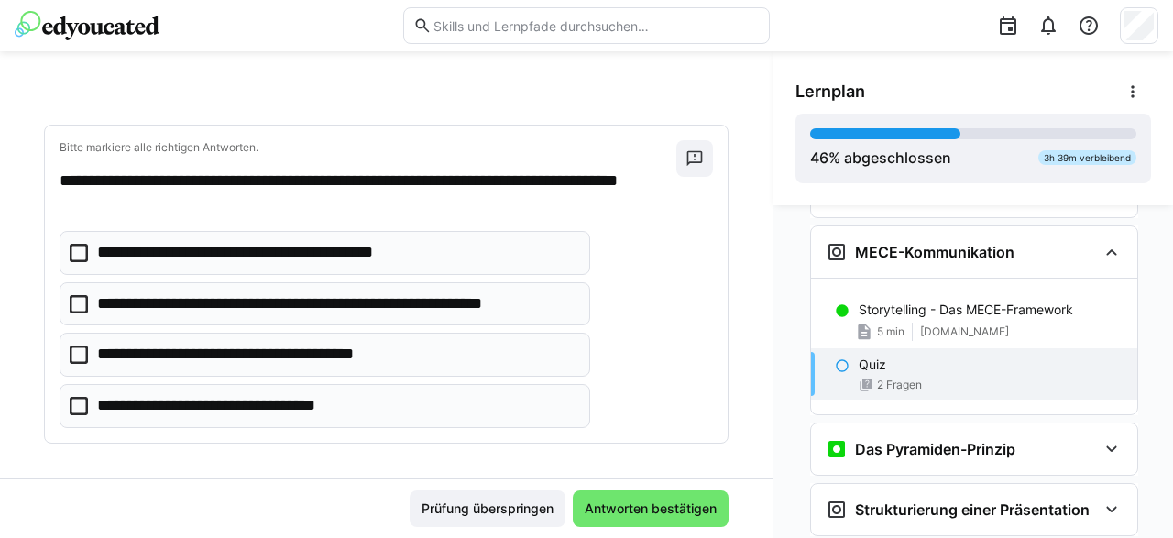
drag, startPoint x: 74, startPoint y: 298, endPoint x: 399, endPoint y: 454, distance: 360.0
click at [74, 299] on icon at bounding box center [79, 304] width 18 height 18
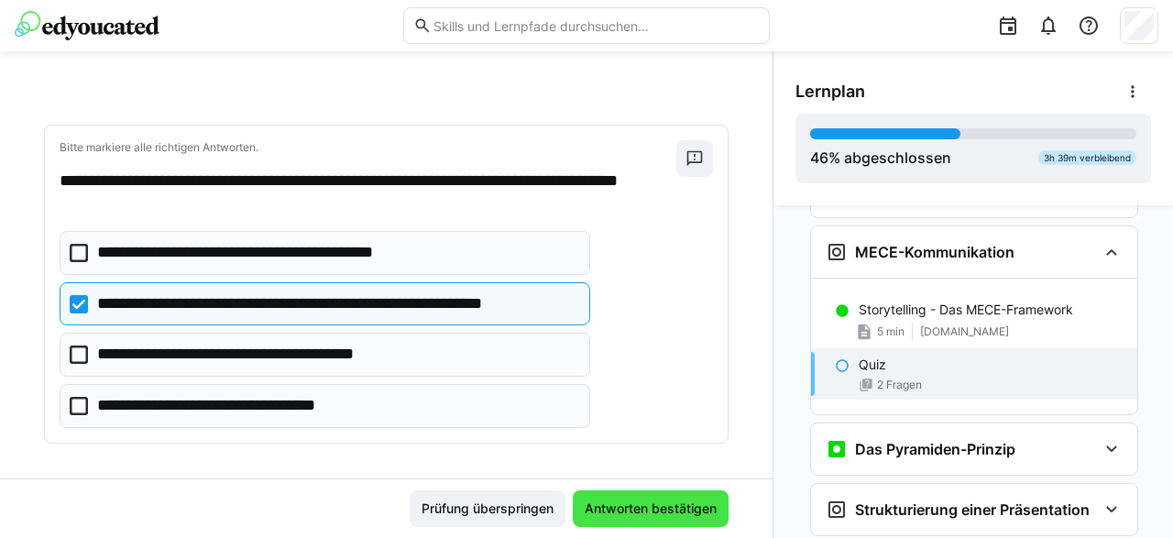
click at [696, 505] on span "Antworten bestätigen" at bounding box center [650, 509] width 137 height 18
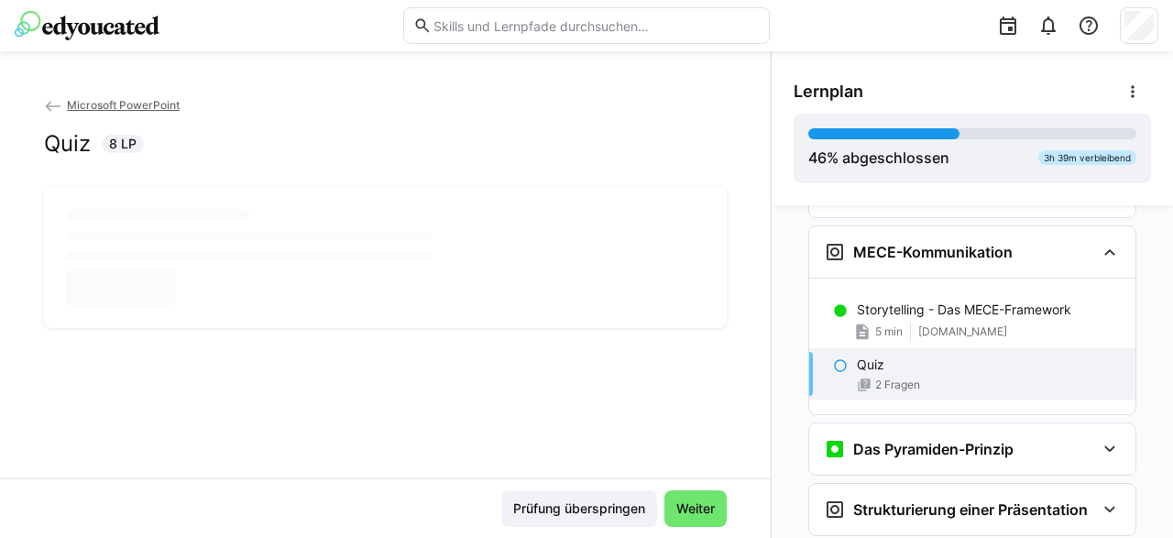
scroll to position [0, 0]
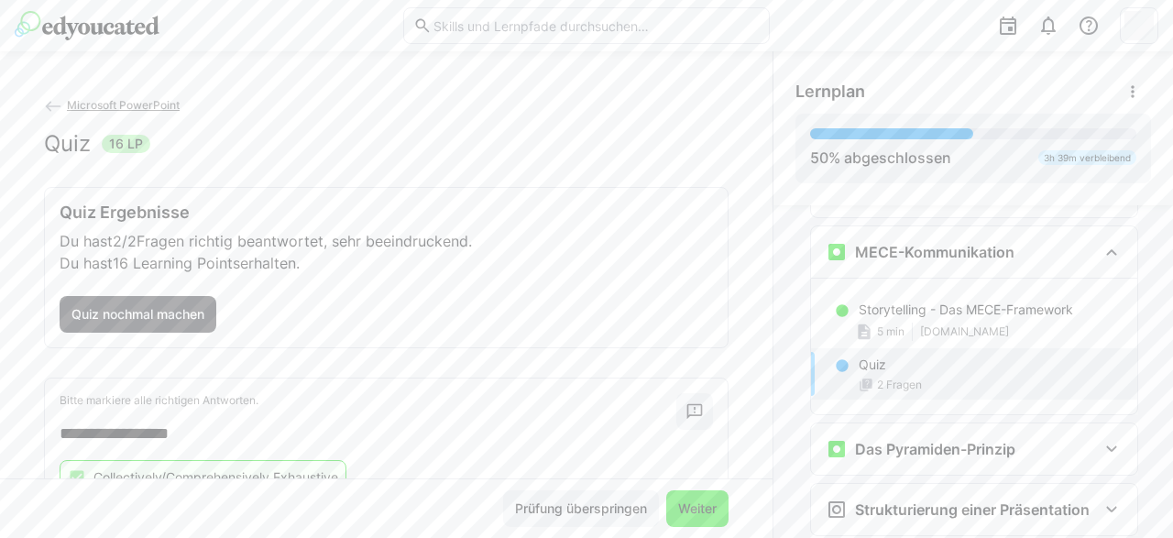
click at [698, 513] on span "Weiter" at bounding box center [698, 509] width 44 height 18
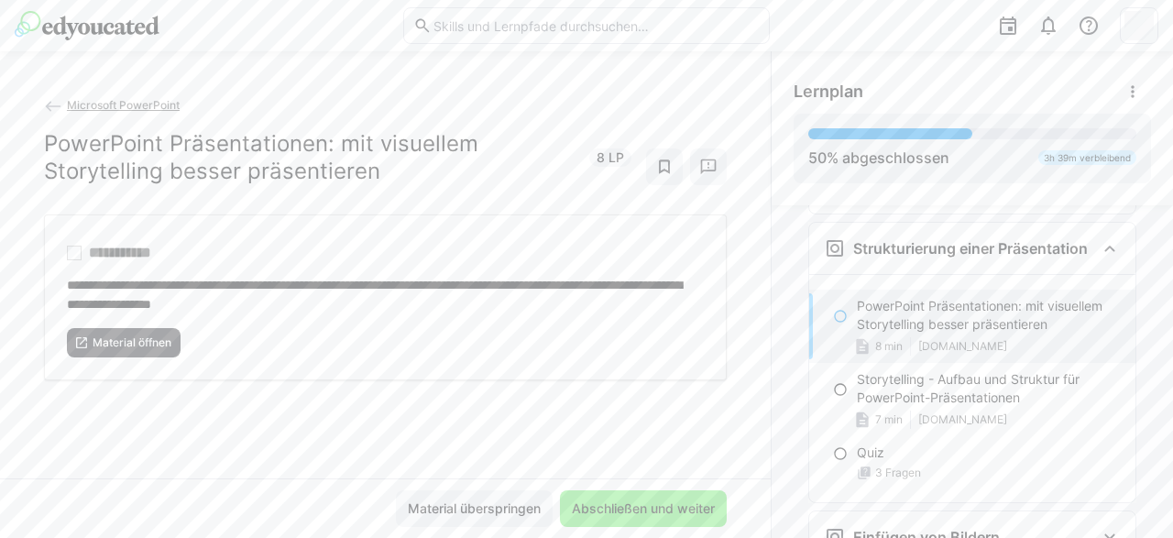
scroll to position [3314, 0]
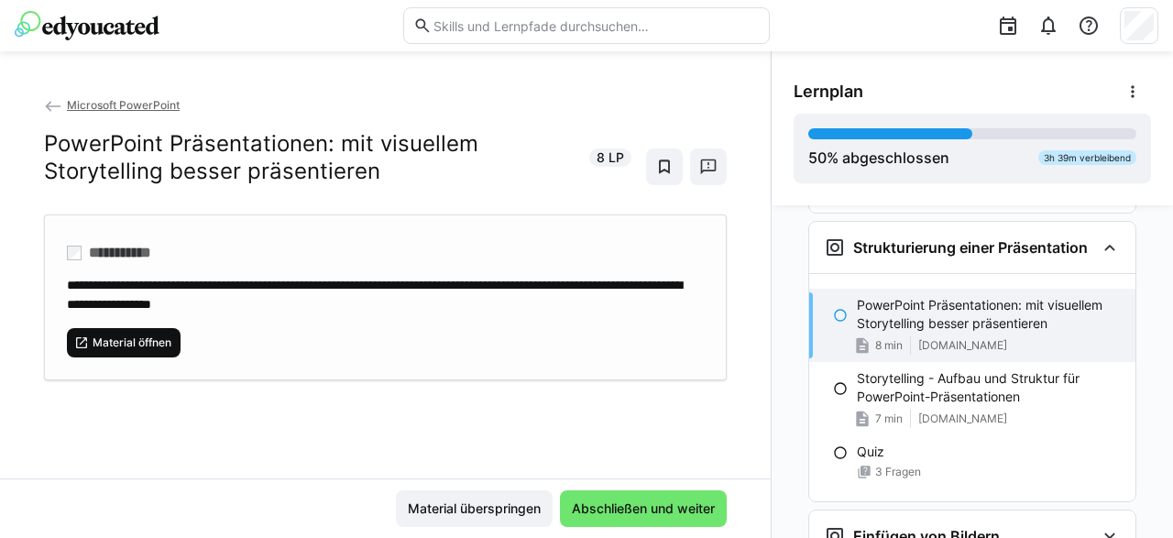
click at [124, 339] on span "Material öffnen" at bounding box center [132, 342] width 82 height 15
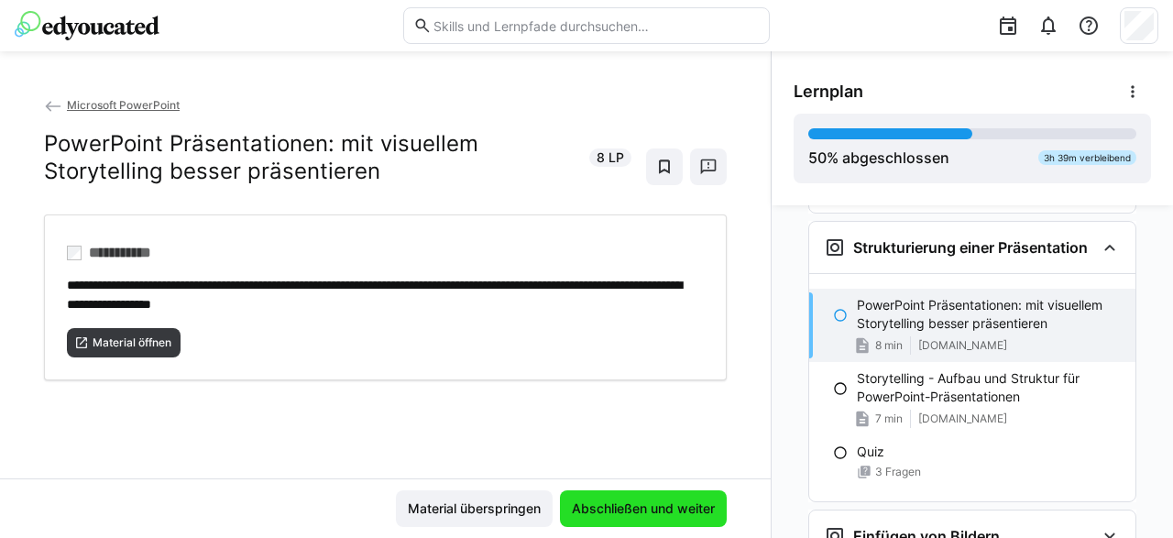
click at [668, 520] on span "Abschließen und weiter" at bounding box center [643, 508] width 167 height 37
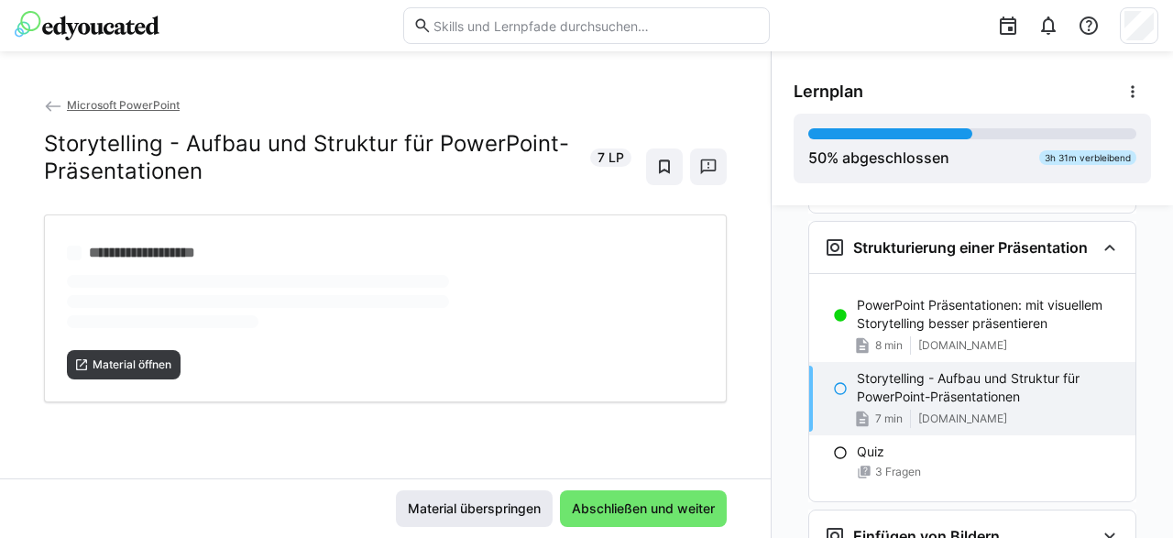
click at [483, 512] on span "Material überspringen" at bounding box center [474, 509] width 138 height 18
